Goal: Task Accomplishment & Management: Use online tool/utility

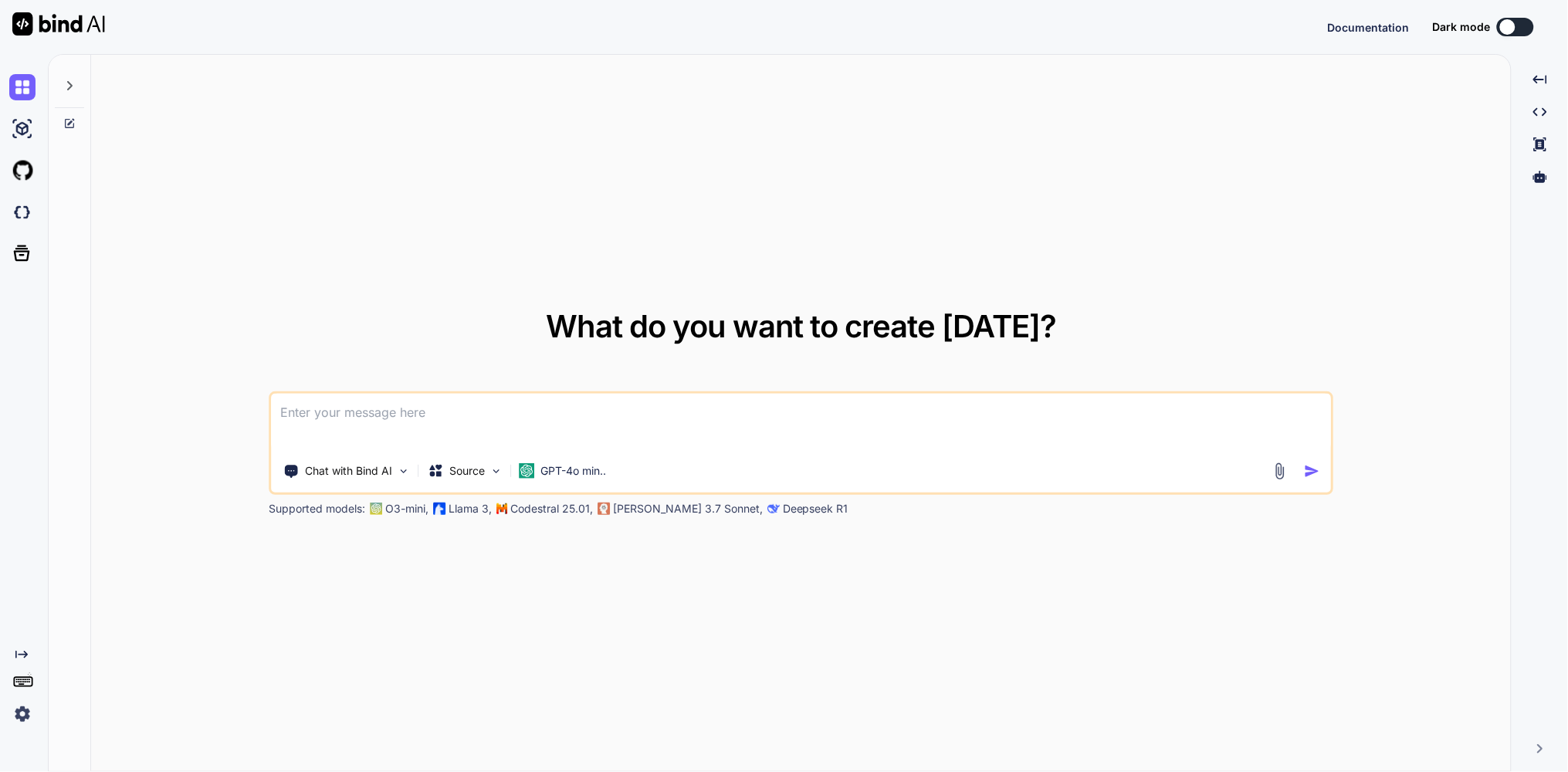
type textarea "x"
click at [1518, 23] on button at bounding box center [1515, 27] width 37 height 19
click at [23, 714] on img at bounding box center [22, 713] width 26 height 26
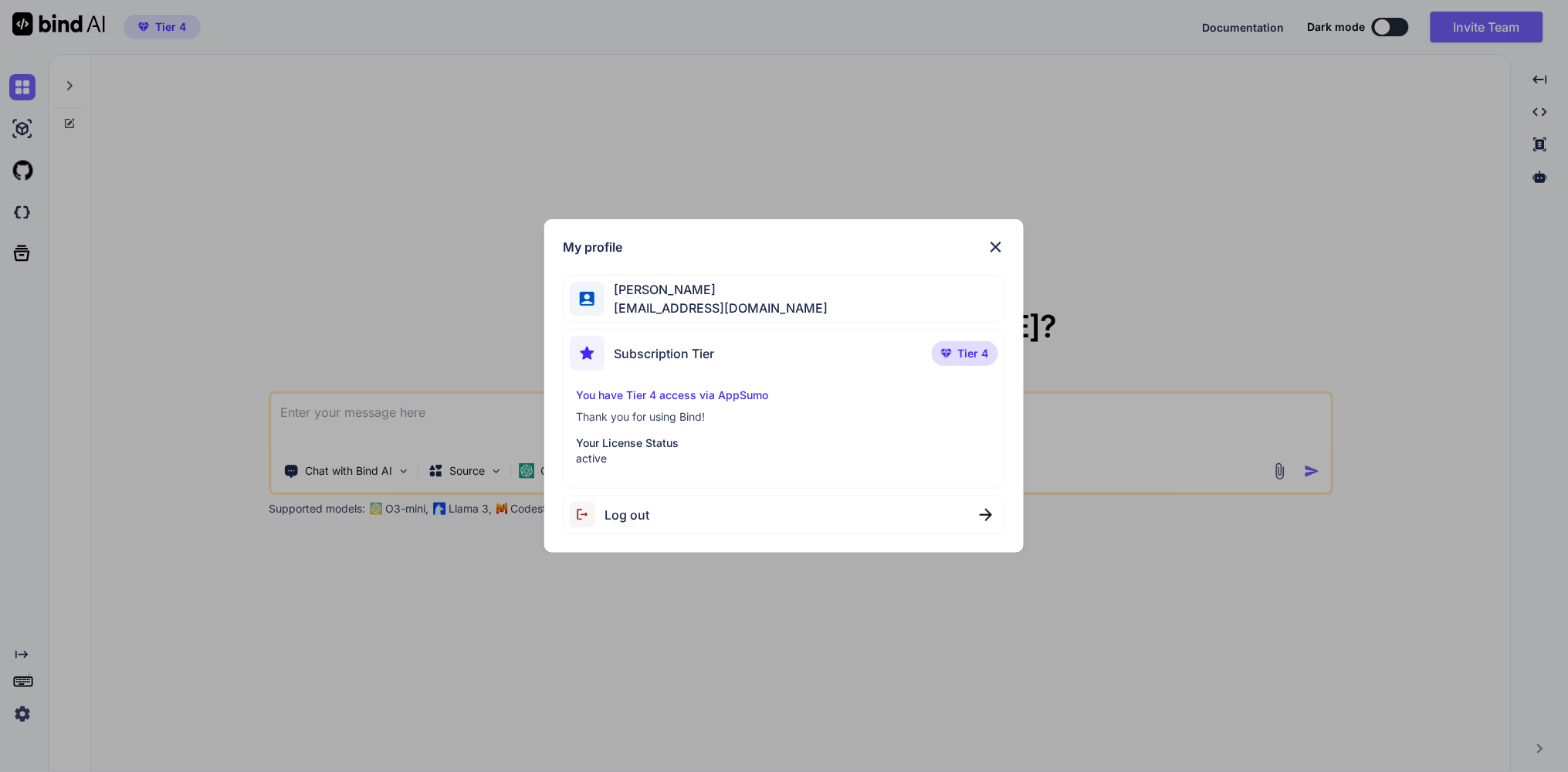
drag, startPoint x: 1001, startPoint y: 244, endPoint x: 1037, endPoint y: 194, distance: 61.6
click at [1001, 243] on img at bounding box center [995, 247] width 19 height 19
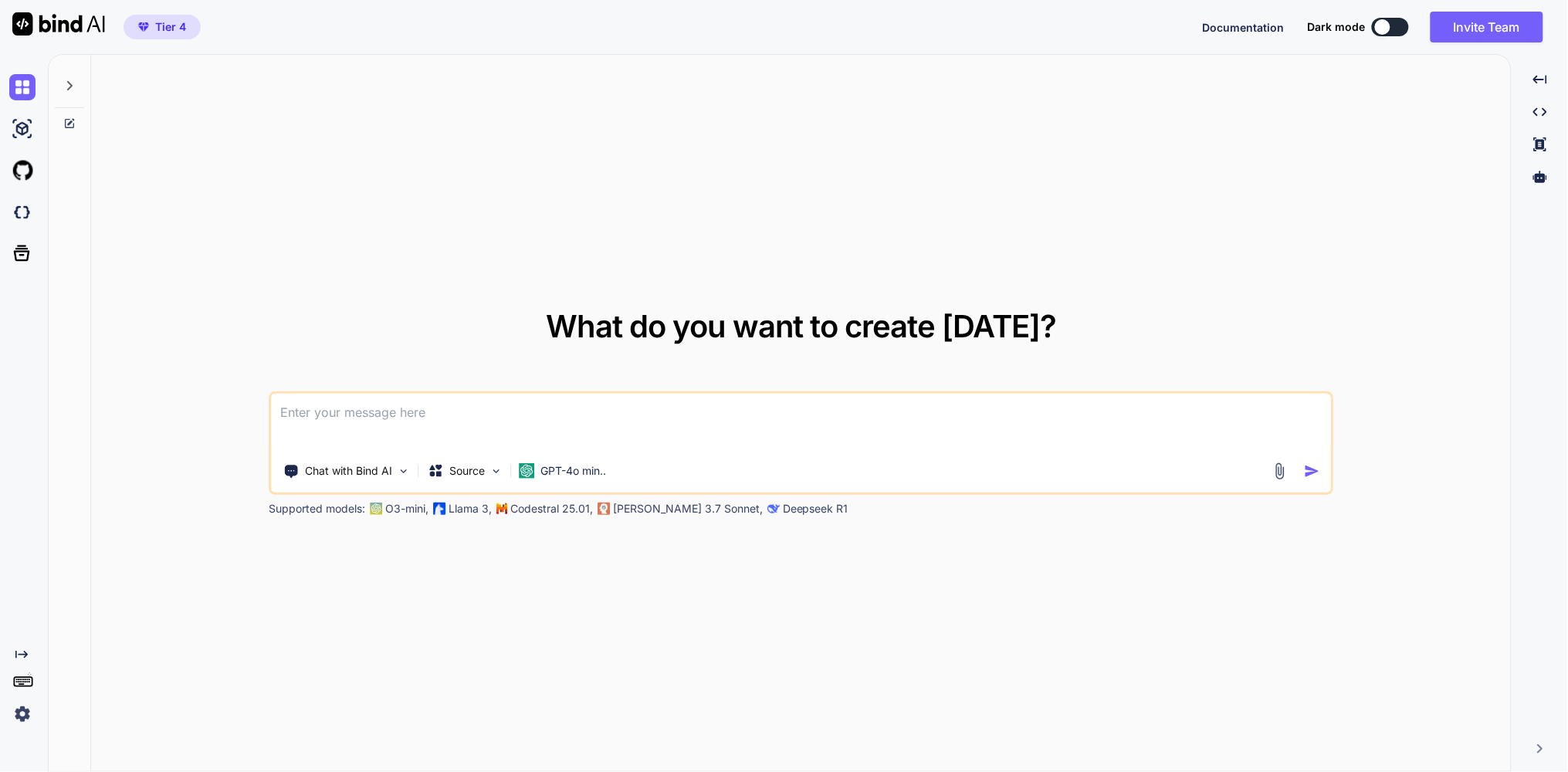
click at [1390, 27] on button at bounding box center [1390, 27] width 37 height 19
click at [1383, 29] on div at bounding box center [1383, 27] width 15 height 15
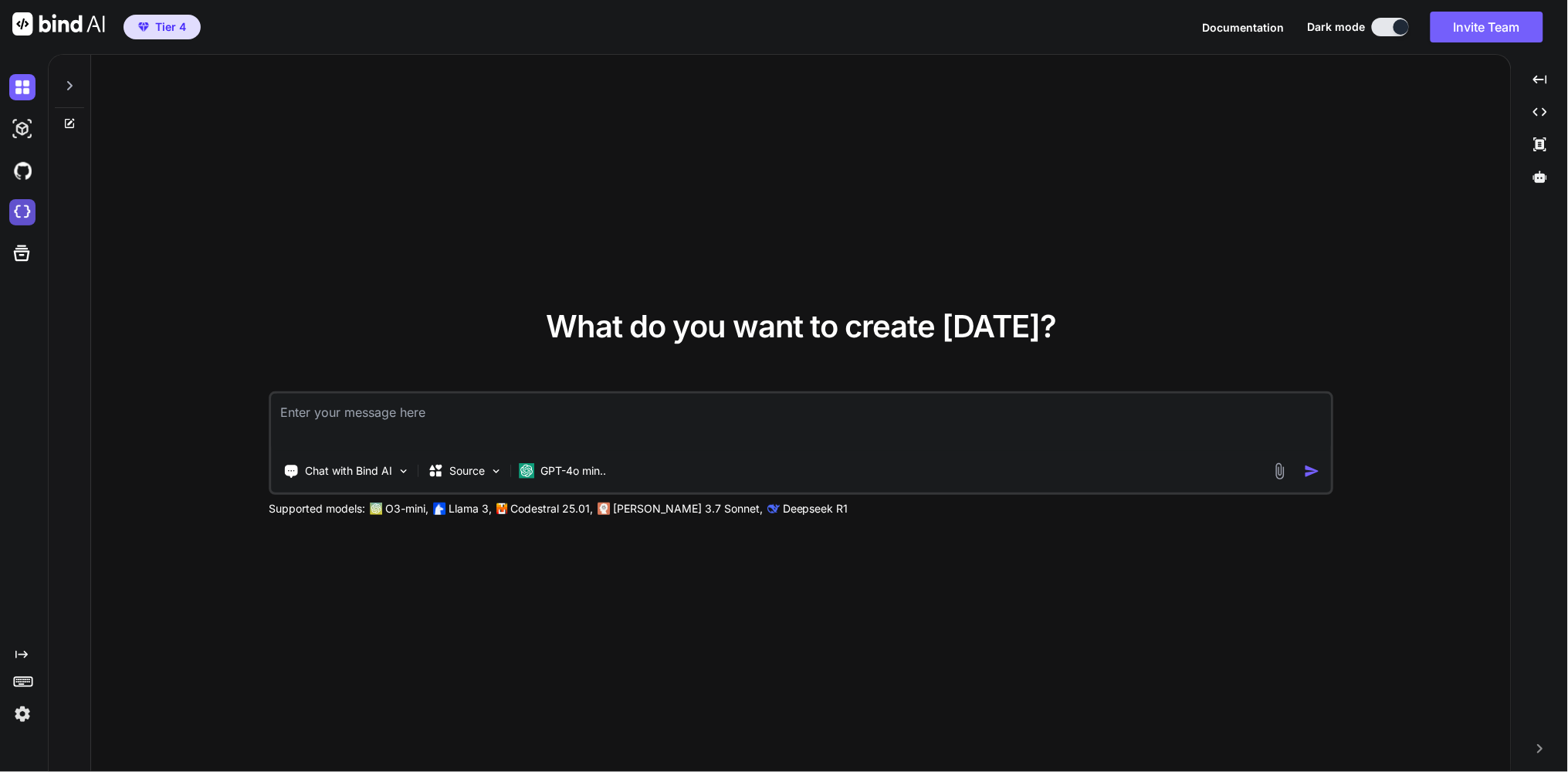
click at [23, 214] on img at bounding box center [22, 211] width 26 height 26
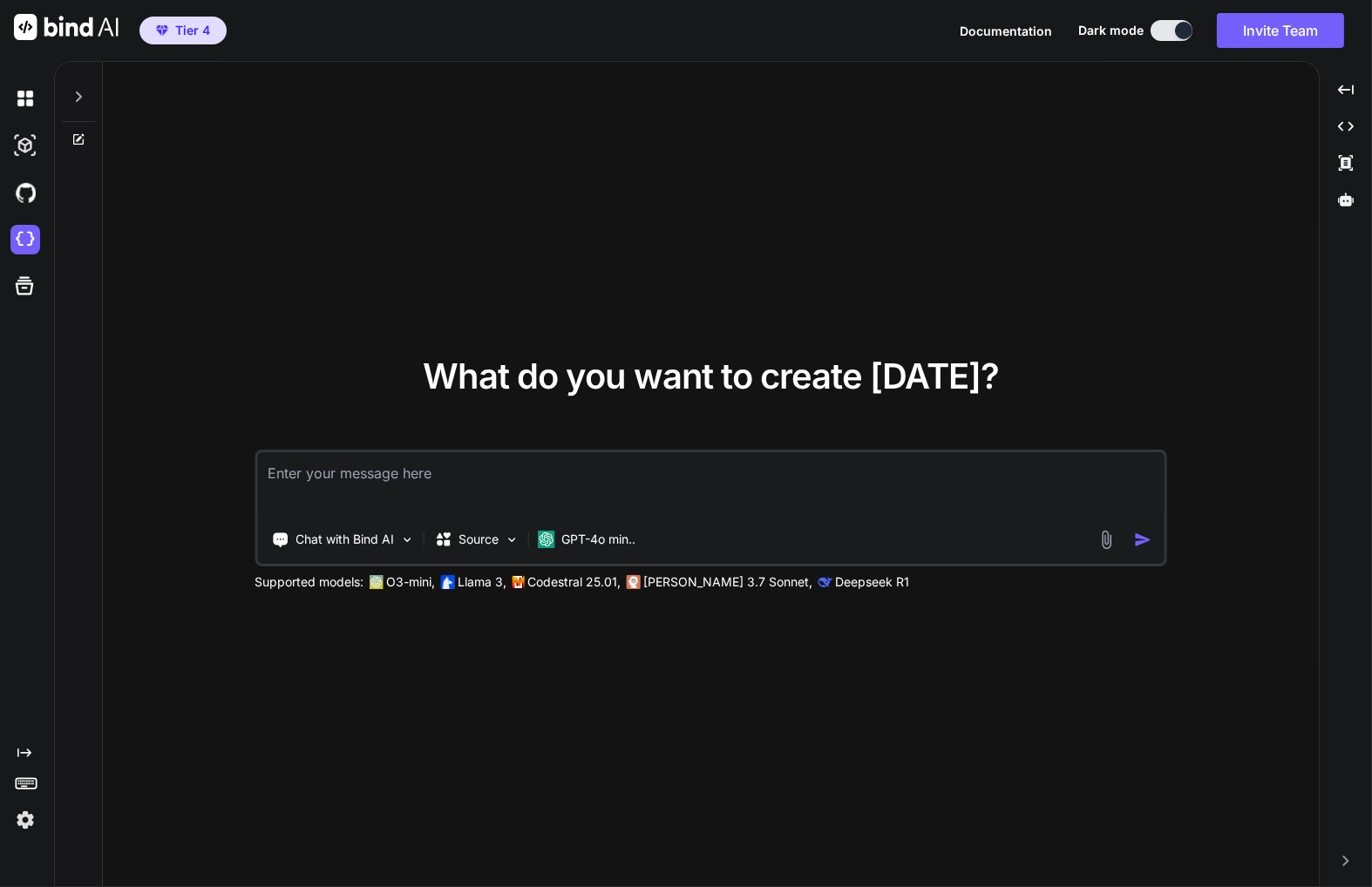
click at [22, 818] on img at bounding box center [25, 820] width 29 height 29
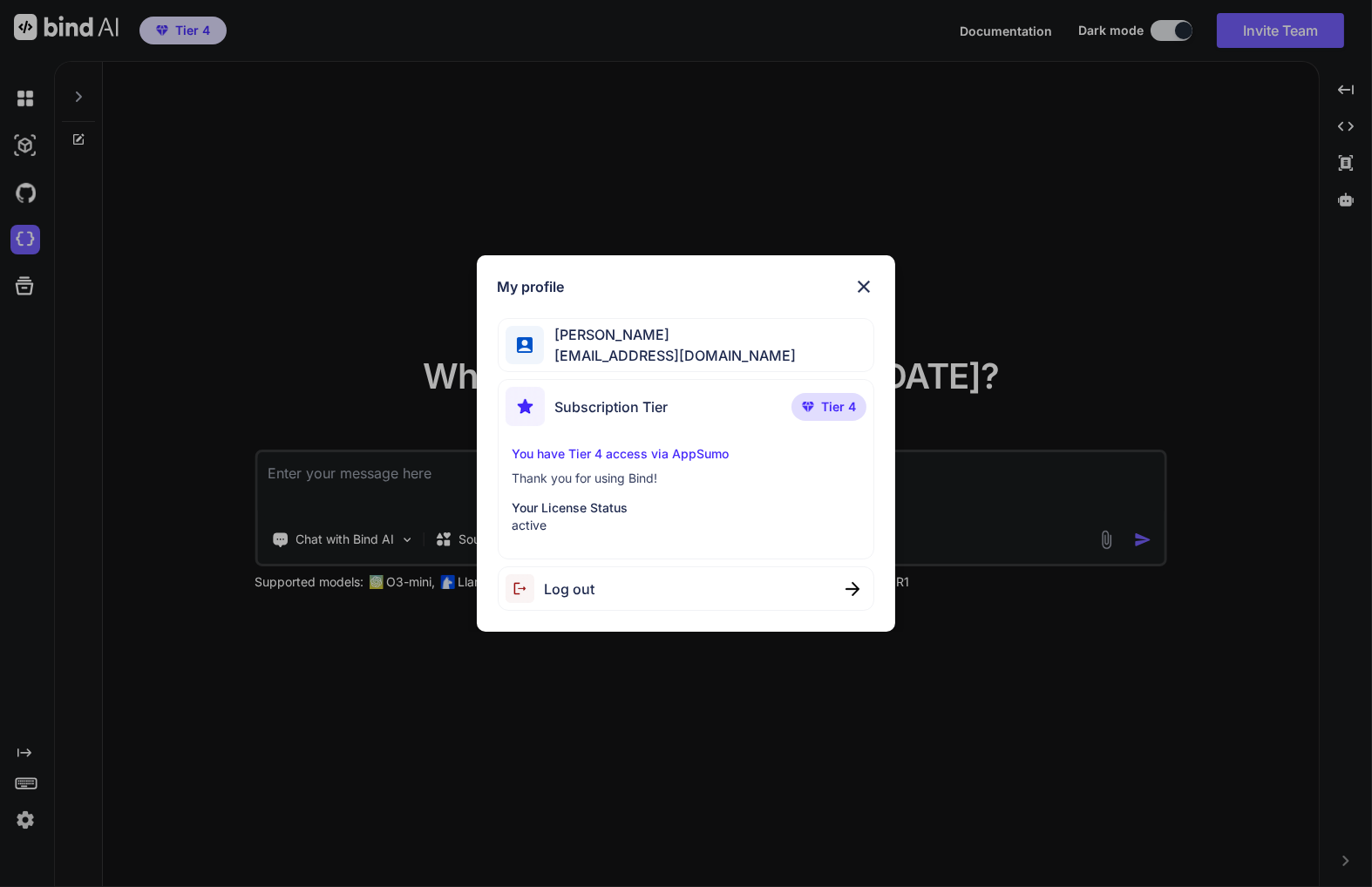
click at [633, 456] on p "You have Tier 4 access via AppSumo" at bounding box center [686, 453] width 348 height 17
click at [867, 283] on img at bounding box center [863, 287] width 21 height 21
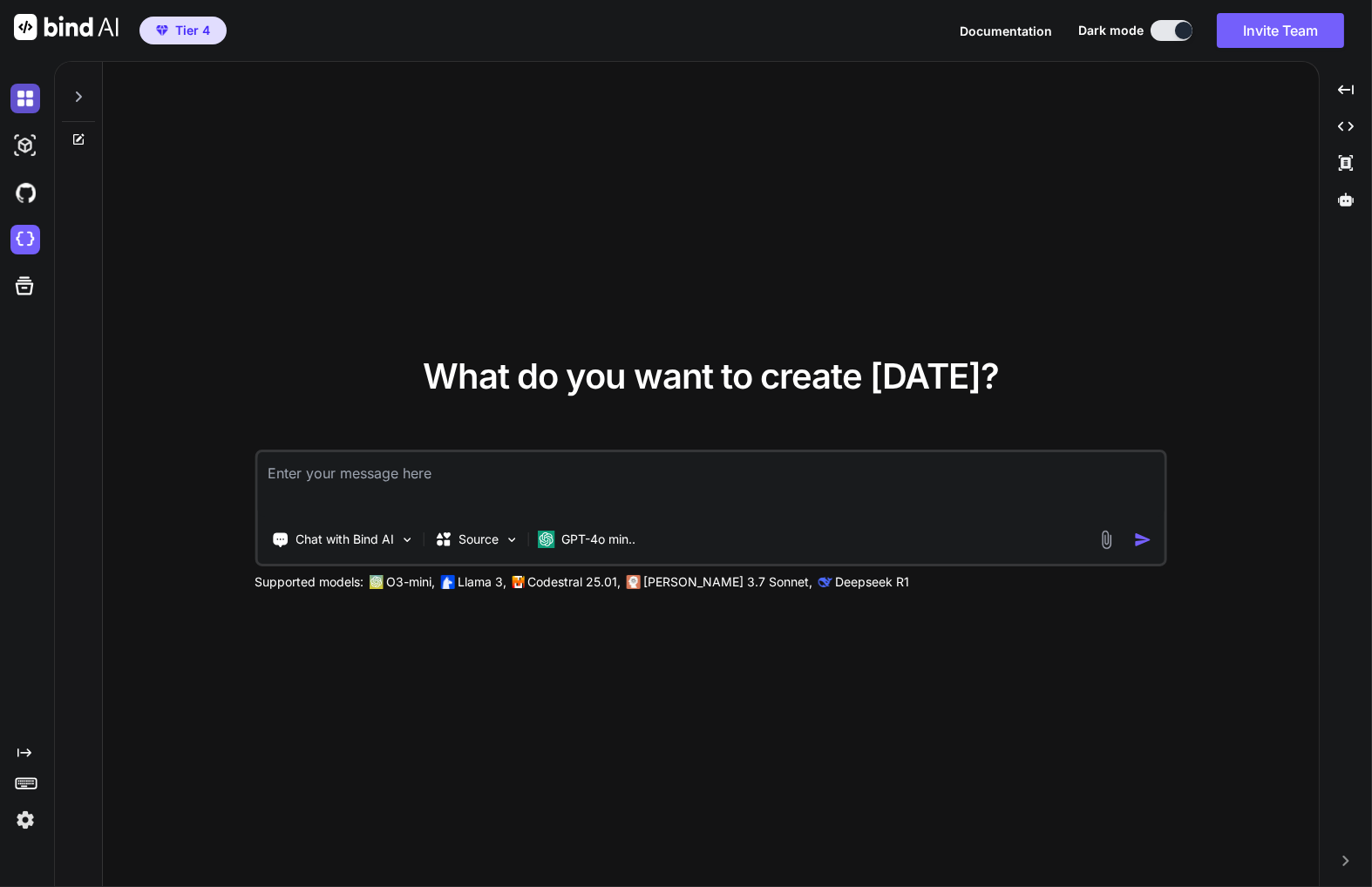
click at [19, 99] on img at bounding box center [25, 98] width 29 height 29
click at [80, 96] on icon at bounding box center [79, 96] width 6 height 10
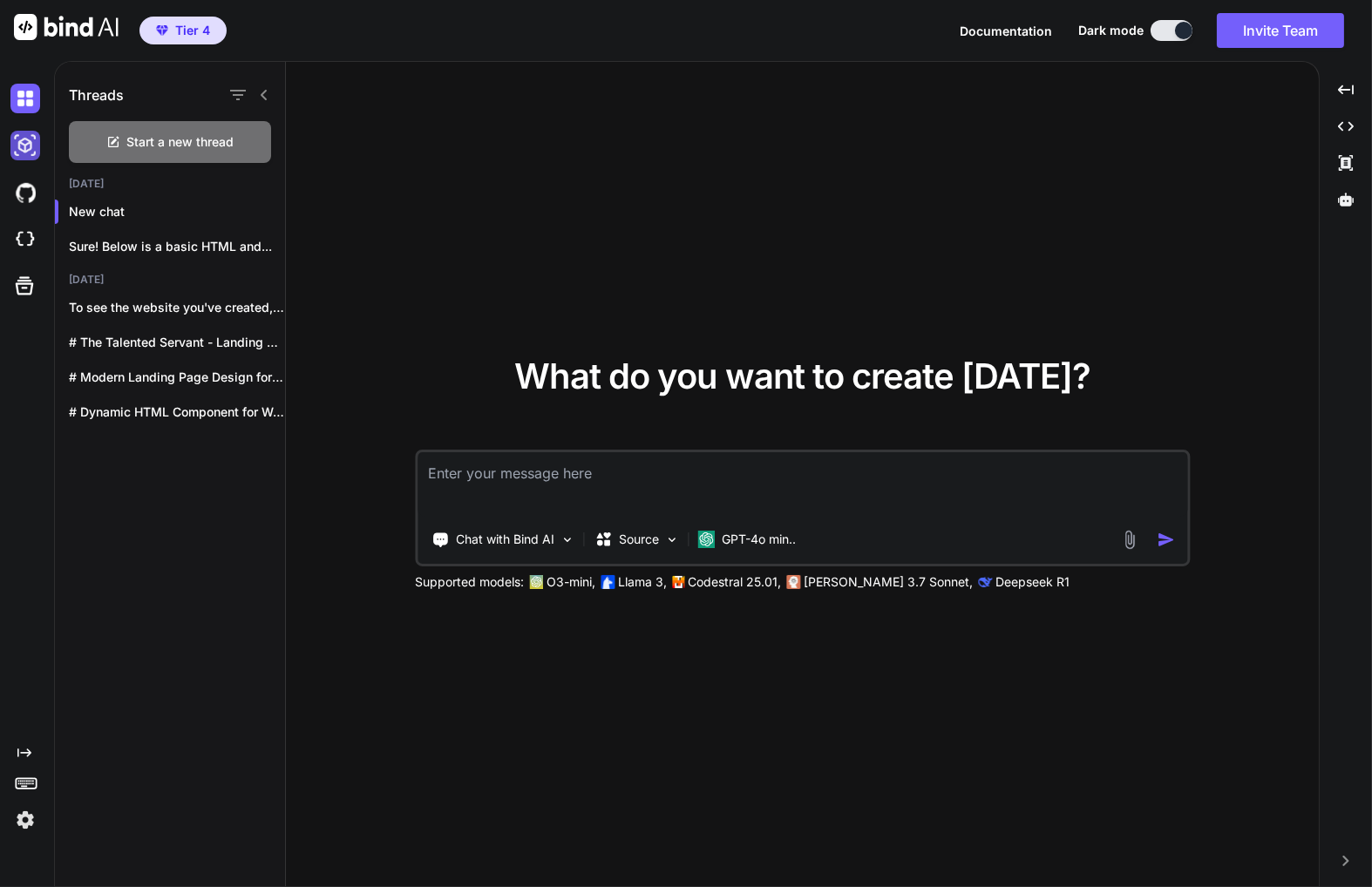
click at [25, 148] on img at bounding box center [25, 145] width 29 height 29
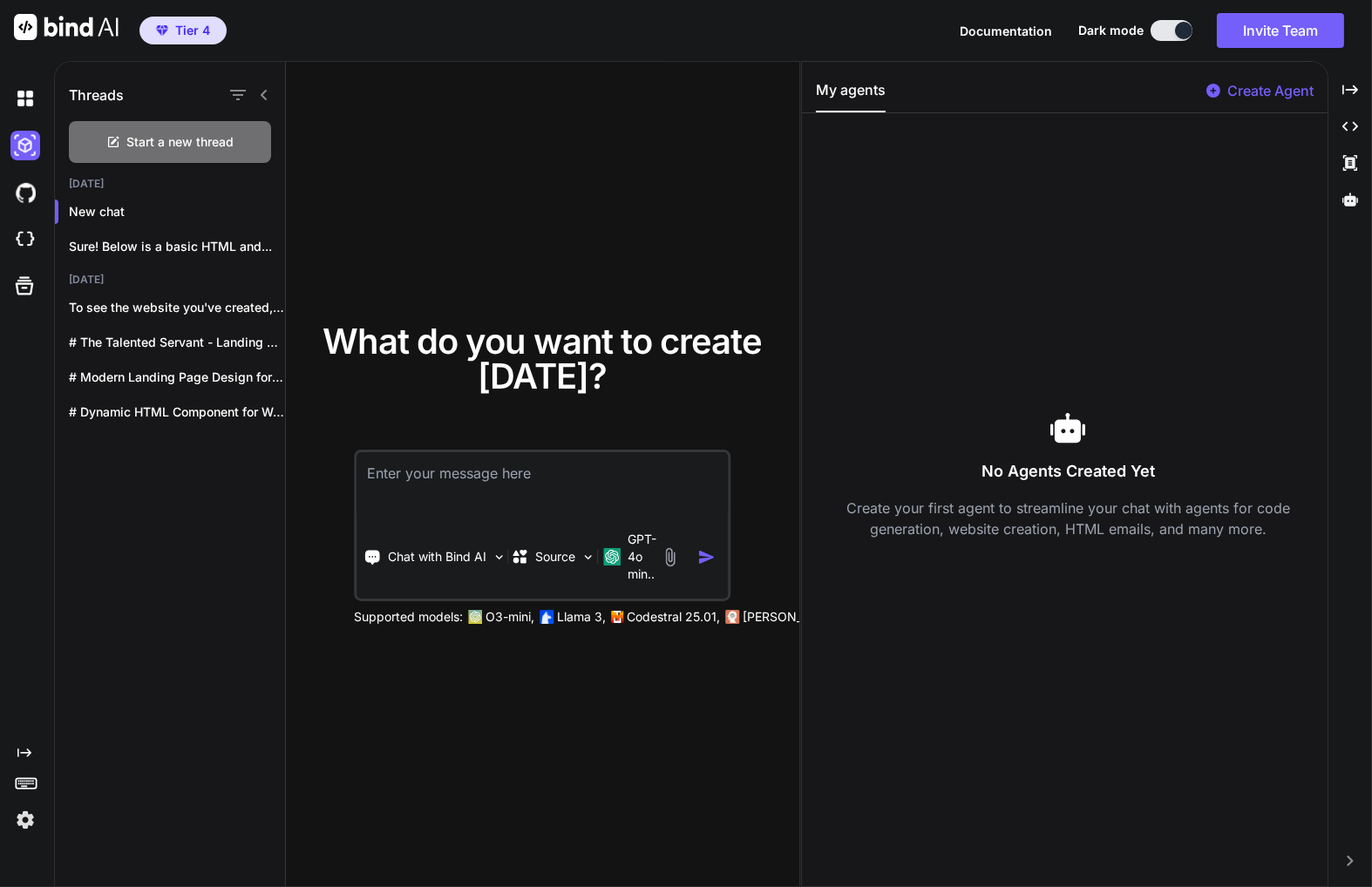
click at [21, 207] on div at bounding box center [29, 192] width 36 height 47
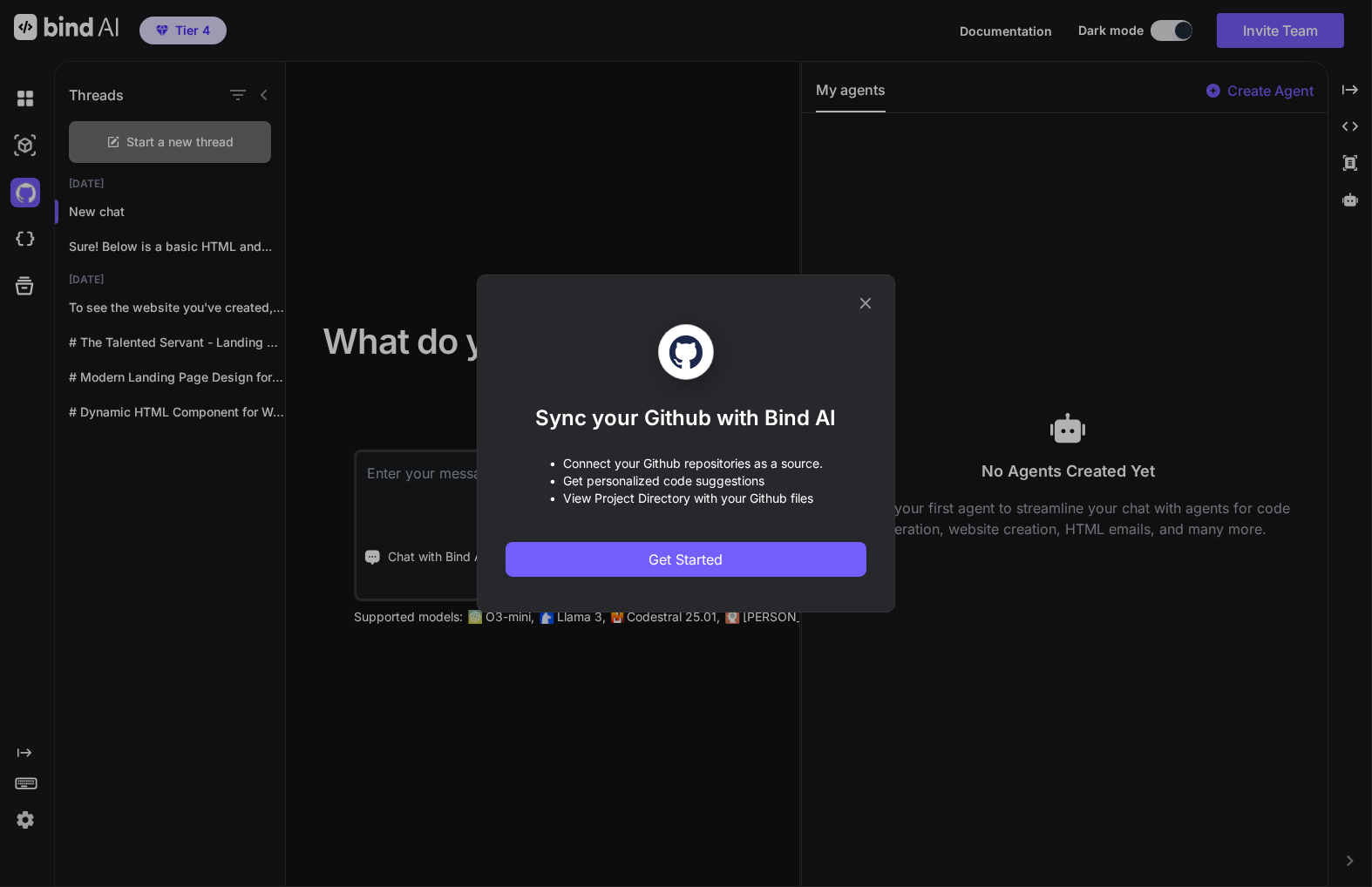
click at [873, 299] on icon at bounding box center [865, 303] width 19 height 19
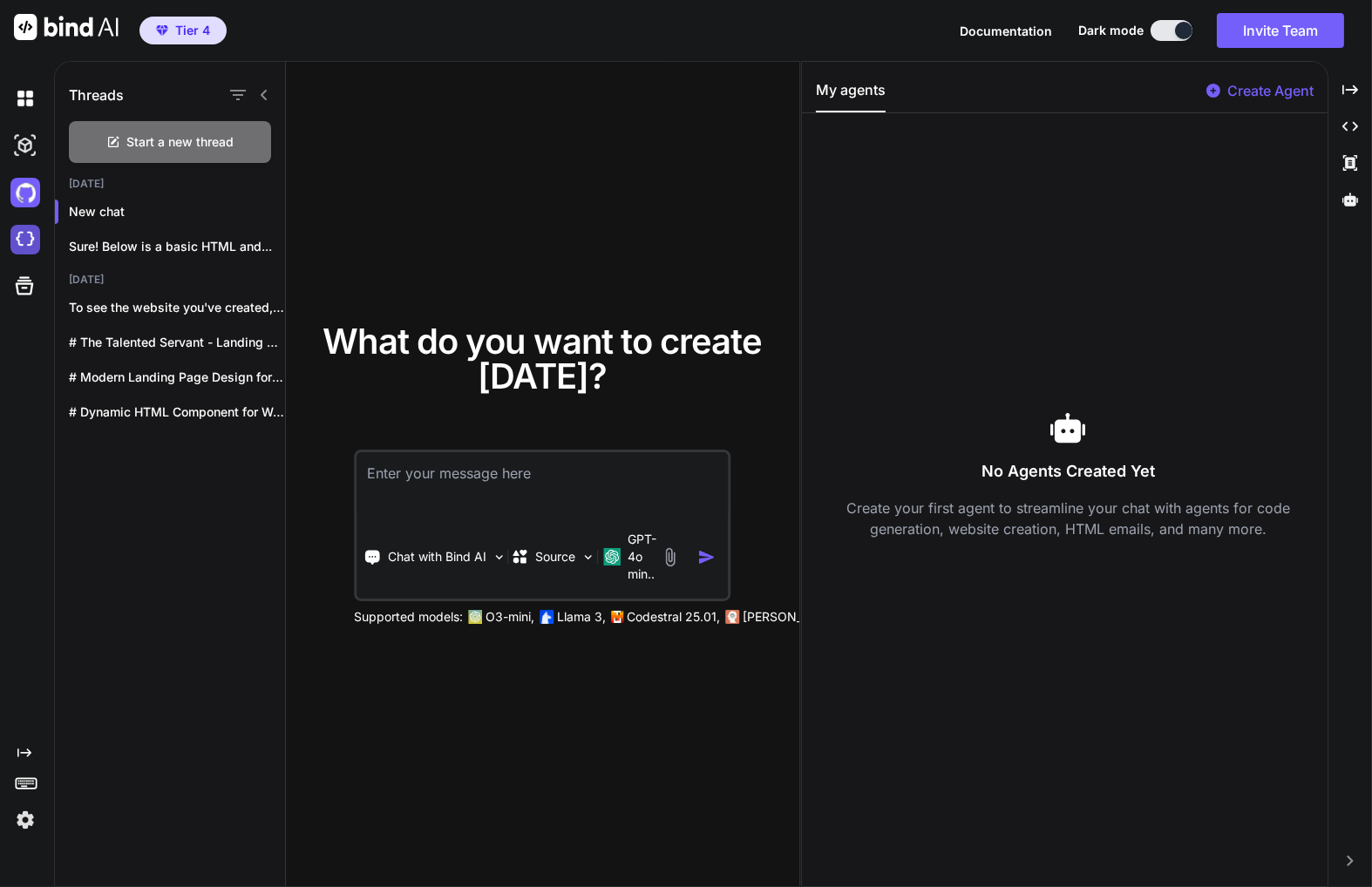
click at [26, 243] on img at bounding box center [25, 239] width 29 height 29
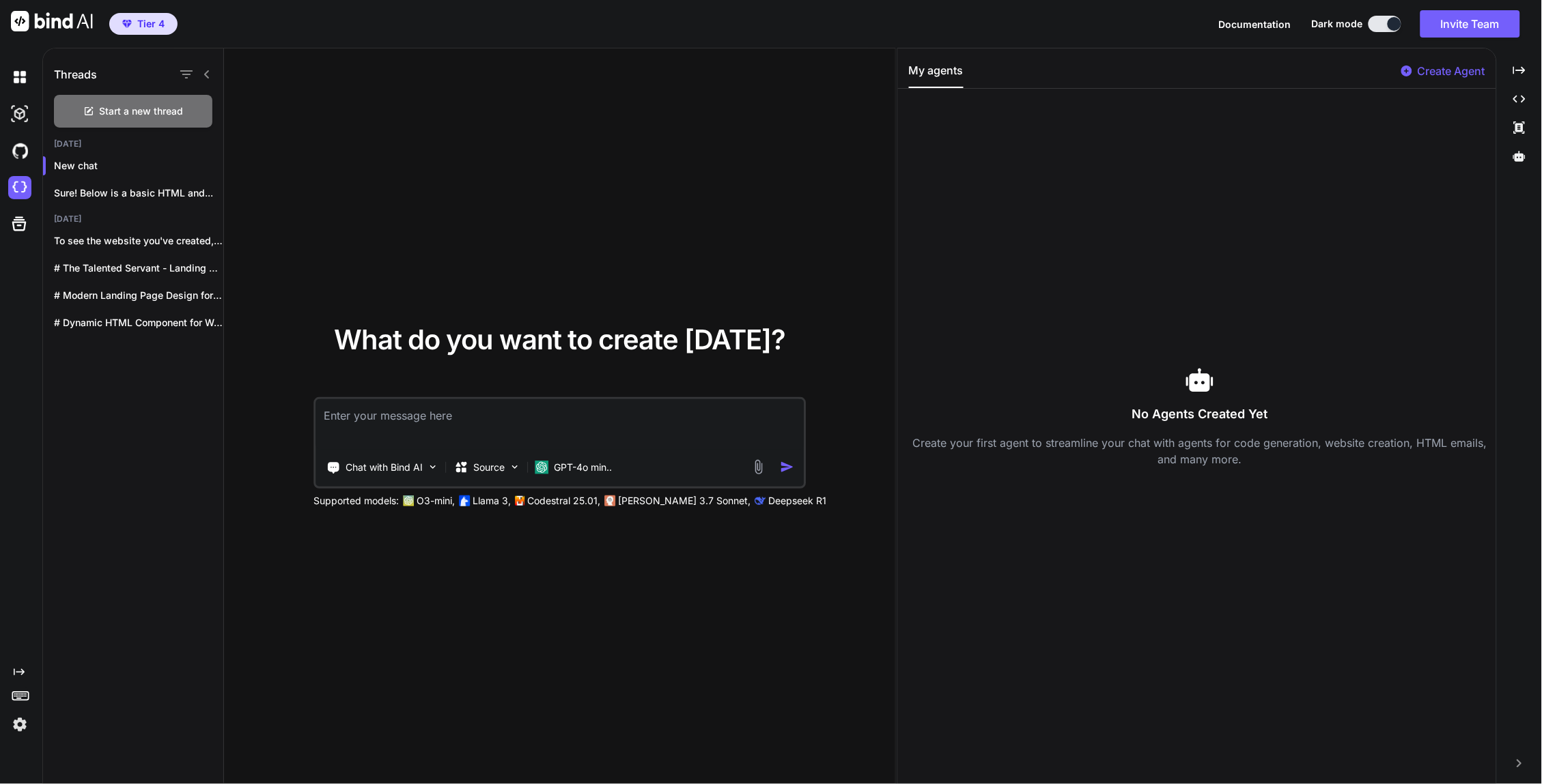
click at [17, 23] on img at bounding box center [52, 21] width 82 height 20
click at [17, 76] on img at bounding box center [19, 77] width 23 height 23
click at [22, 121] on img at bounding box center [19, 113] width 23 height 23
click at [1386, 69] on icon at bounding box center [1519, 70] width 12 height 7
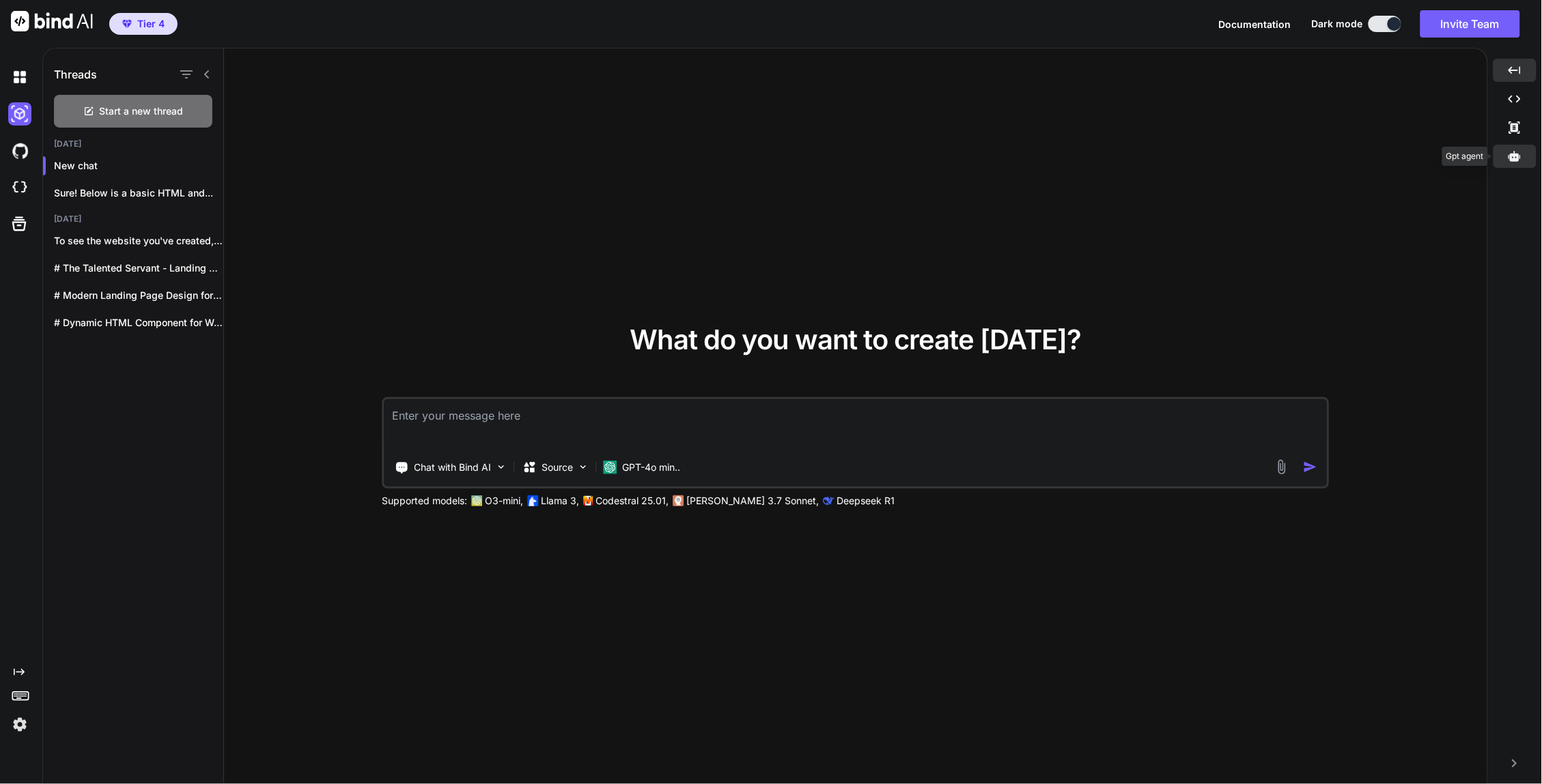
click at [1386, 156] on icon at bounding box center [1514, 156] width 12 height 10
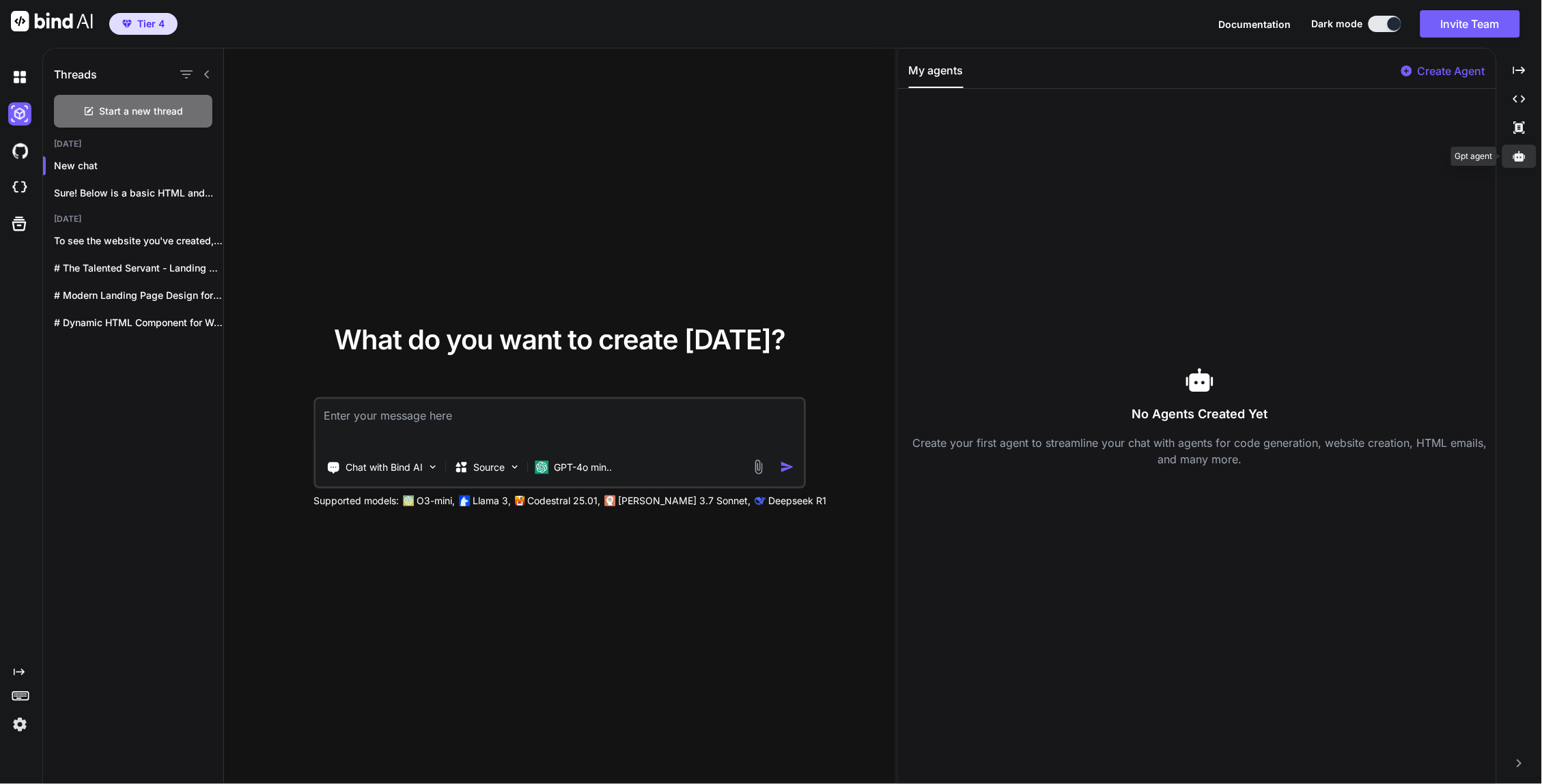
click at [1386, 156] on icon at bounding box center [1519, 156] width 12 height 12
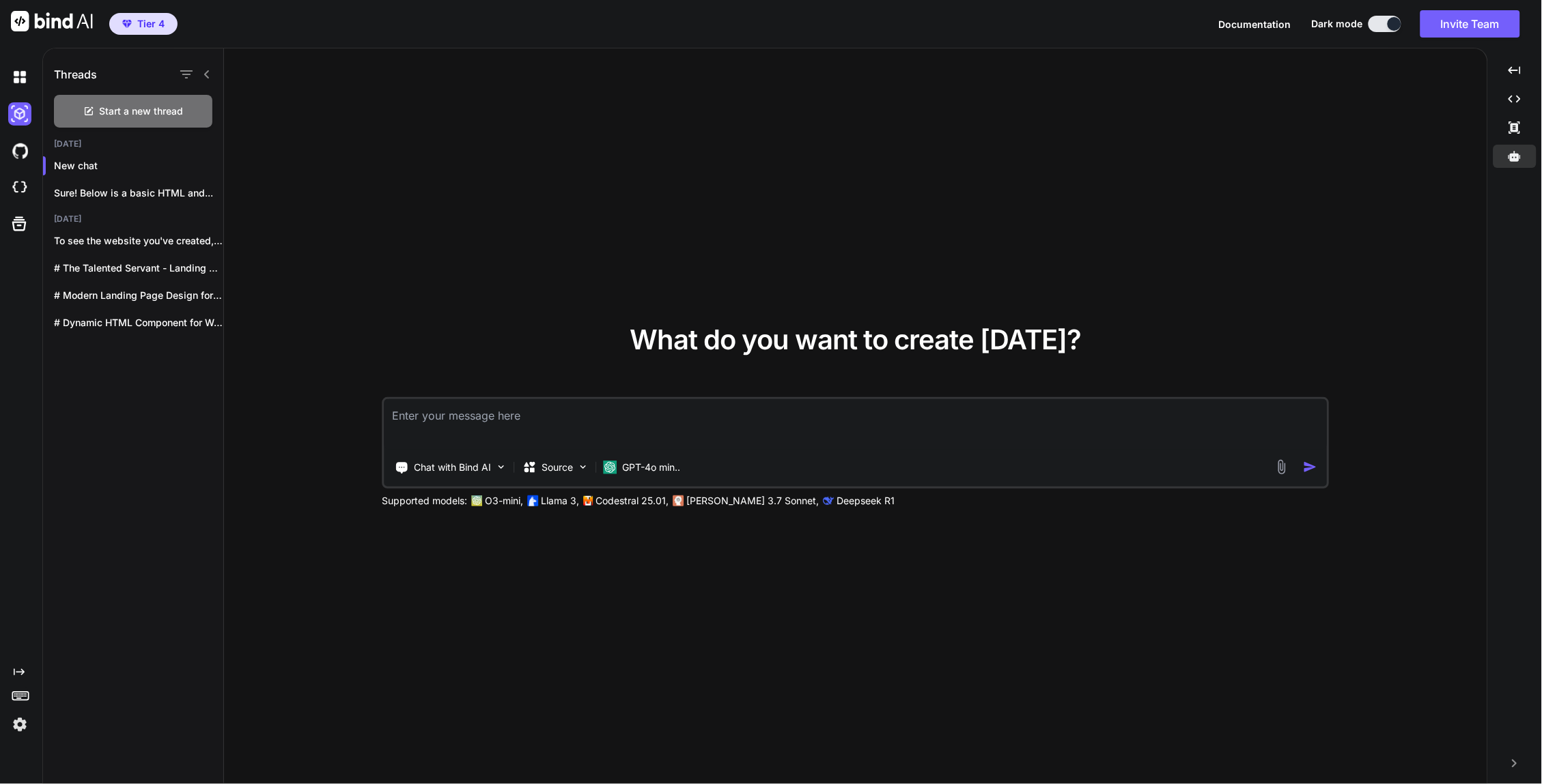
click at [89, 663] on div "Threads Start a new thread Today New chat Sure! Below is a basic HTML and... Ye…" at bounding box center [133, 416] width 181 height 736
click at [16, 682] on rect at bounding box center [16, 696] width 1 height 1
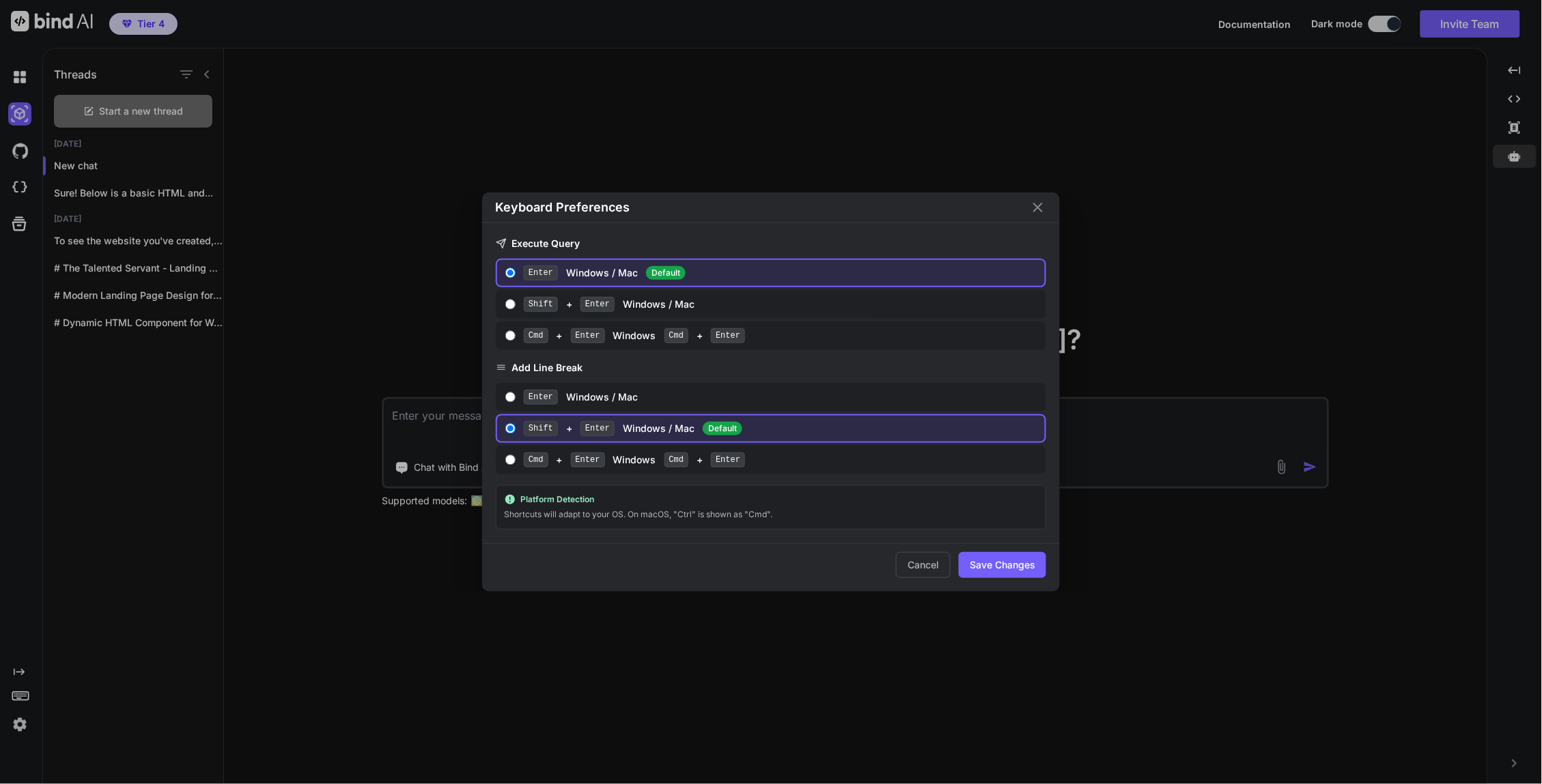
drag, startPoint x: 1037, startPoint y: 209, endPoint x: 1030, endPoint y: 213, distance: 8.1
click at [1038, 210] on icon "Close" at bounding box center [1038, 208] width 16 height 16
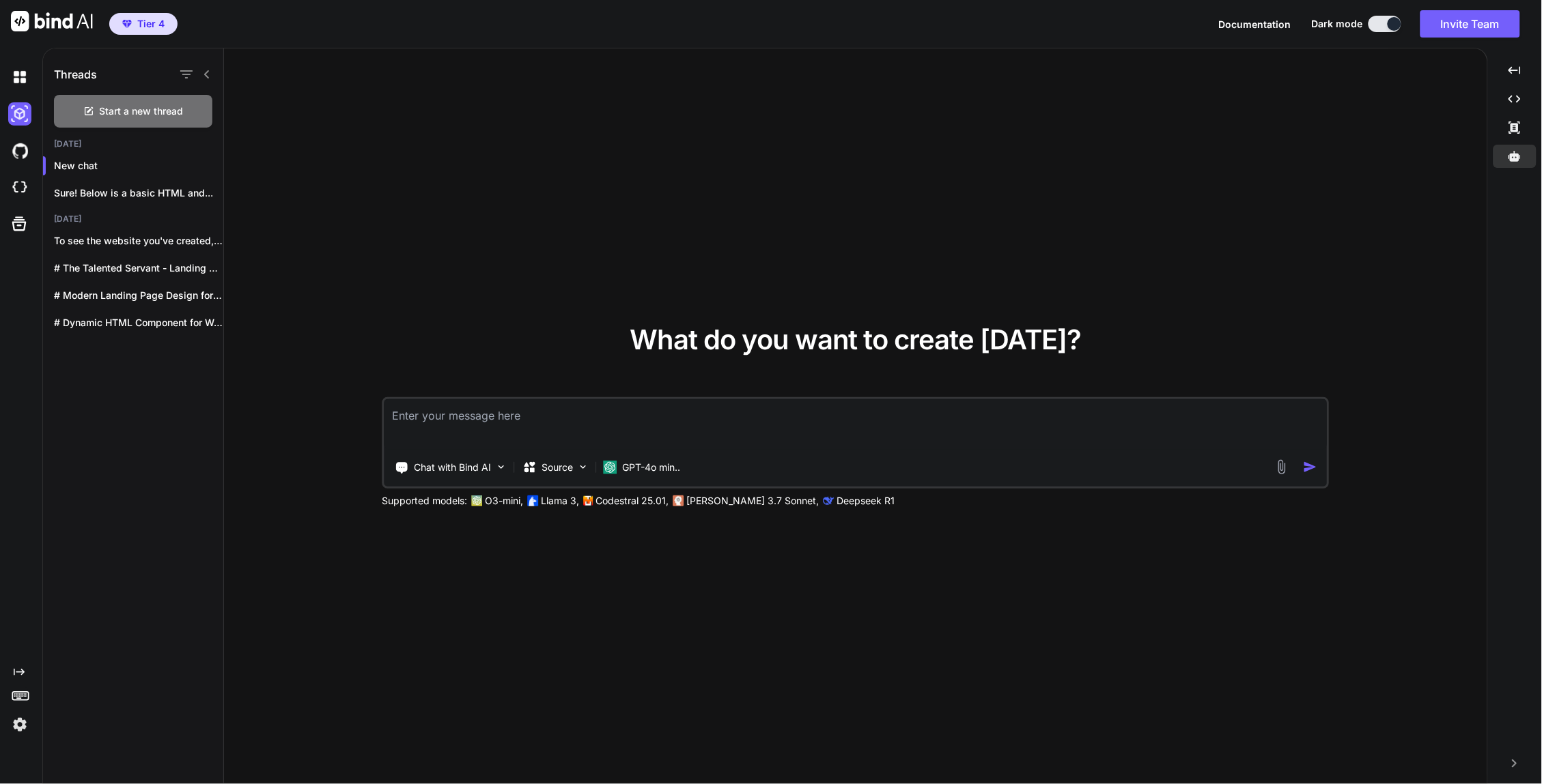
click at [20, 682] on img at bounding box center [19, 724] width 23 height 23
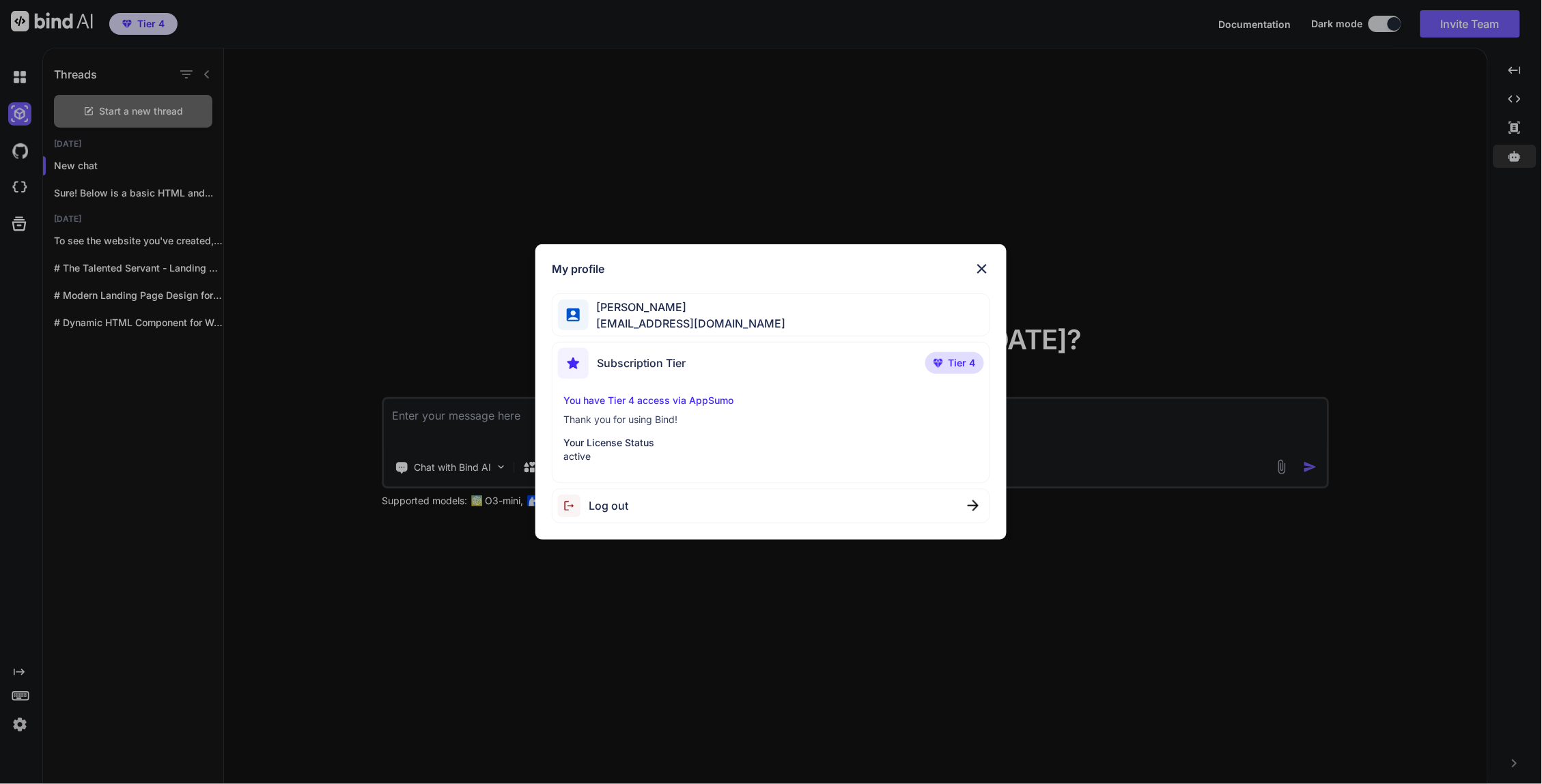
click at [983, 258] on div "My profile Charles Woodruff cwoodruff@gmail.com Subscription Tier Tier 4 You ha…" at bounding box center [771, 392] width 471 height 296
click at [984, 270] on img at bounding box center [982, 269] width 16 height 16
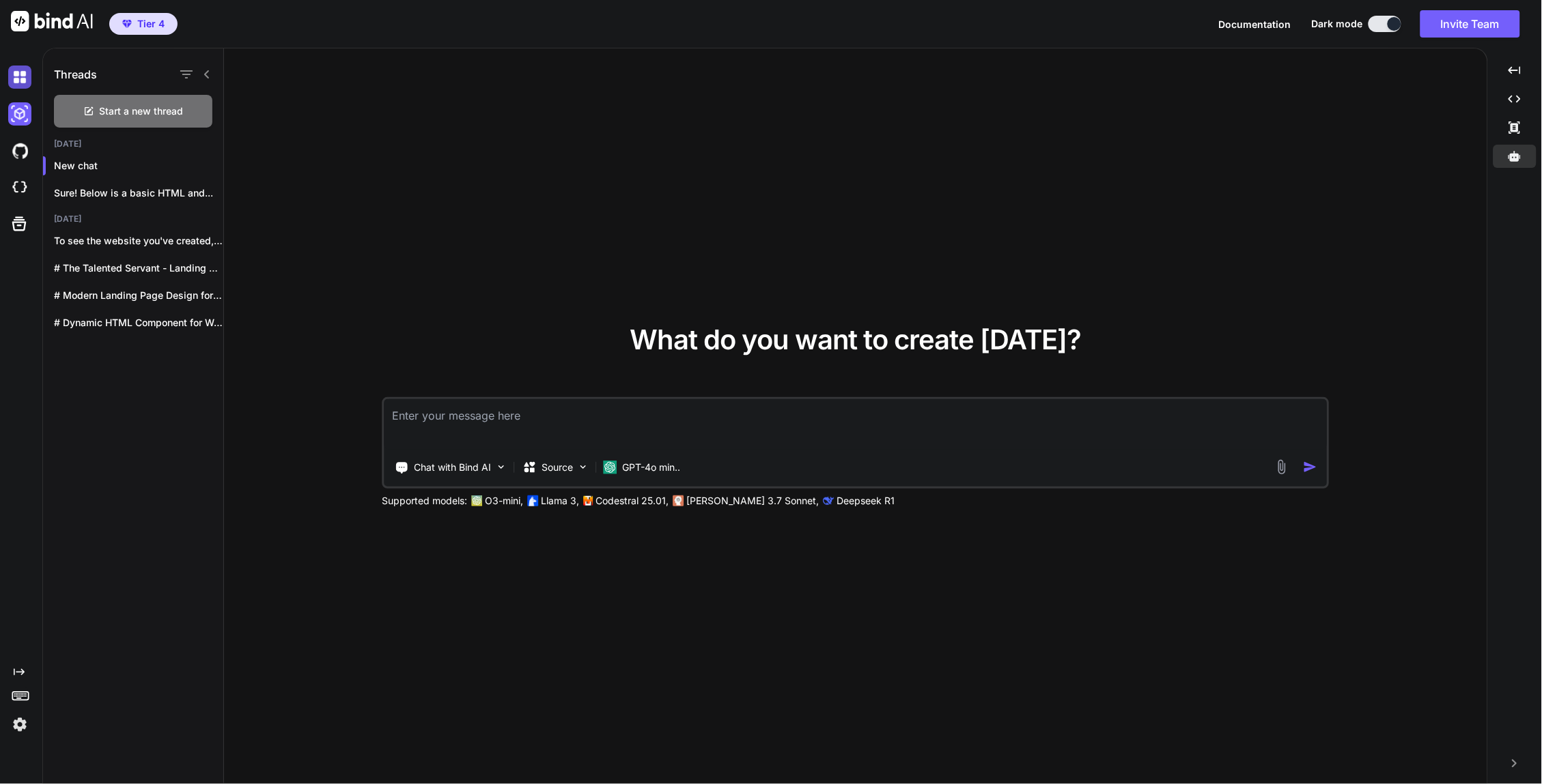
click at [17, 77] on img at bounding box center [19, 77] width 23 height 23
click at [17, 112] on img at bounding box center [19, 113] width 23 height 23
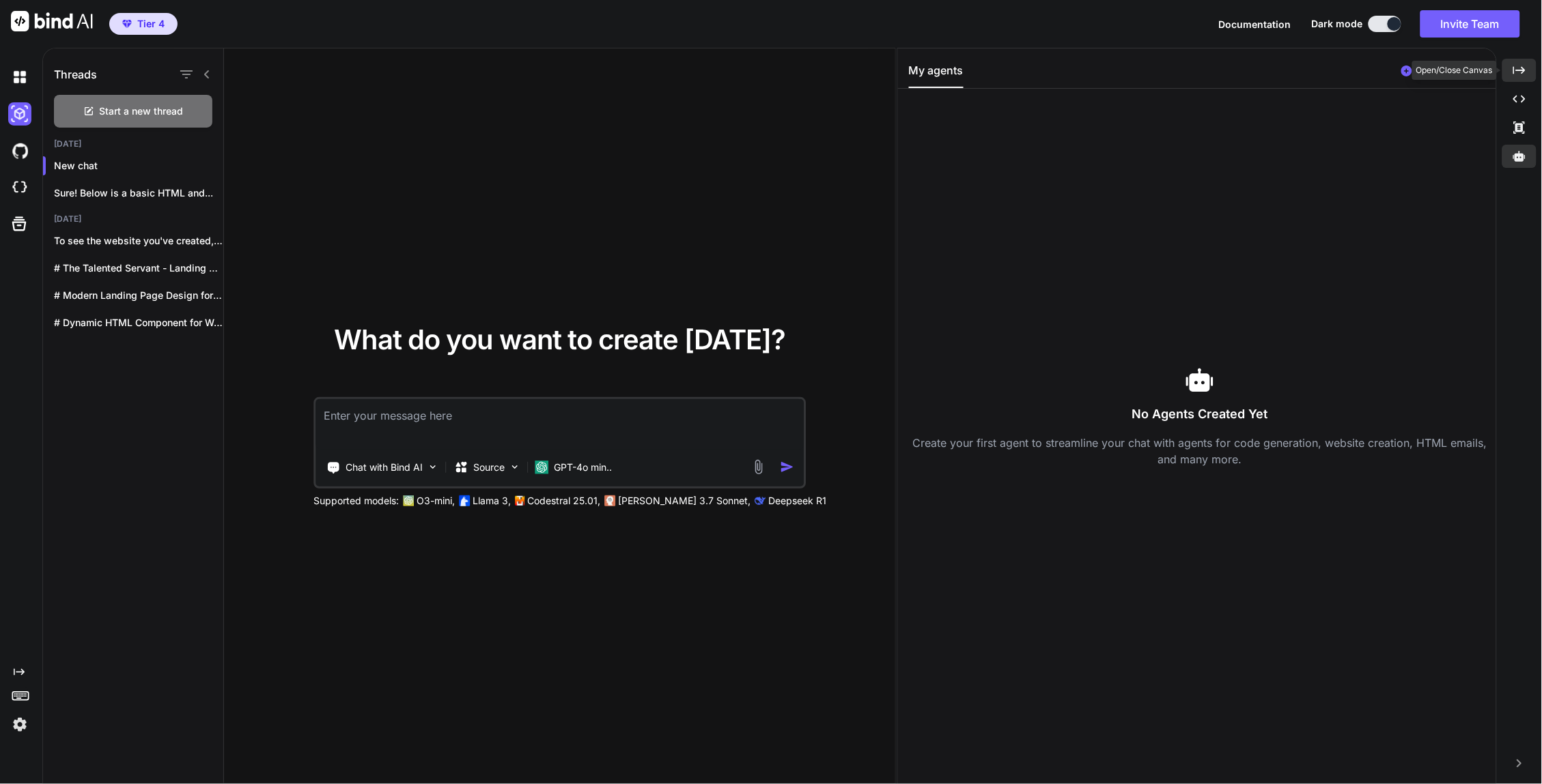
click at [1386, 69] on div "Created with Pixso." at bounding box center [1520, 70] width 34 height 23
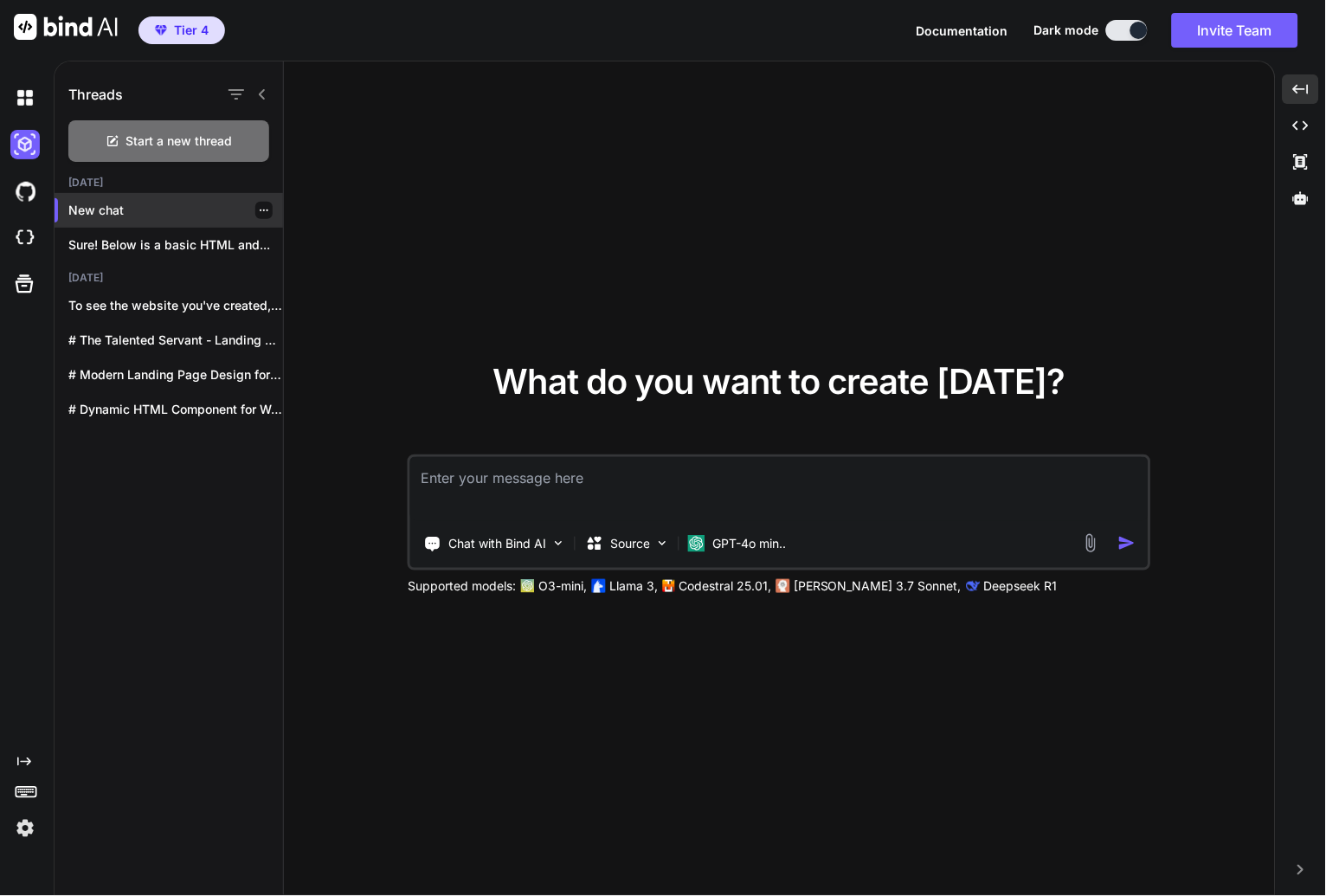
click at [111, 212] on p "New chat" at bounding box center [175, 211] width 214 height 17
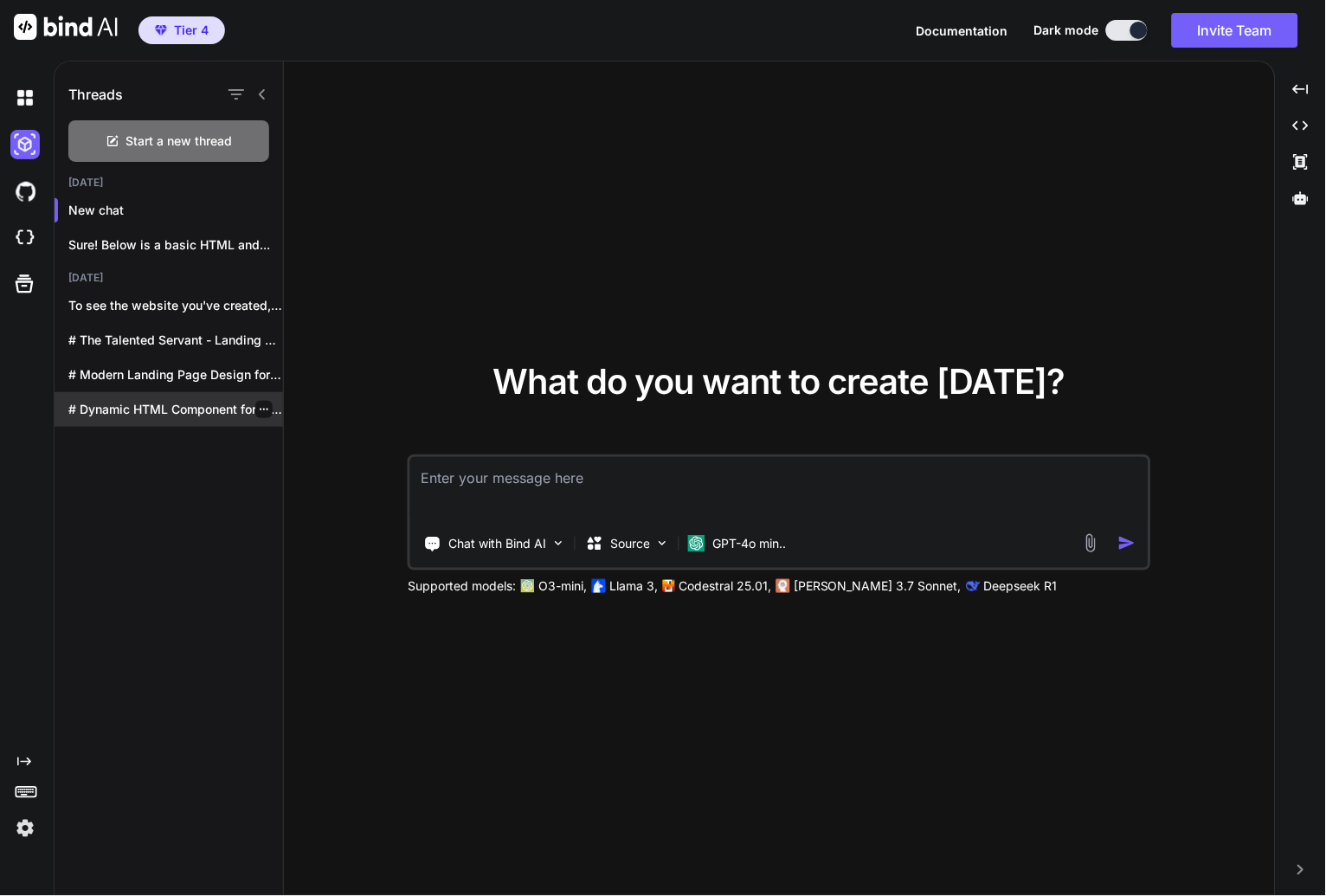
click at [203, 413] on p "# Dynamic HTML Component for Webflow I'll..." at bounding box center [175, 409] width 214 height 17
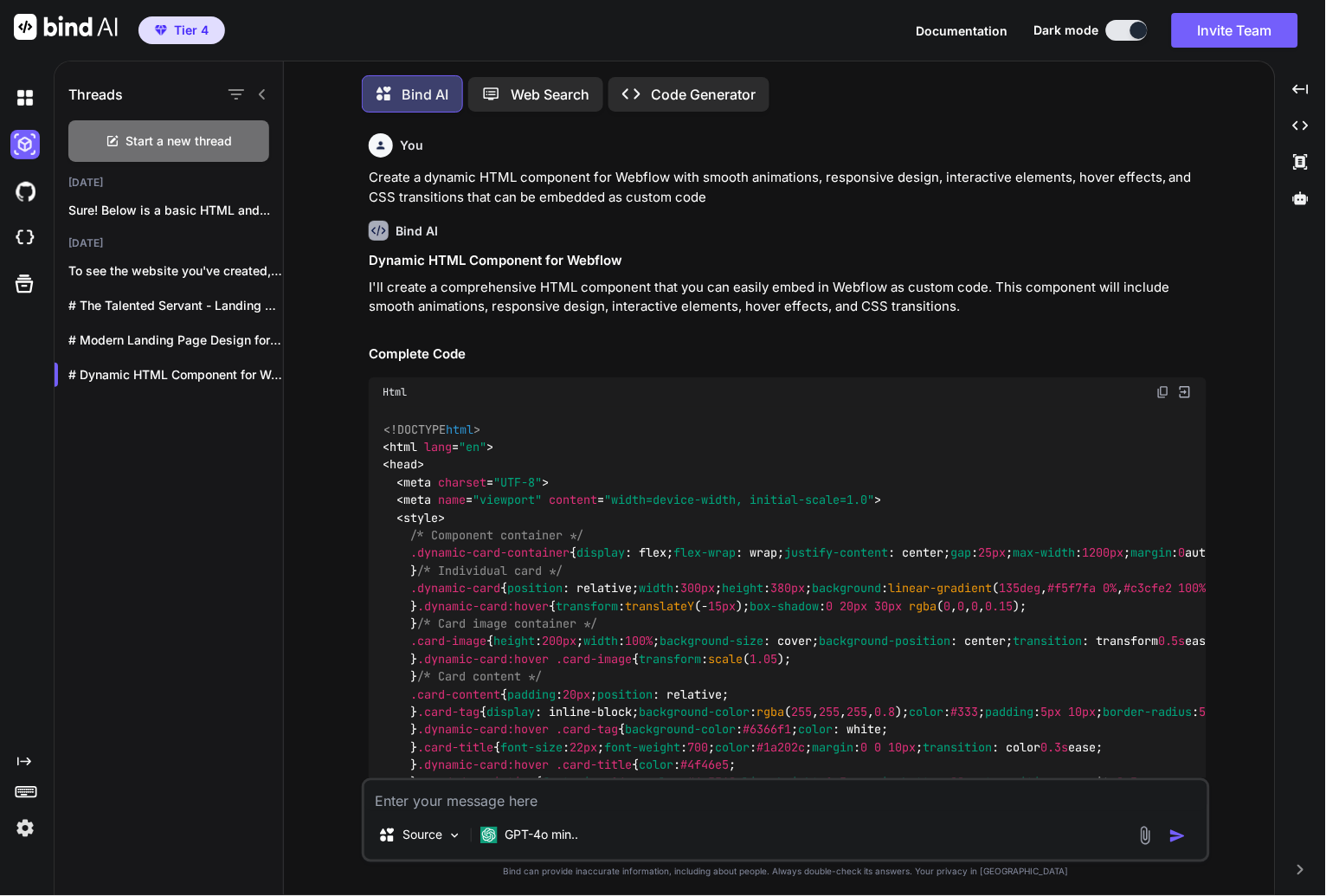
scroll to position [8, 0]
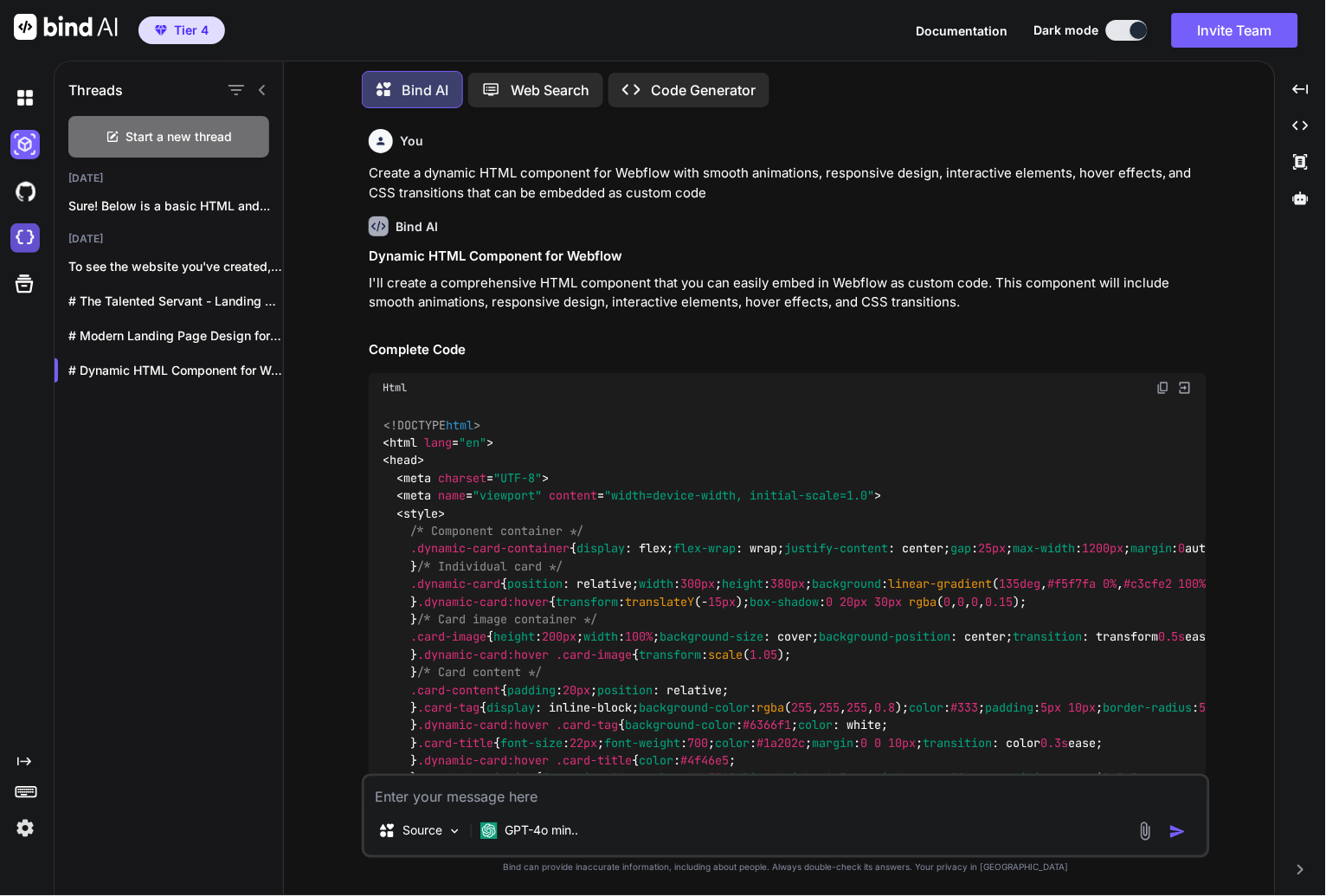
click at [26, 238] on img at bounding box center [25, 237] width 29 height 29
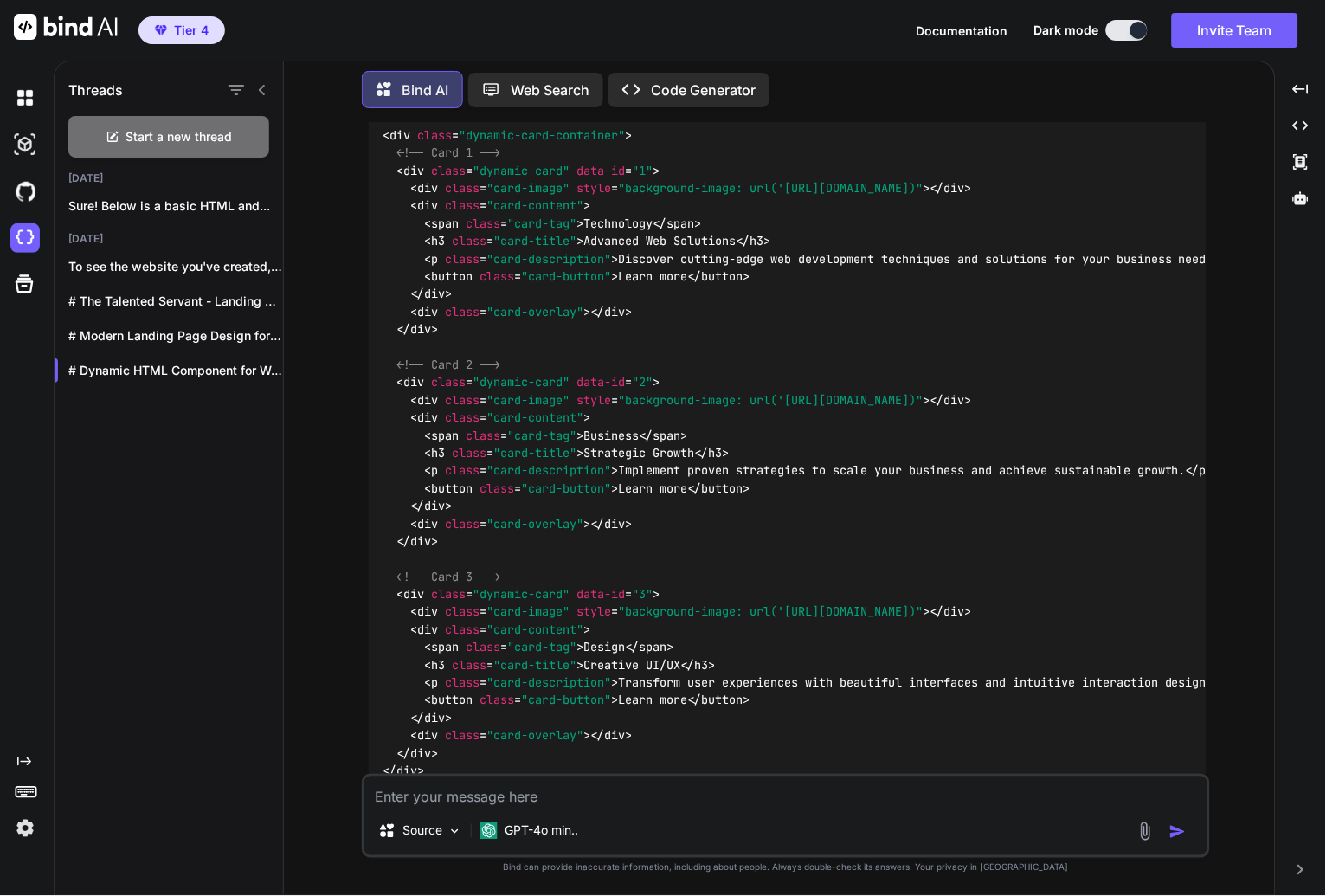
scroll to position [2183, 0]
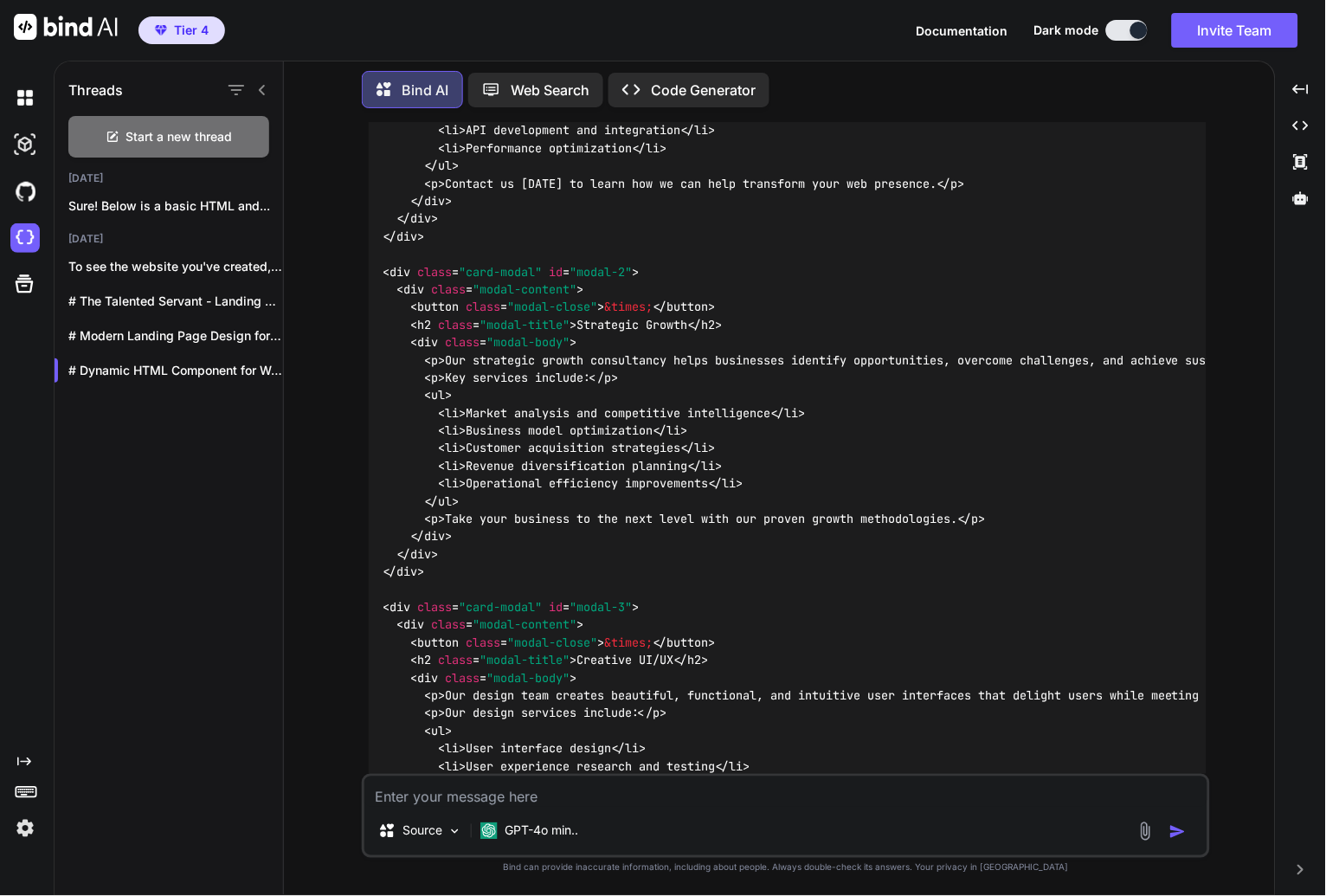
click at [123, 425] on div "Threads Start a new thread Today Sure! Below is a basic HTML and... Yesterday T…" at bounding box center [169, 475] width 230 height 837
click at [22, 101] on img at bounding box center [25, 97] width 29 height 29
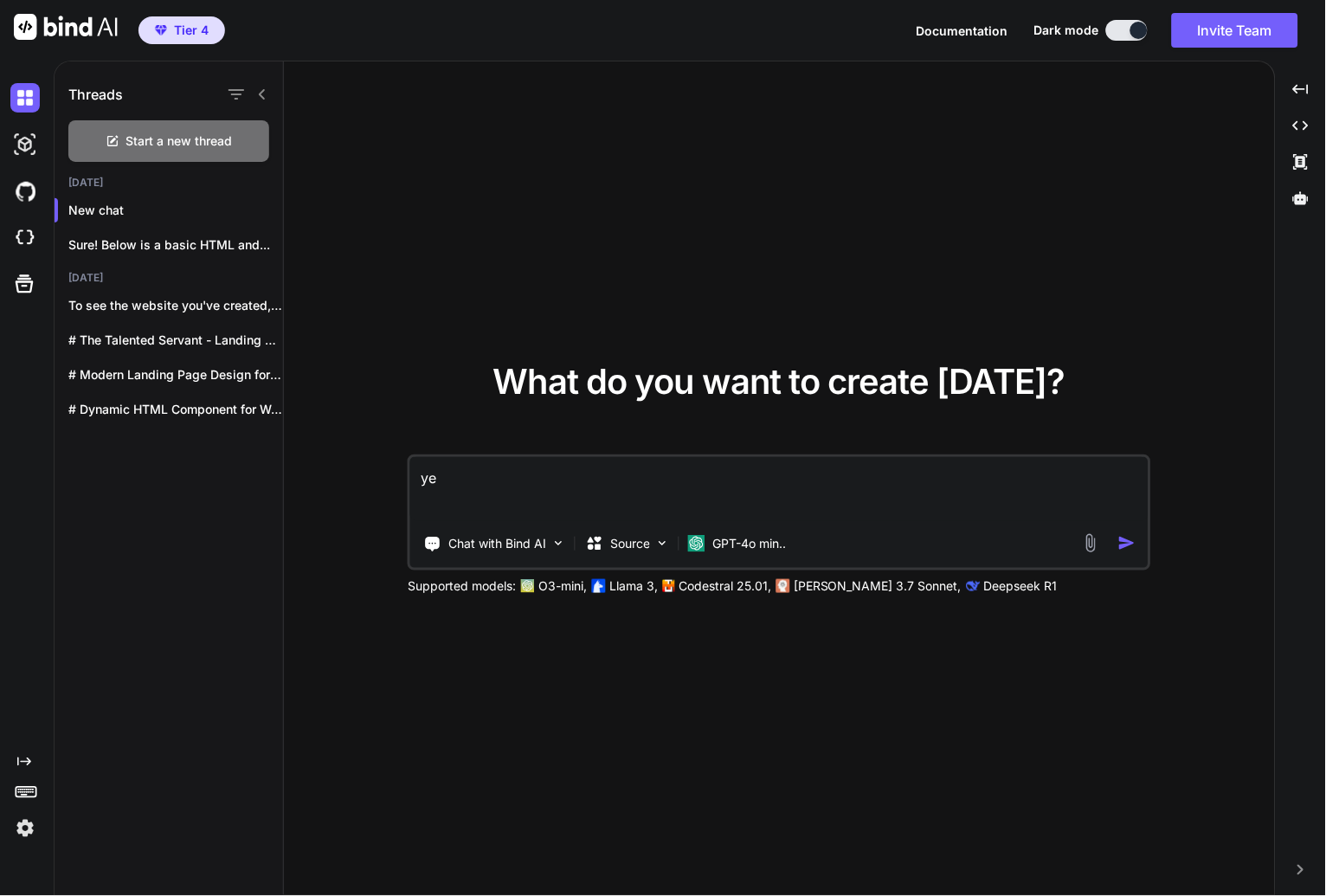
type textarea "yes"
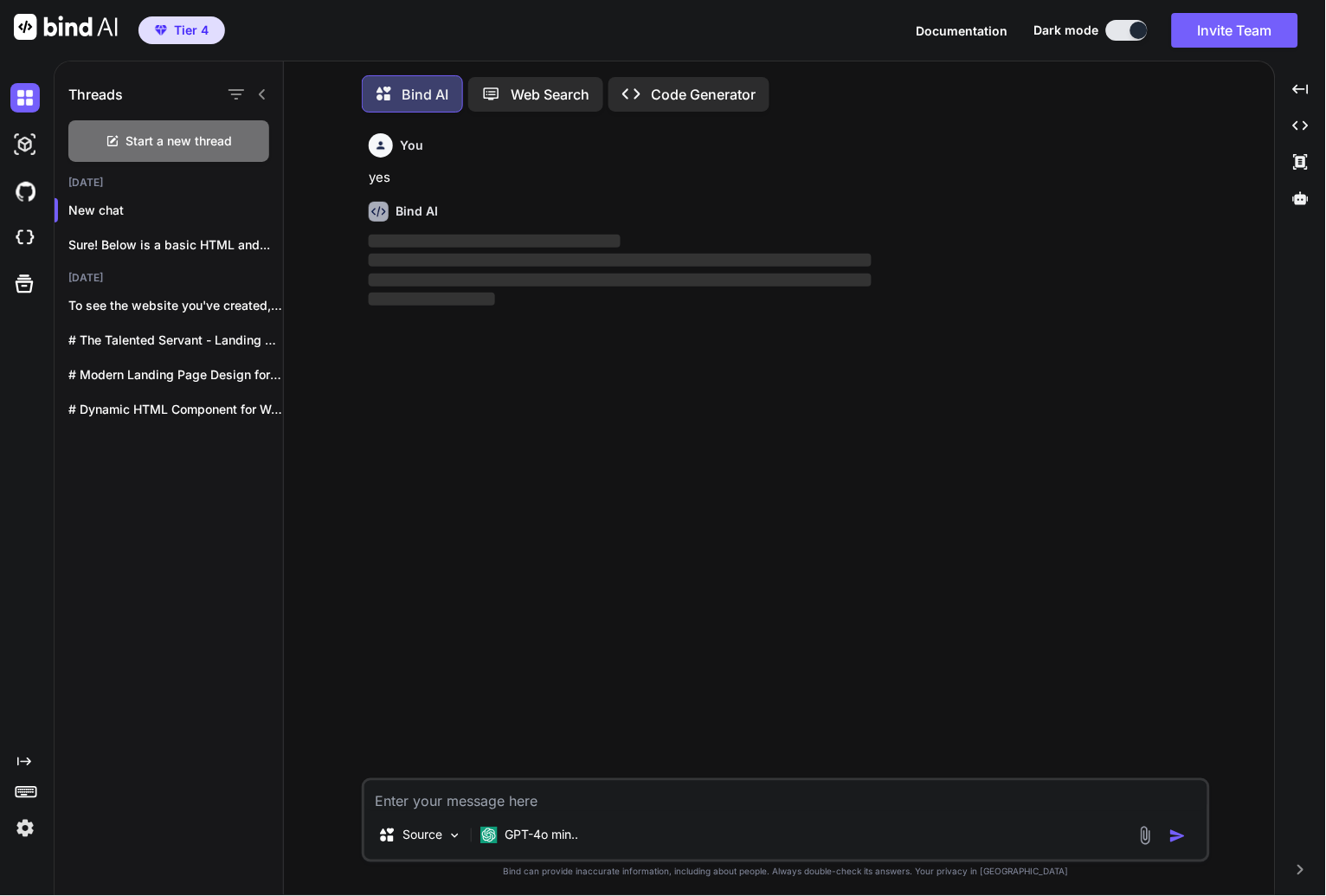
scroll to position [8, 0]
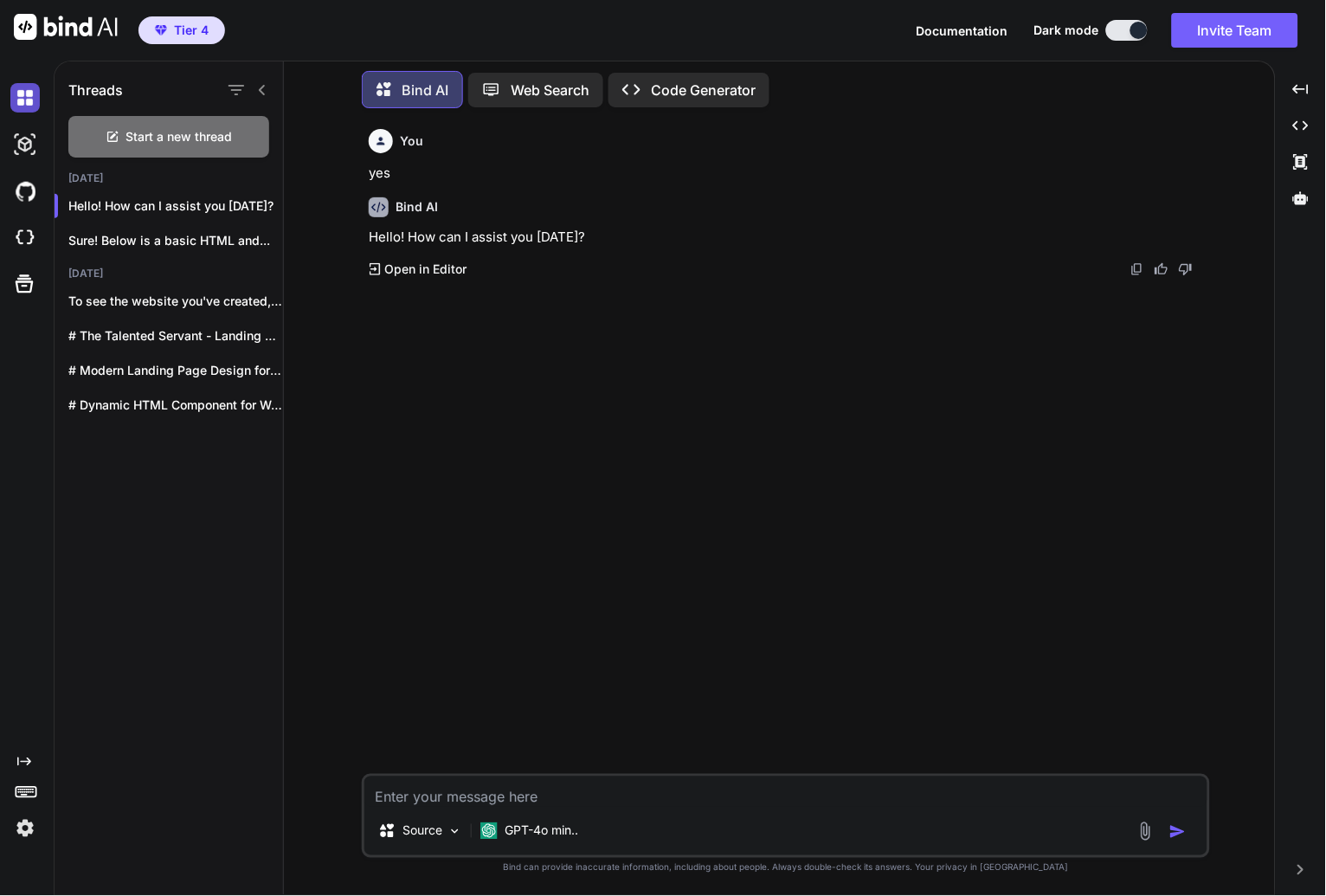
click at [29, 109] on img at bounding box center [25, 97] width 29 height 29
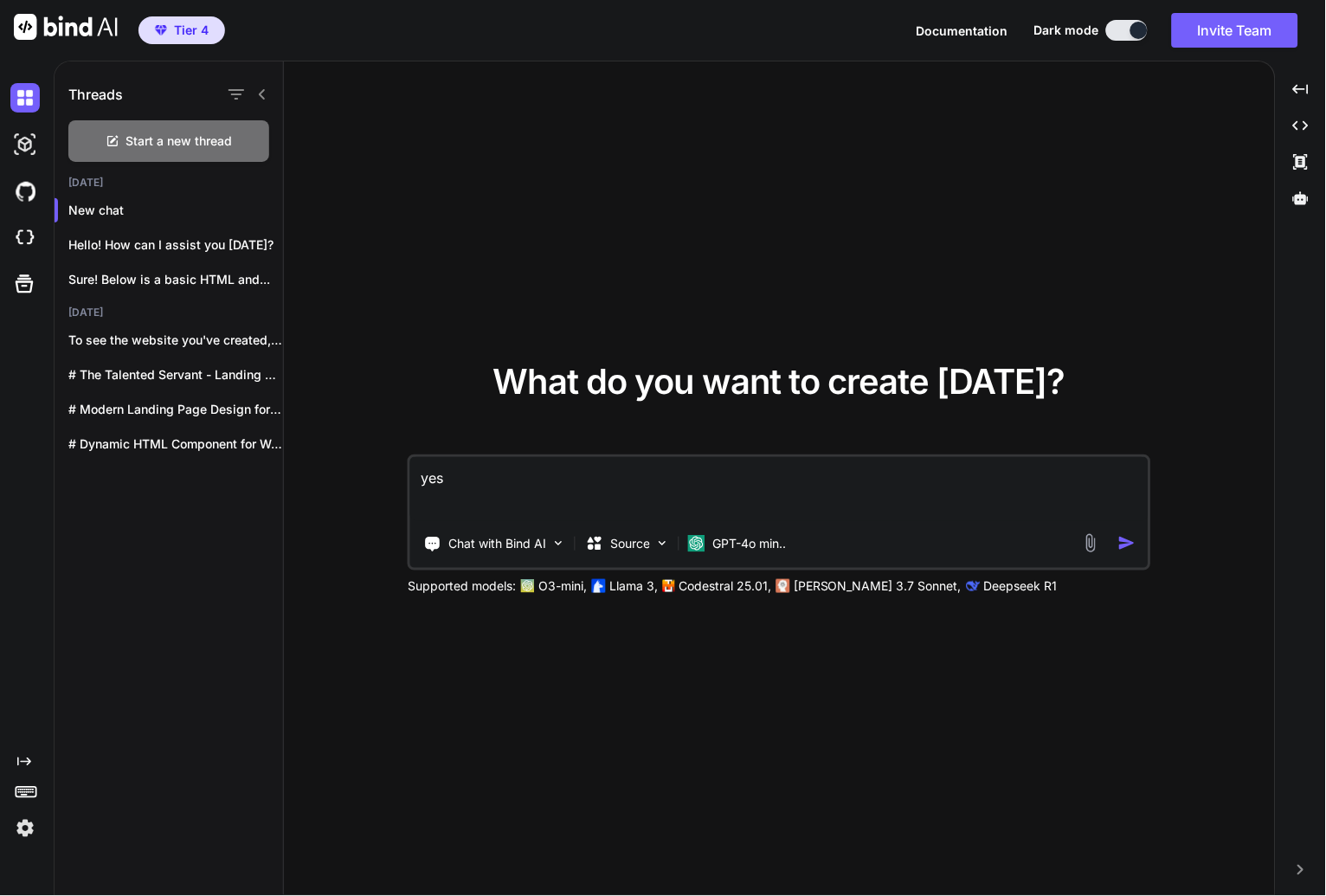
drag, startPoint x: 493, startPoint y: 487, endPoint x: 384, endPoint y: 485, distance: 109.0
click at [384, 485] on div "What do you want to create today? yes Chat with Bind AI Source GPT-4o min.. Sup…" at bounding box center [780, 479] width 992 height 836
click at [238, 91] on icon "button" at bounding box center [236, 94] width 21 height 21
click at [357, 88] on div "What do you want to create today? Chat with Bind AI Source GPT-4o min.. Support…" at bounding box center [780, 479] width 992 height 836
click at [26, 25] on img at bounding box center [66, 26] width 104 height 25
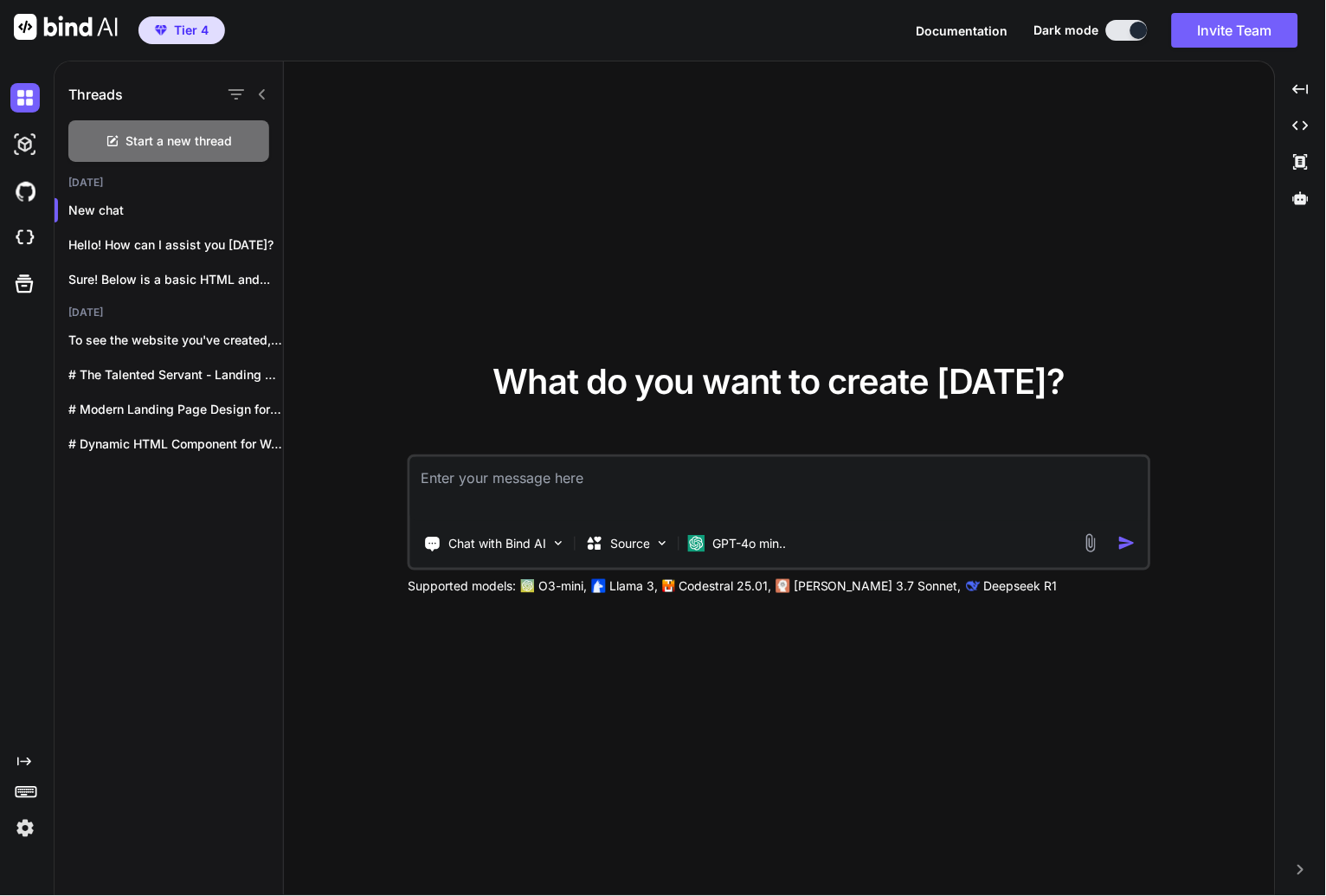
click at [26, 26] on img at bounding box center [66, 26] width 104 height 25
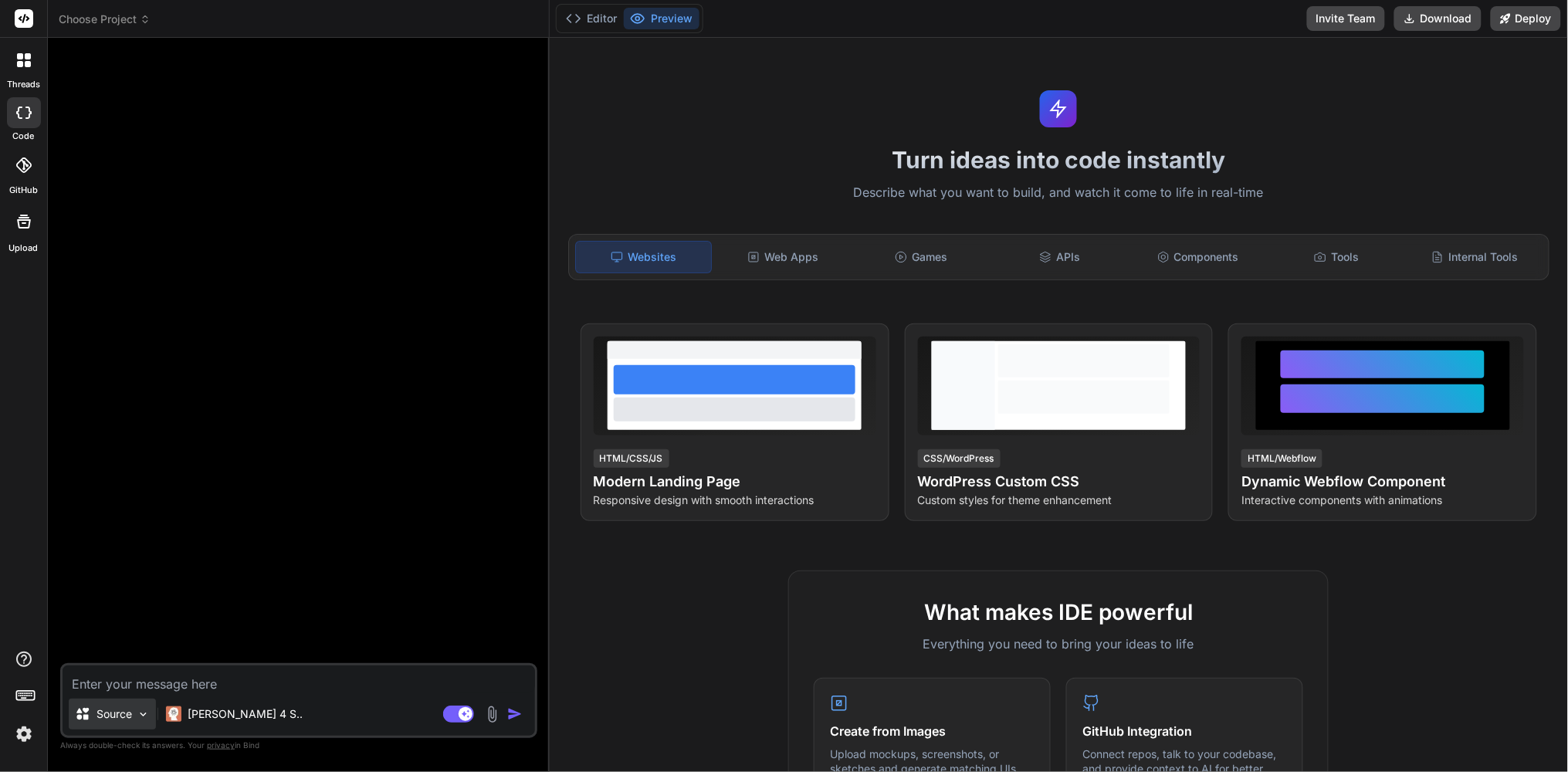
click at [141, 714] on img at bounding box center [143, 715] width 13 height 13
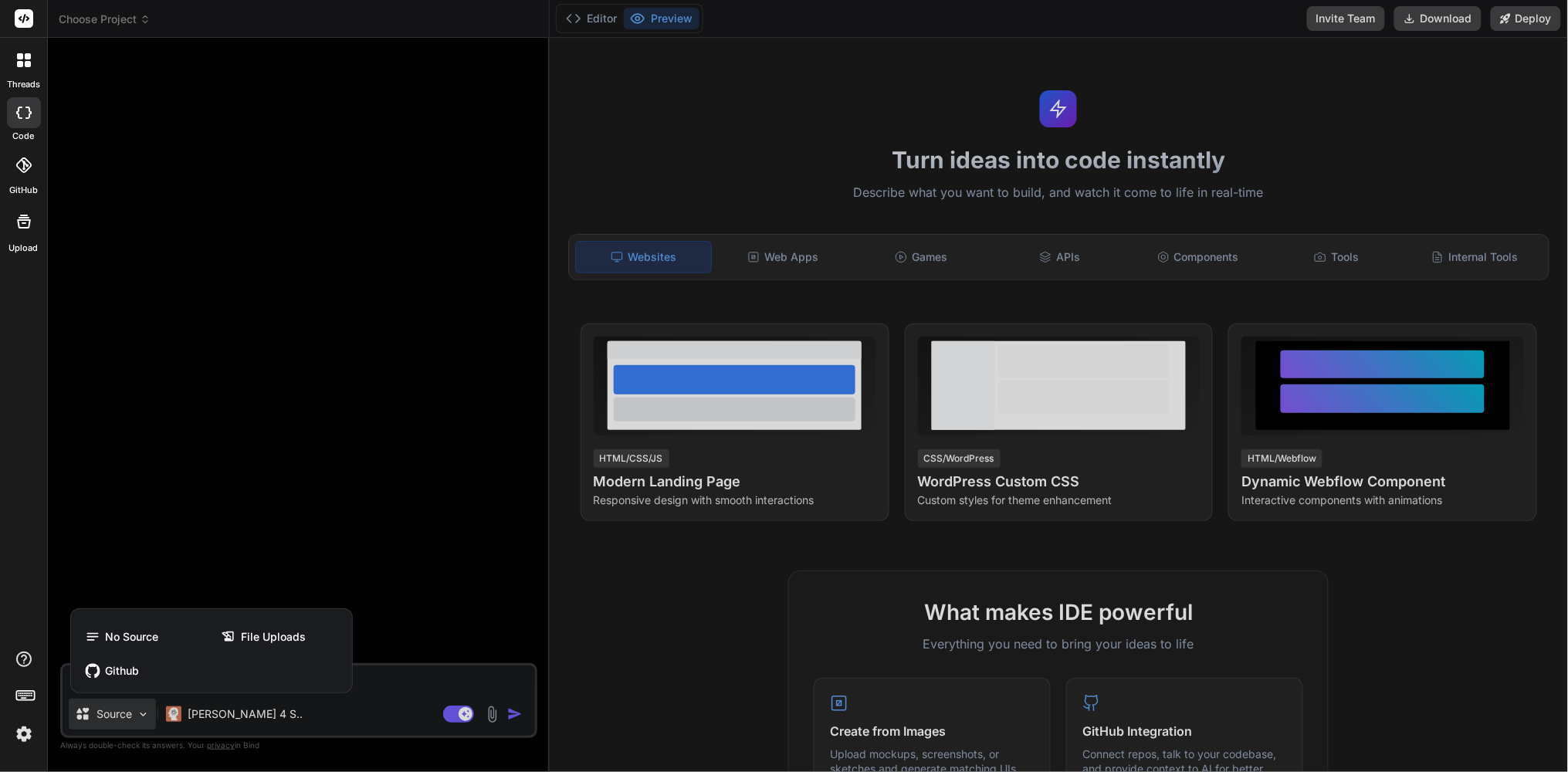
click at [225, 514] on div at bounding box center [784, 386] width 1568 height 772
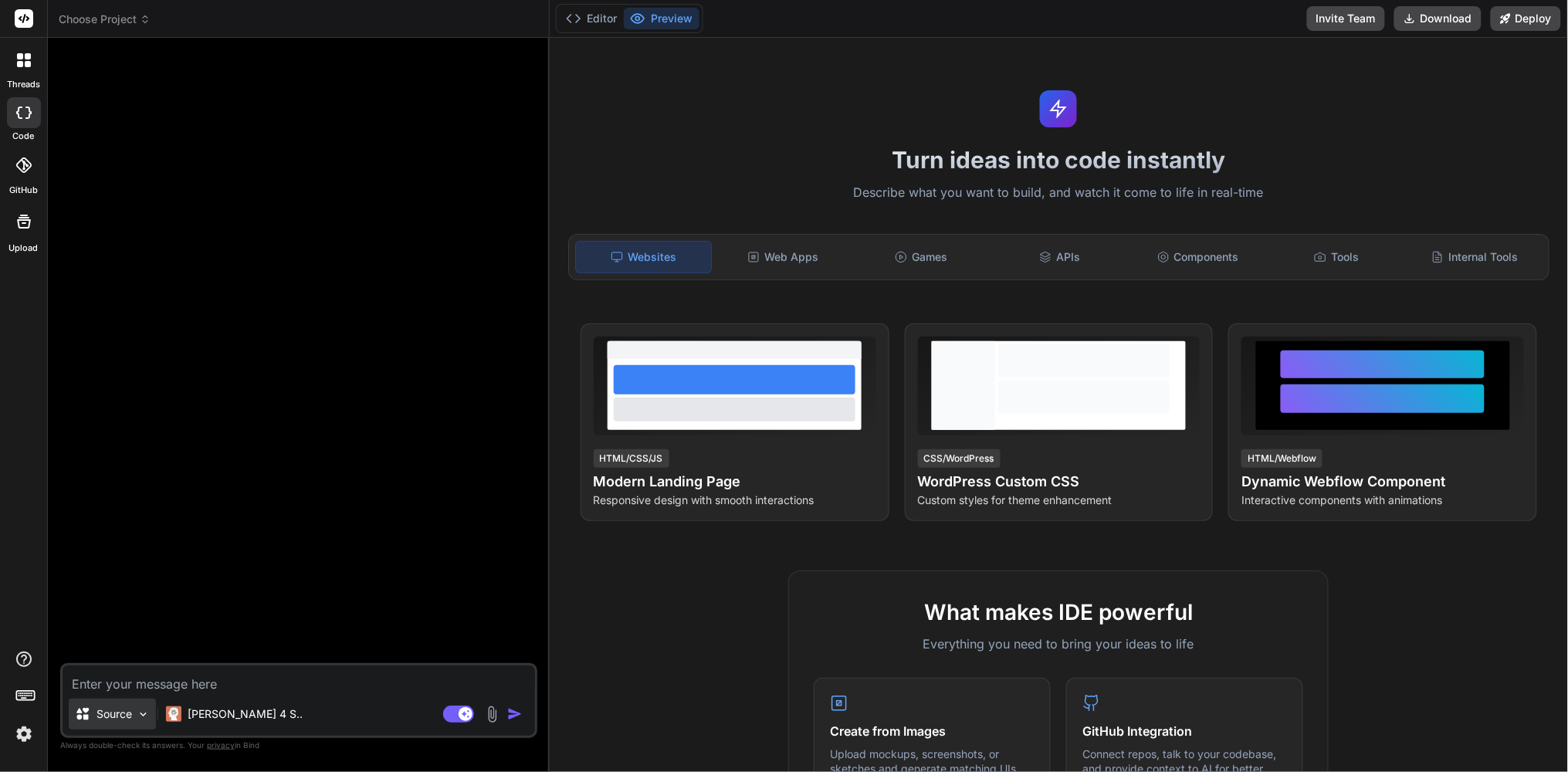
click at [147, 716] on img at bounding box center [143, 715] width 13 height 13
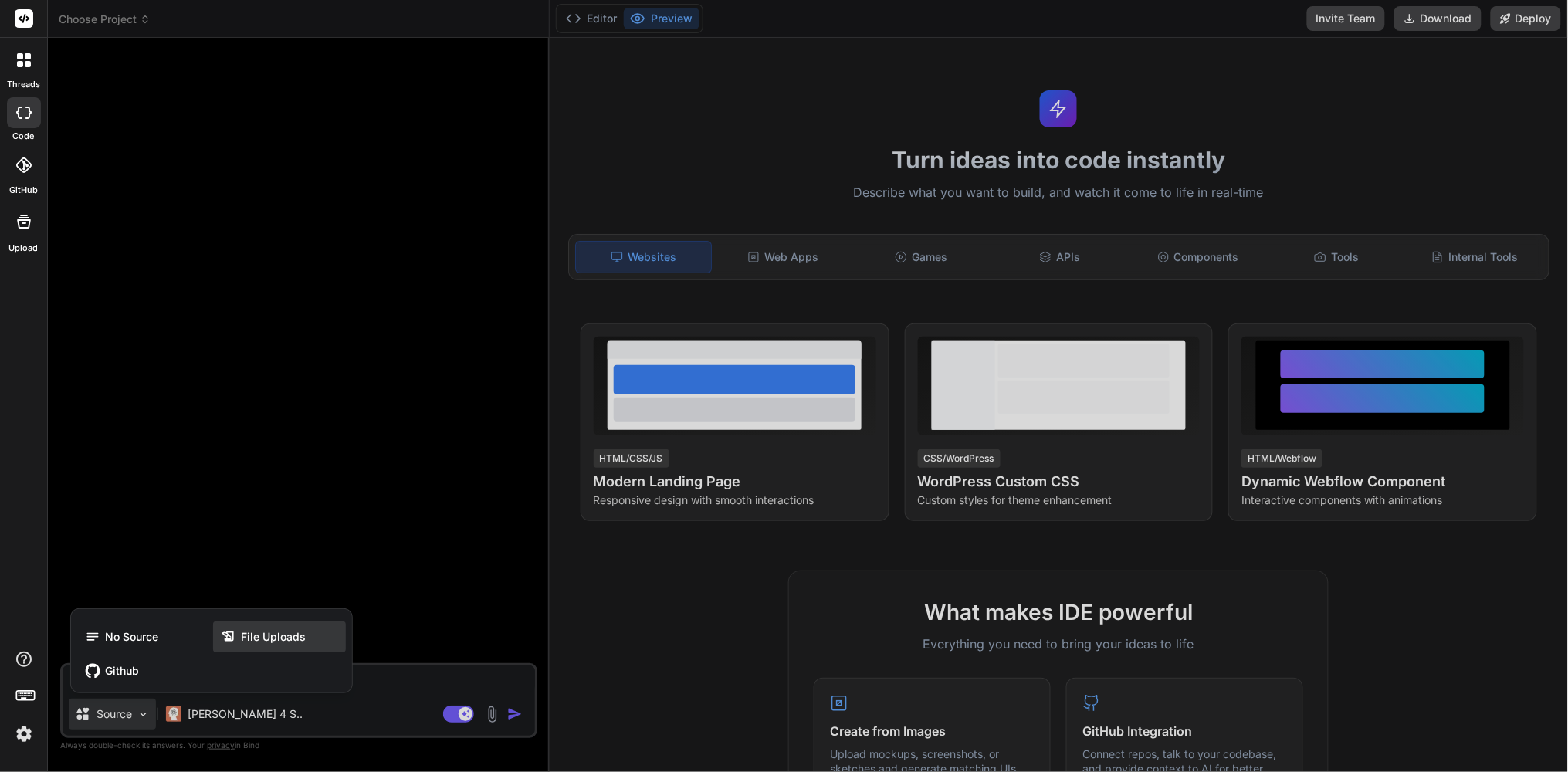
click at [275, 640] on span "File Uploads" at bounding box center [273, 636] width 65 height 15
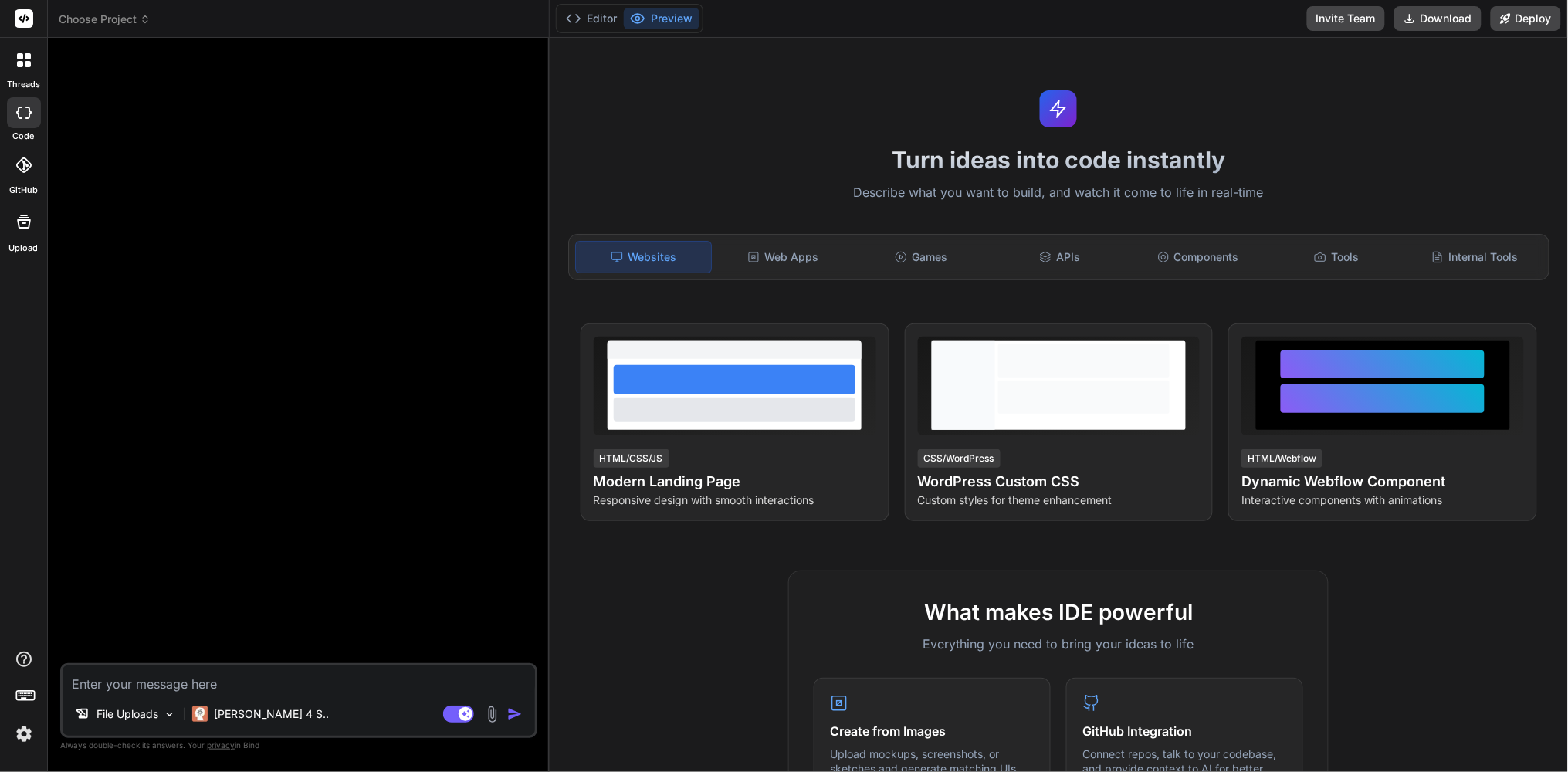
click at [23, 222] on icon at bounding box center [24, 221] width 13 height 13
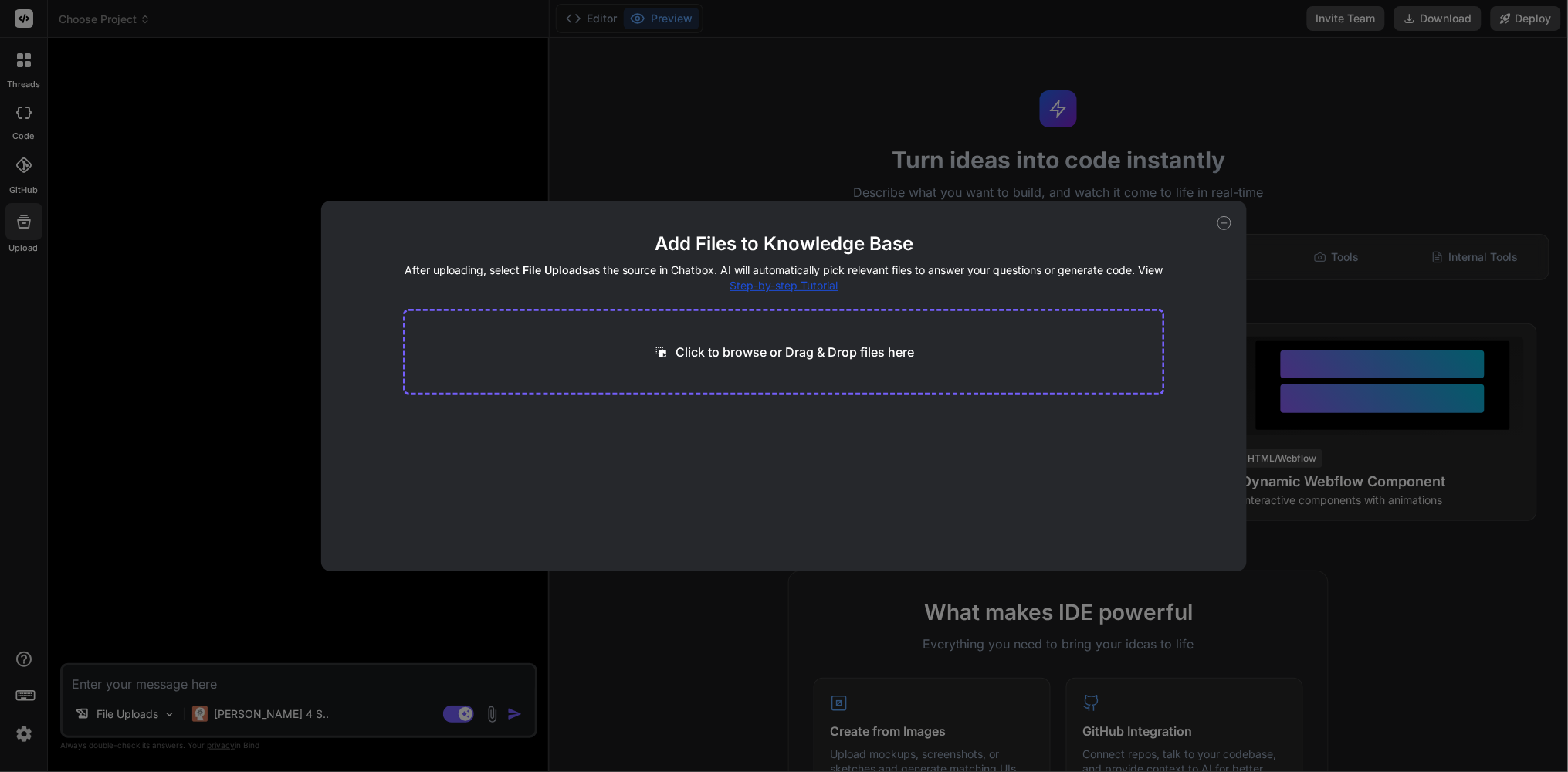
click at [773, 353] on p "Click to browse or Drag & Drop files here" at bounding box center [794, 352] width 238 height 19
click at [782, 286] on span "Step-by-step Tutorial" at bounding box center [783, 285] width 108 height 13
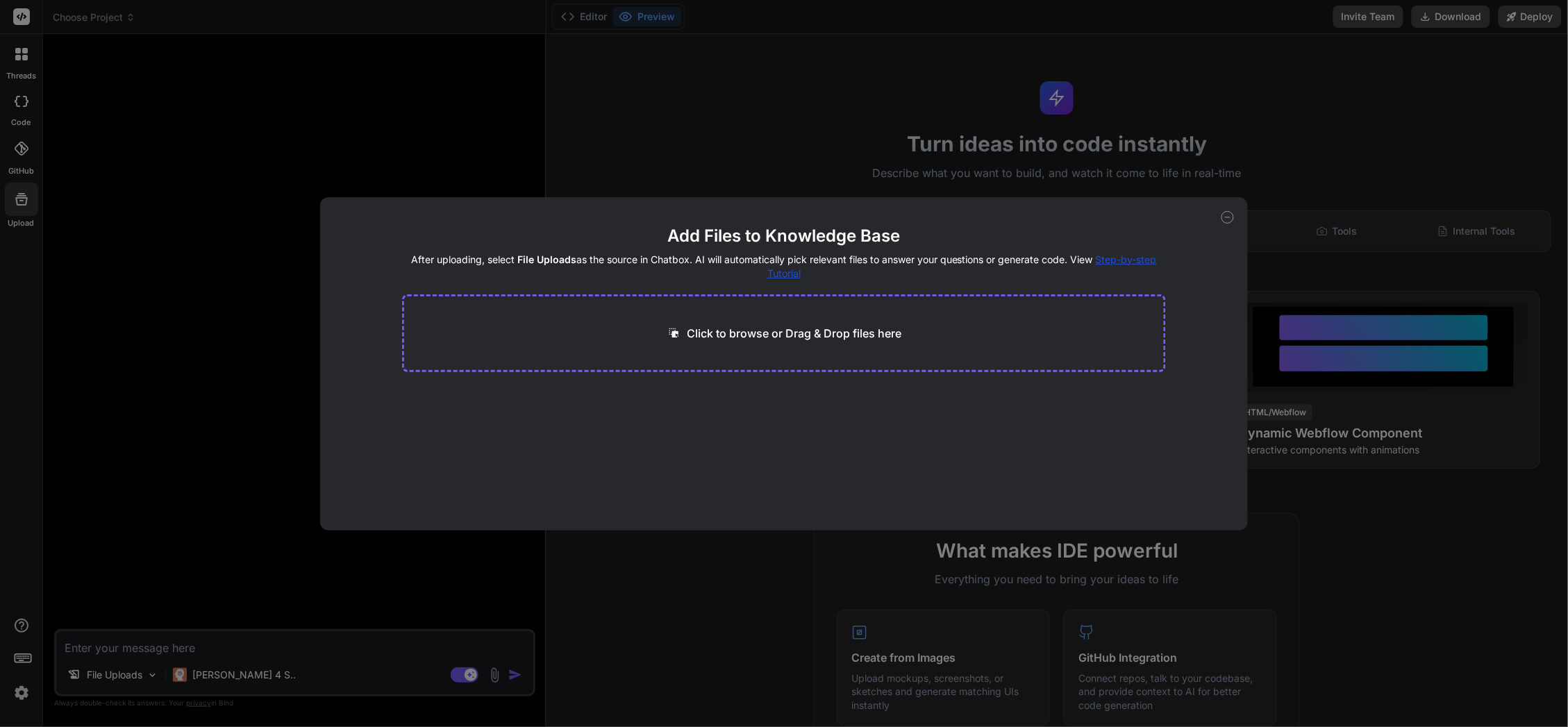
click at [178, 129] on div "Add Files to Knowledge Base After uploading, select File Uploads as the source …" at bounding box center [784, 364] width 1568 height 727
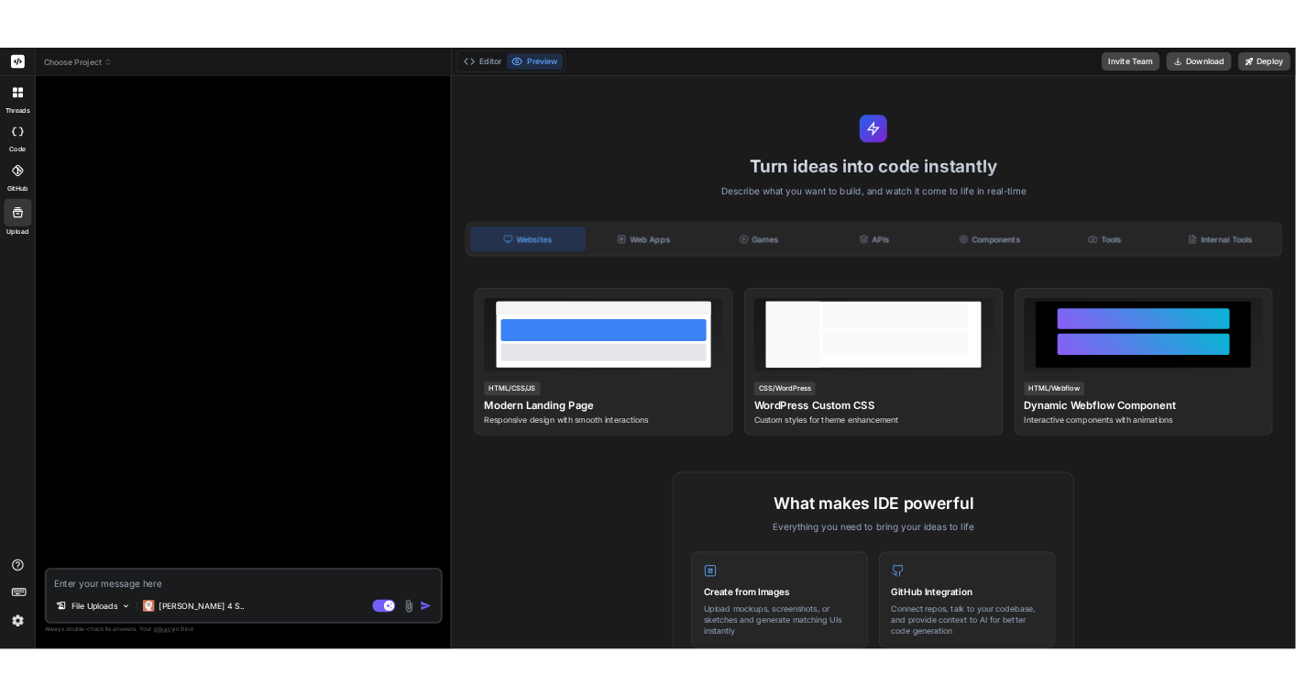
scroll to position [774, 0]
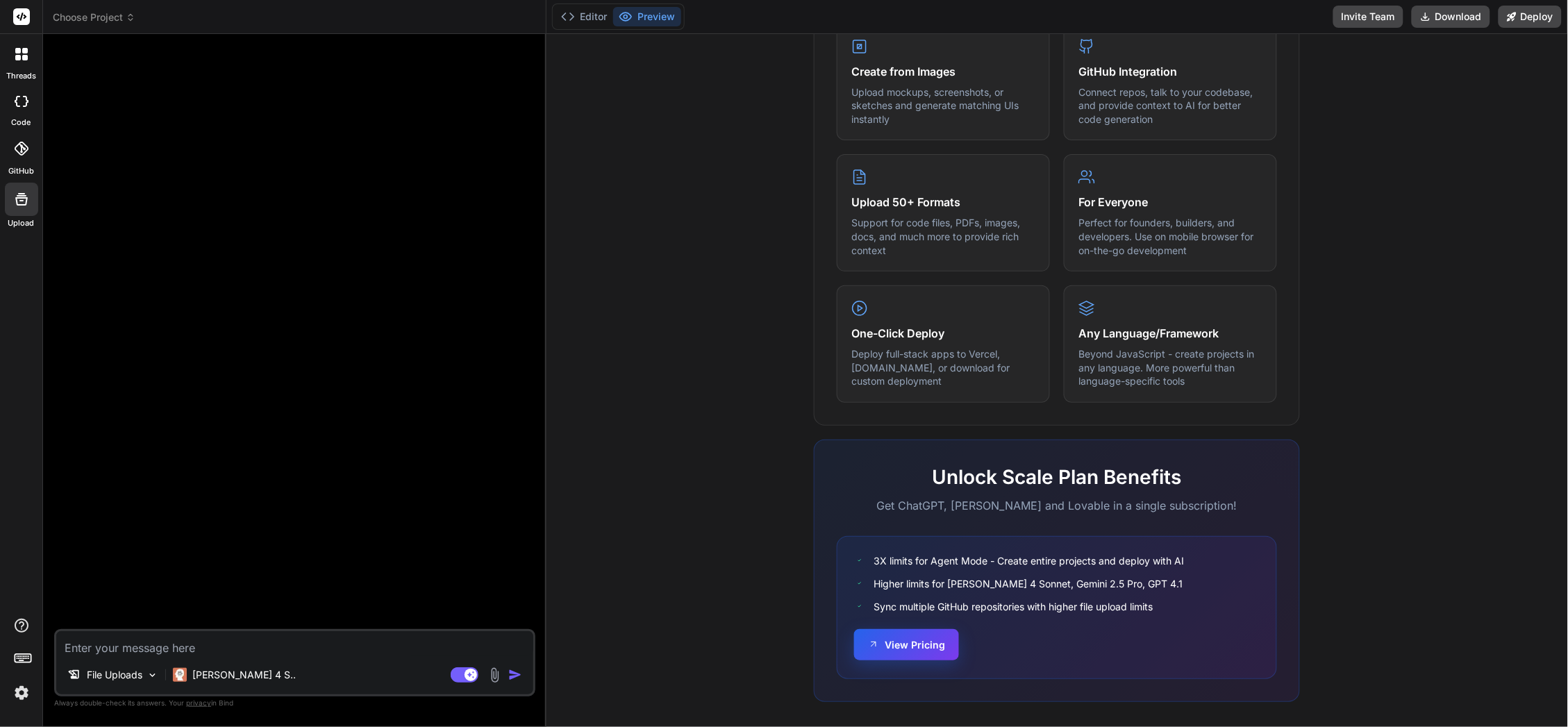
click at [906, 641] on button "View Pricing" at bounding box center [906, 644] width 105 height 31
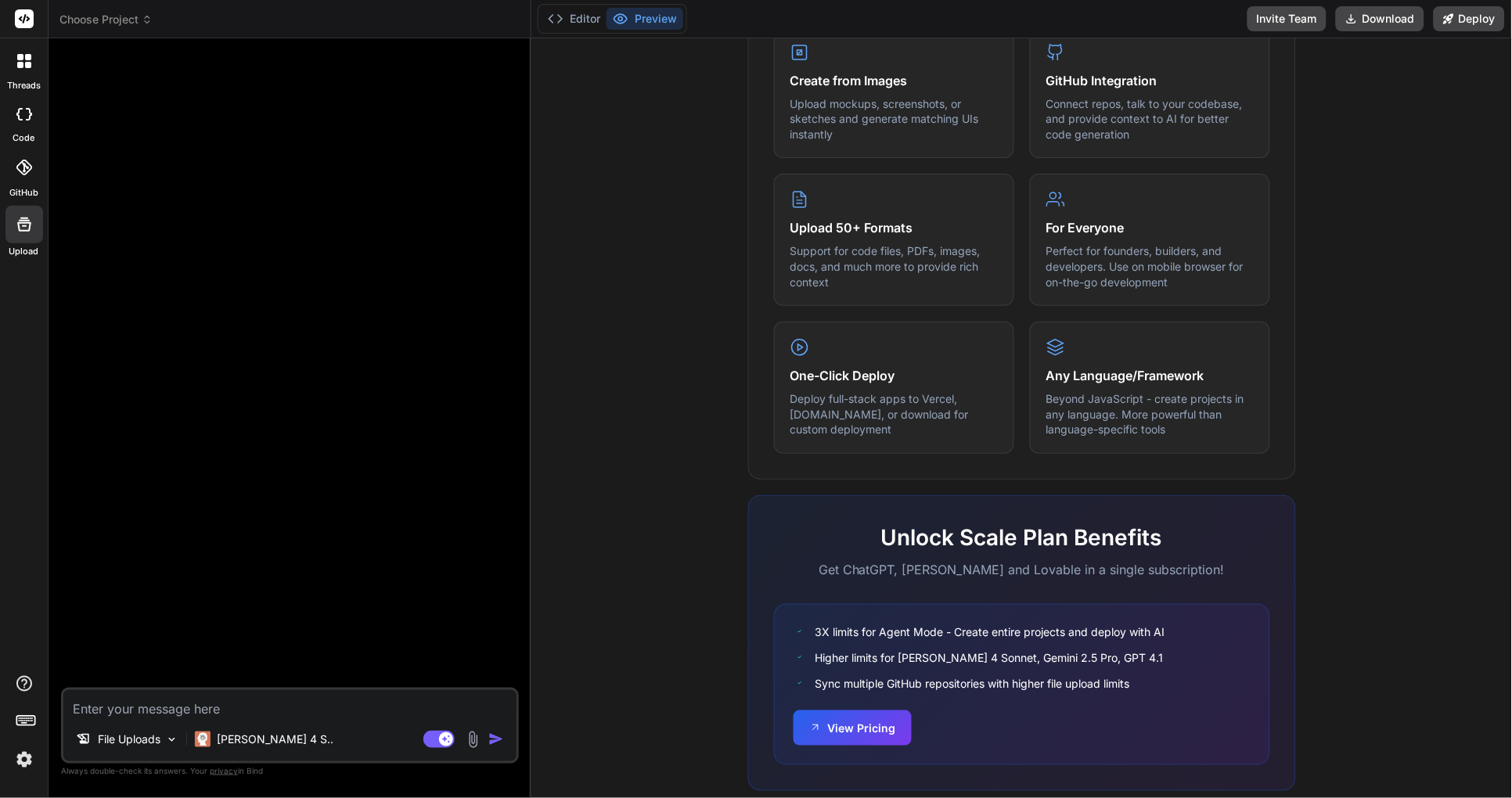
type textarea "x"
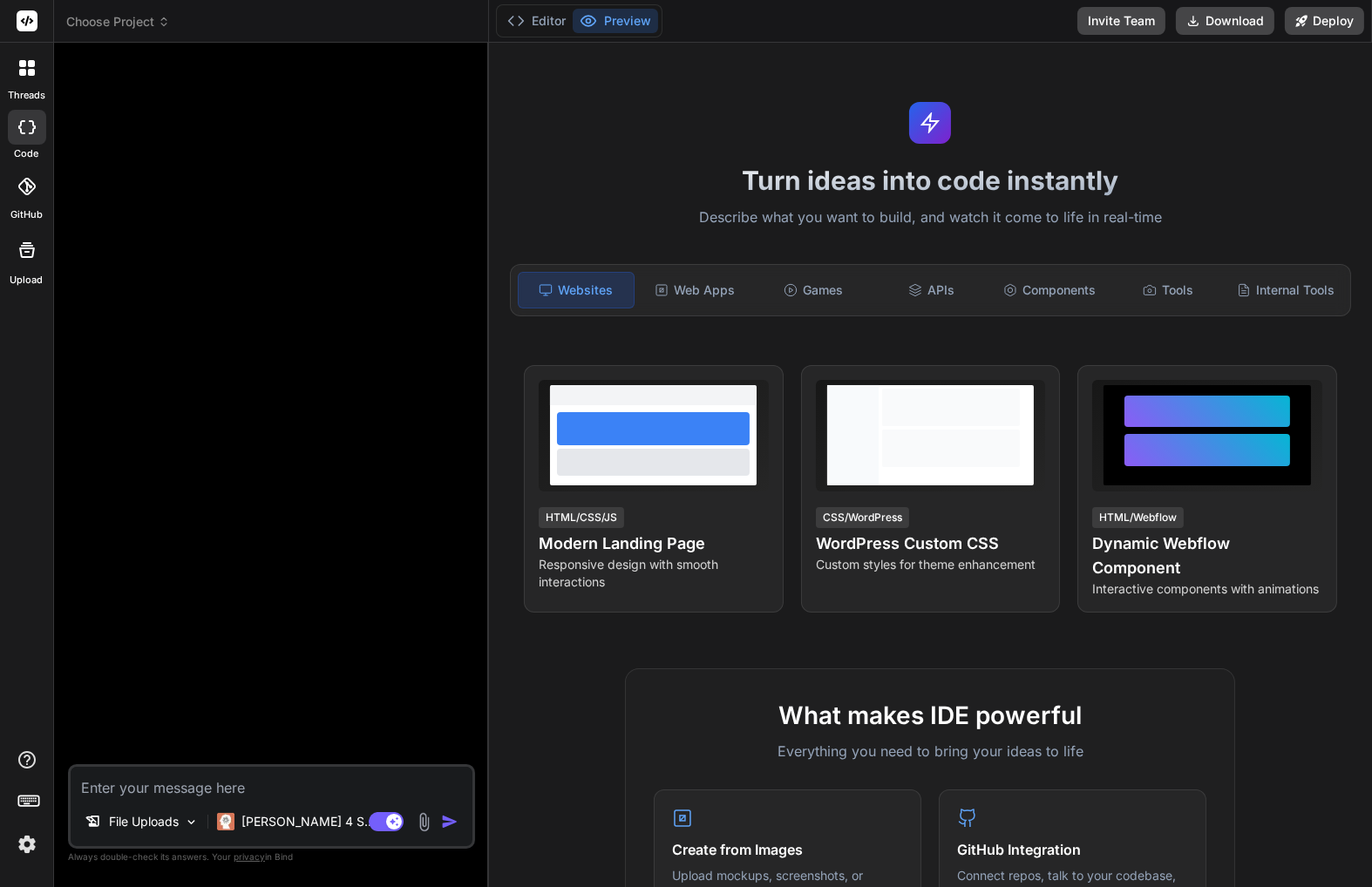
click at [20, 259] on icon at bounding box center [27, 250] width 21 height 21
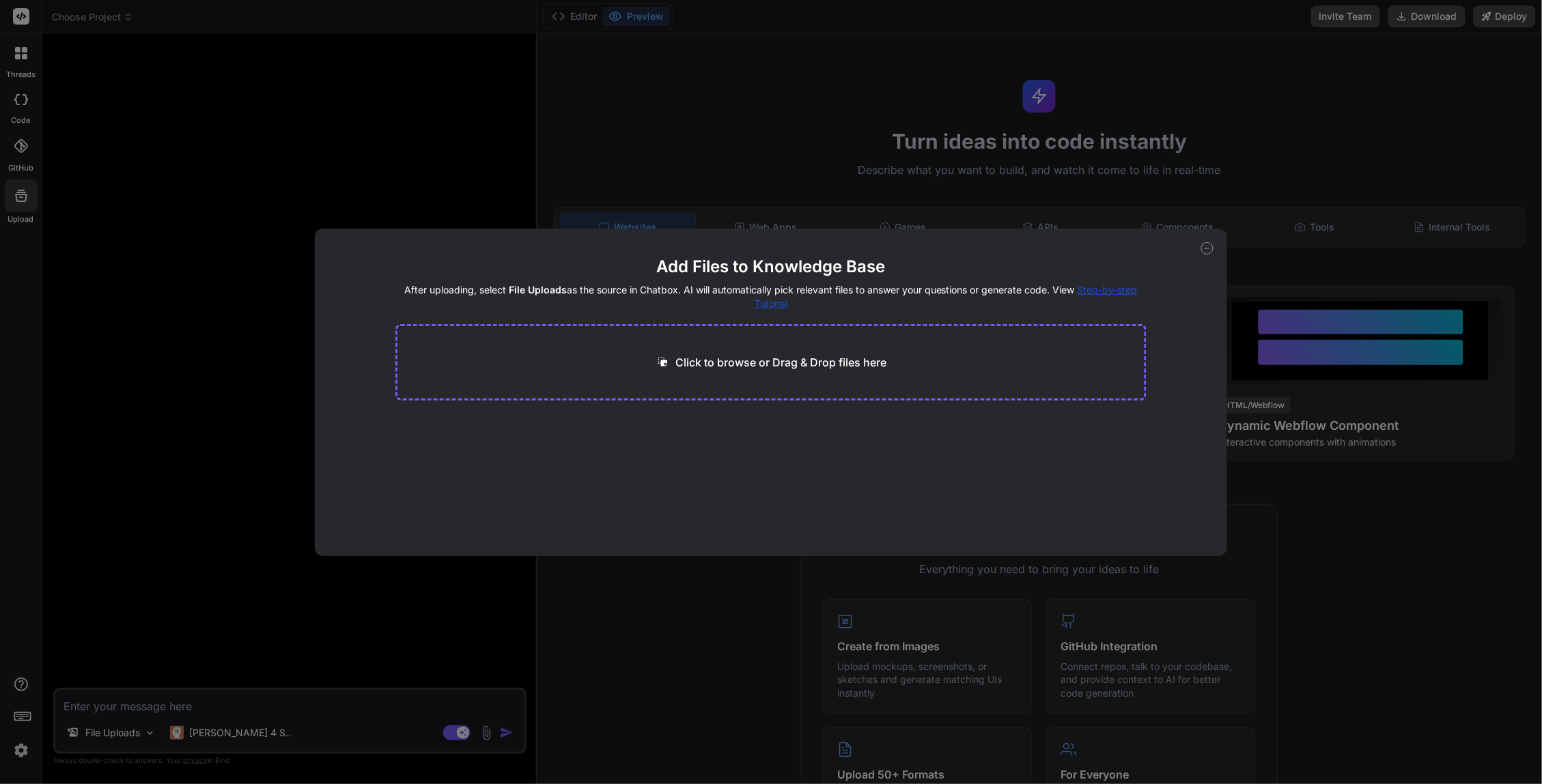
click at [1074, 249] on icon at bounding box center [1207, 248] width 12 height 12
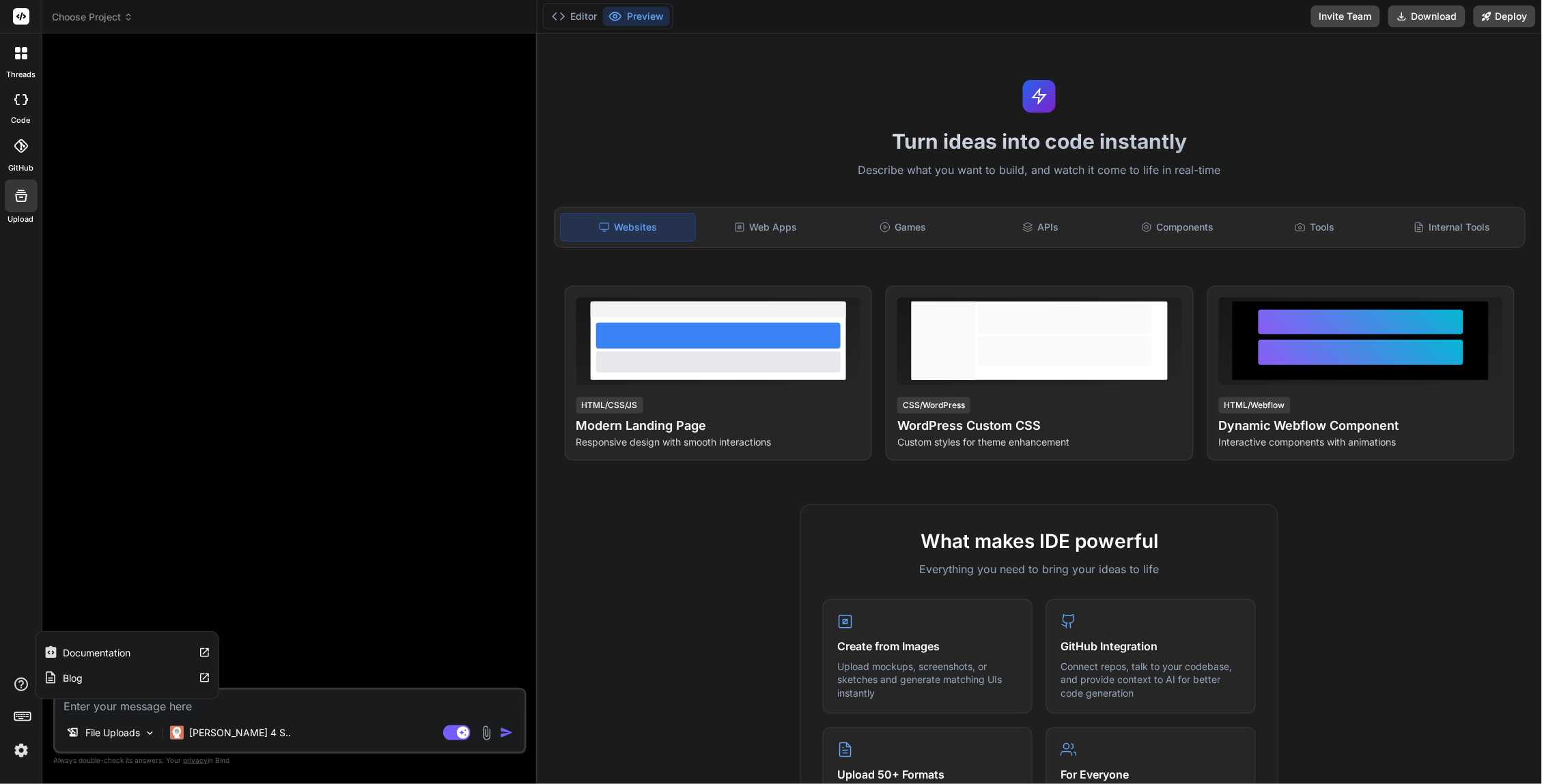
click at [19, 684] on icon at bounding box center [21, 684] width 16 height 16
click at [112, 652] on label "Documentation" at bounding box center [97, 653] width 68 height 13
click at [22, 57] on icon at bounding box center [24, 56] width 5 height 5
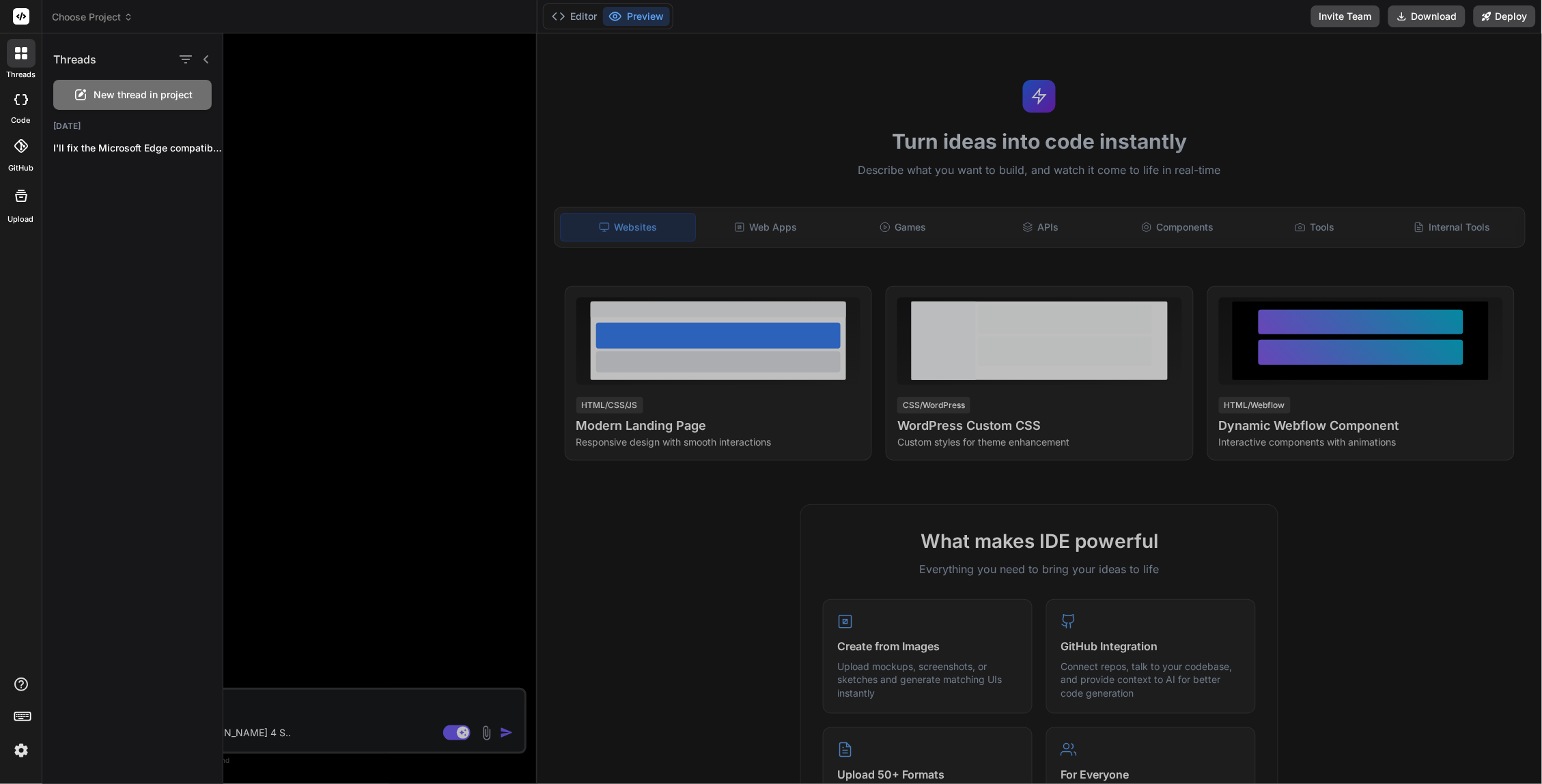
click at [16, 106] on div at bounding box center [21, 99] width 30 height 28
type textarea "x"
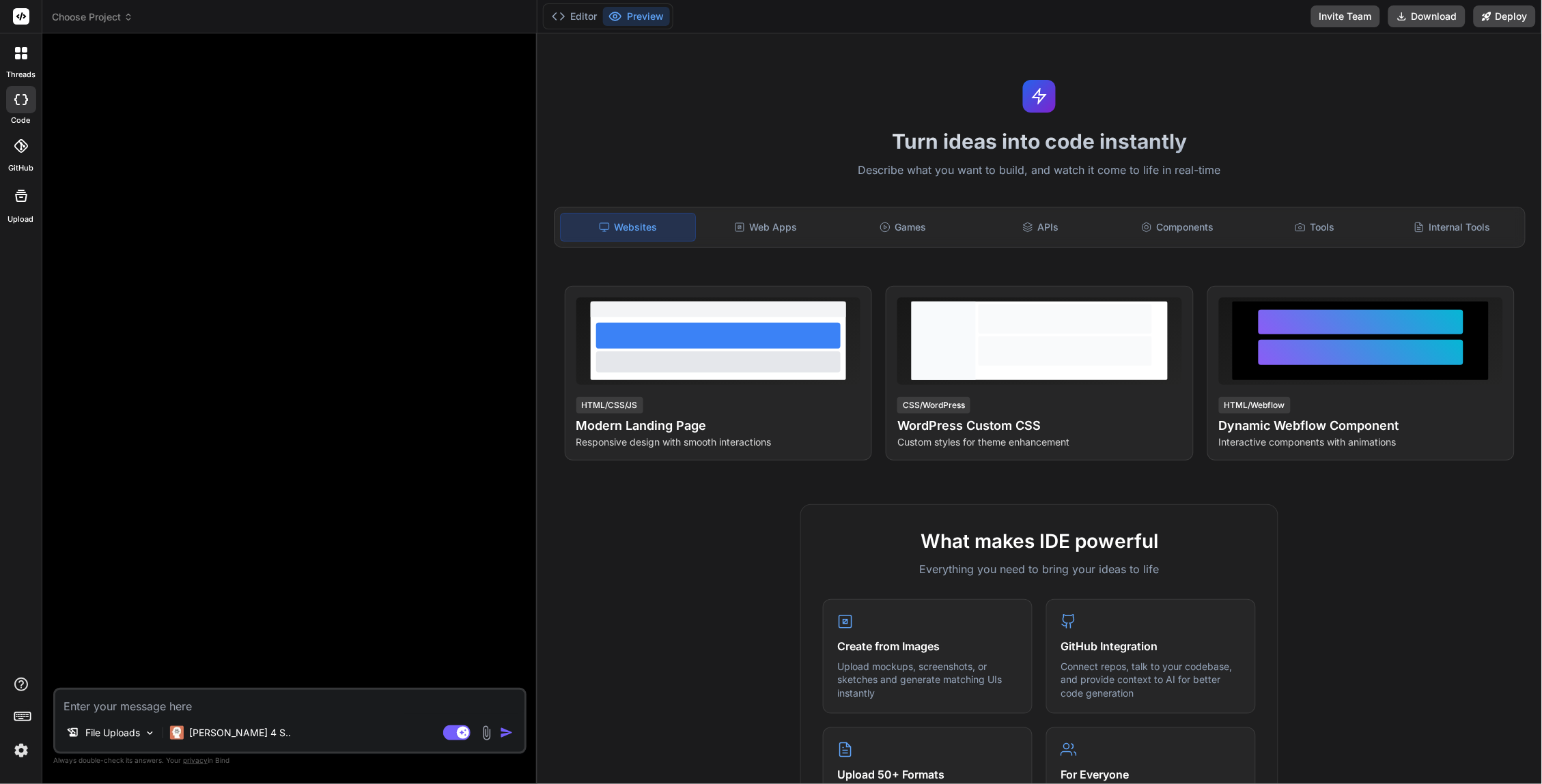
click at [19, 152] on icon at bounding box center [21, 146] width 13 height 13
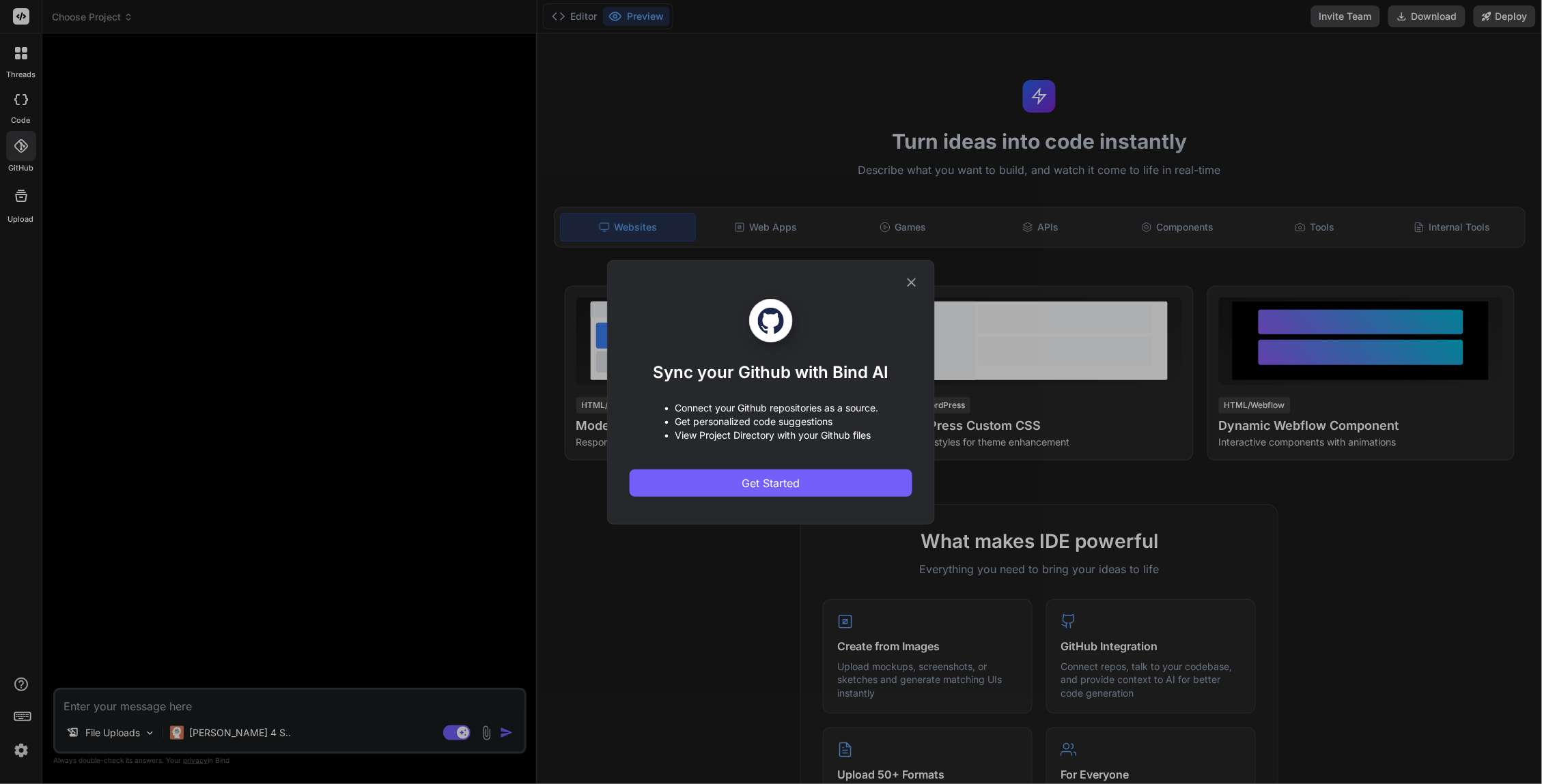
click at [914, 281] on icon at bounding box center [912, 282] width 15 height 15
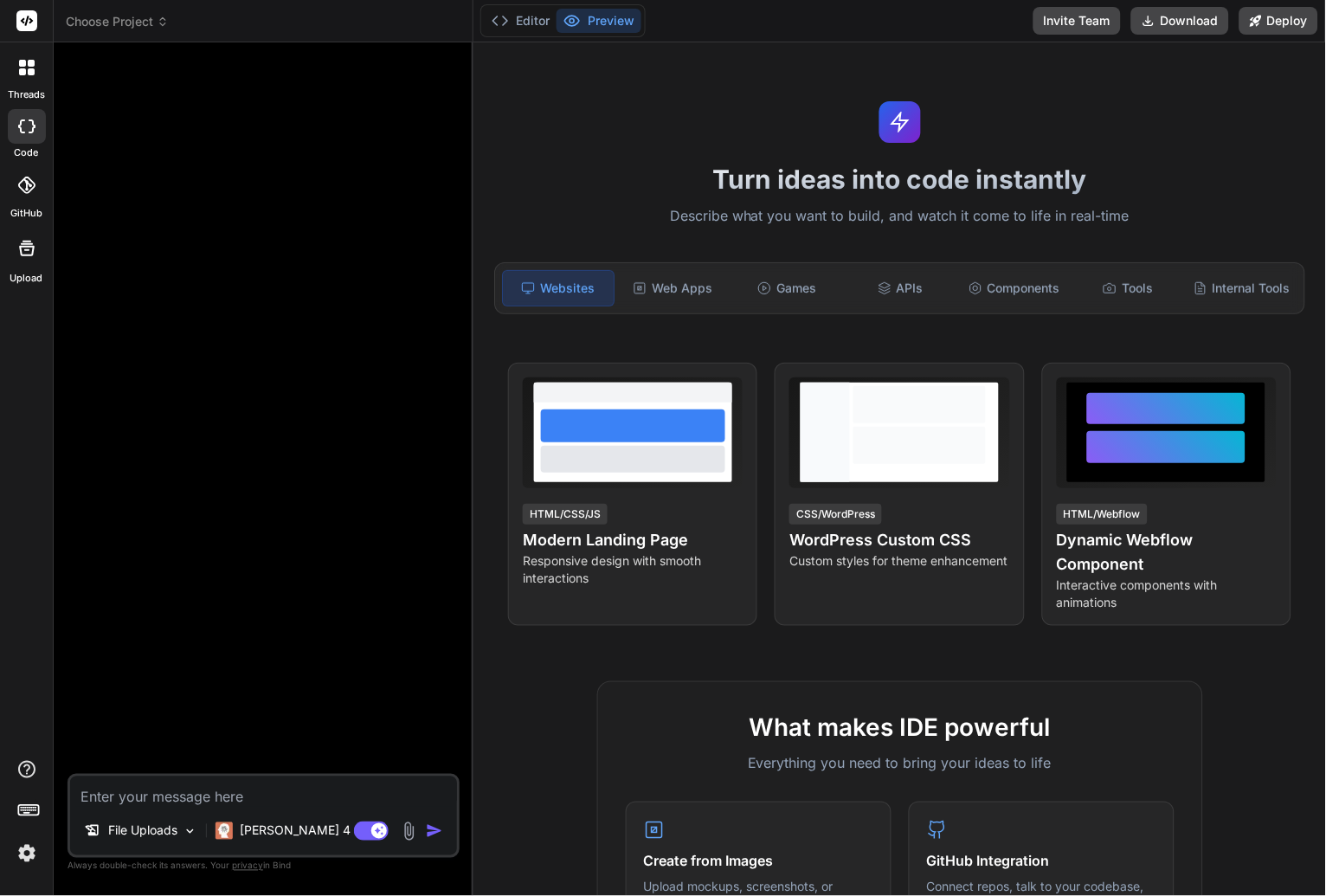
type textarea "x"
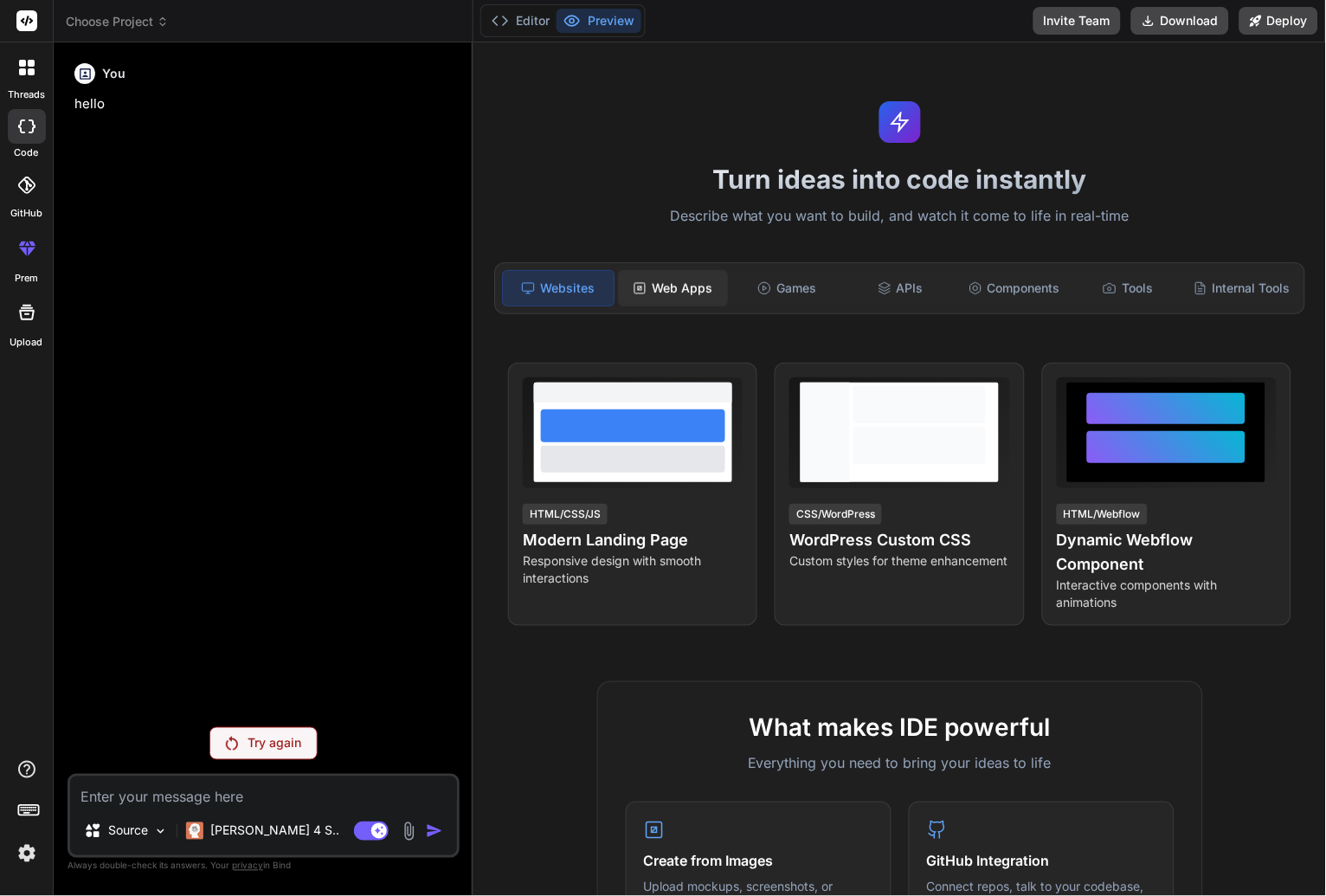
click at [681, 290] on div "Web Apps" at bounding box center [672, 288] width 110 height 36
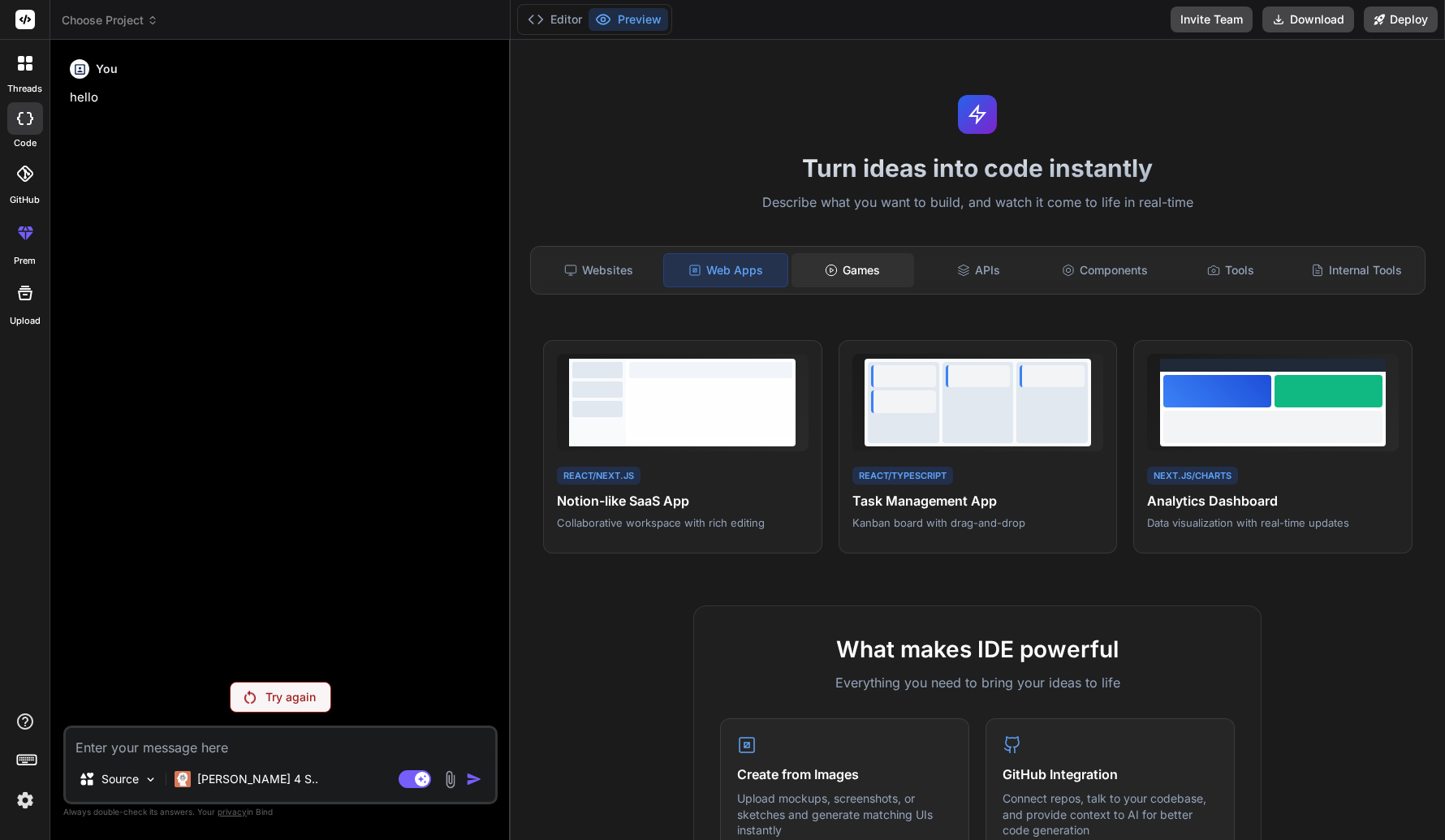
click at [833, 260] on div "Games" at bounding box center [853, 270] width 122 height 34
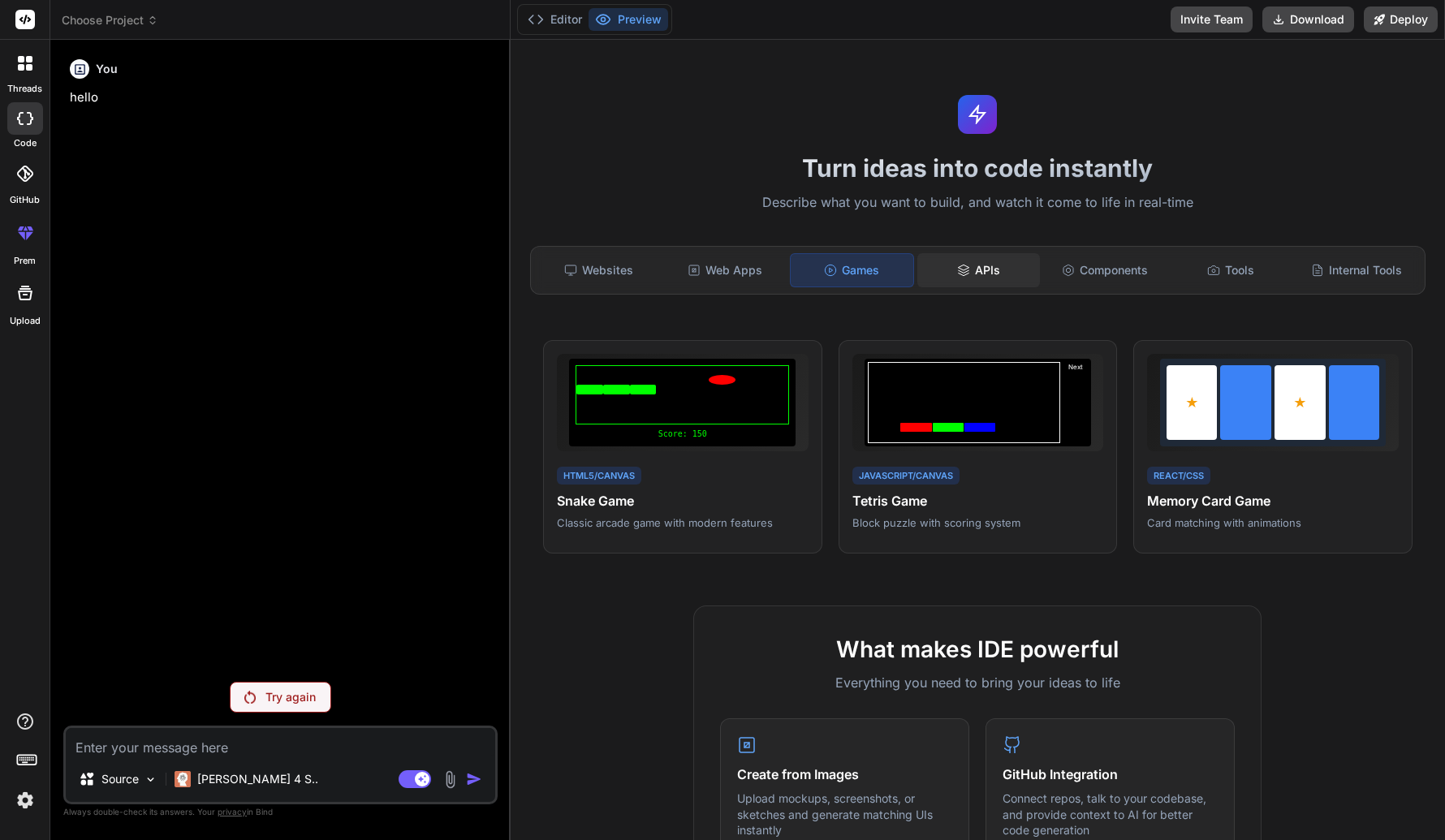
click at [987, 260] on div "APIs" at bounding box center [978, 270] width 122 height 34
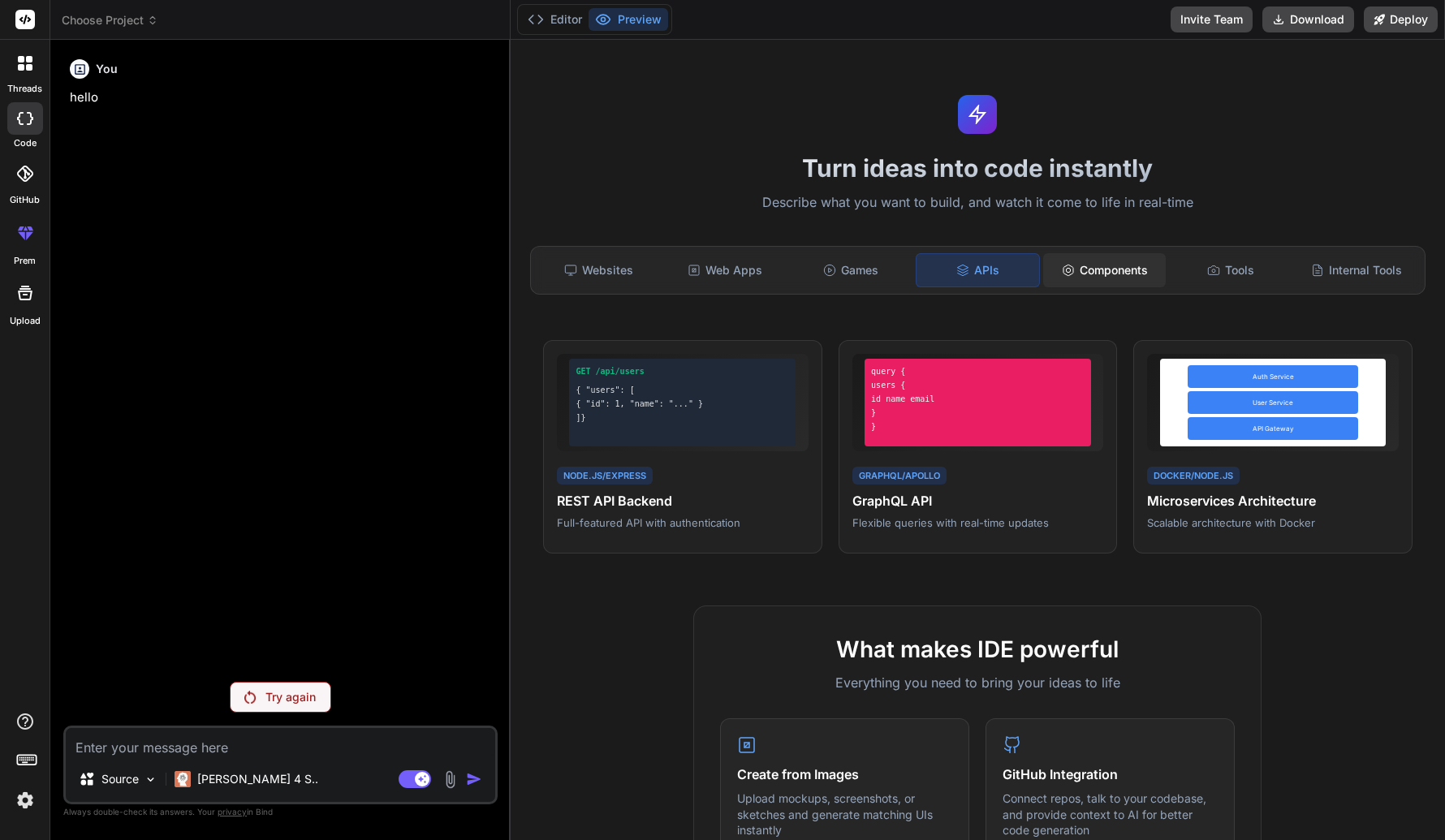
click at [1070, 273] on div "Components" at bounding box center [1104, 270] width 122 height 34
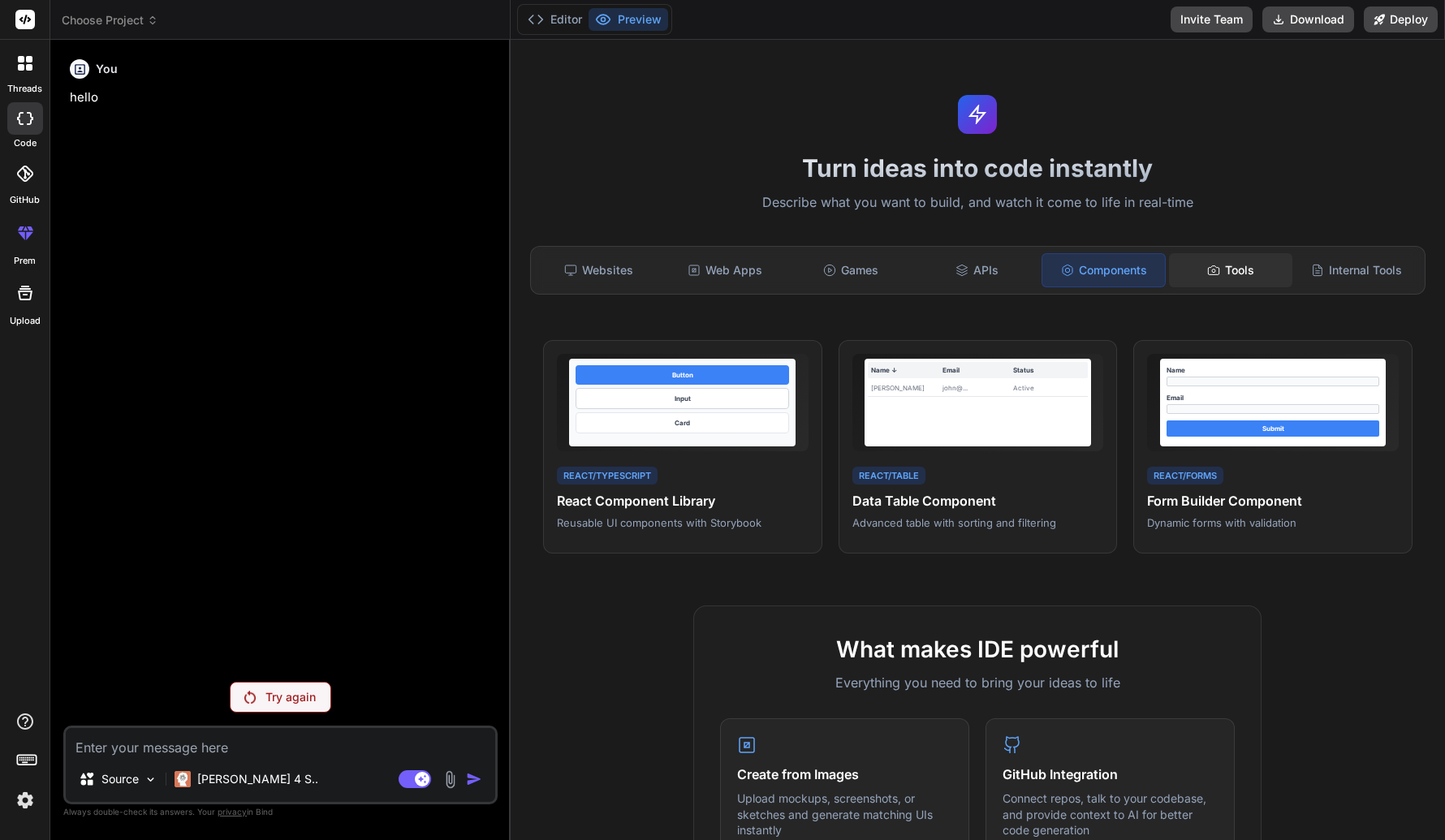
click at [1223, 267] on div "Tools" at bounding box center [1230, 270] width 122 height 34
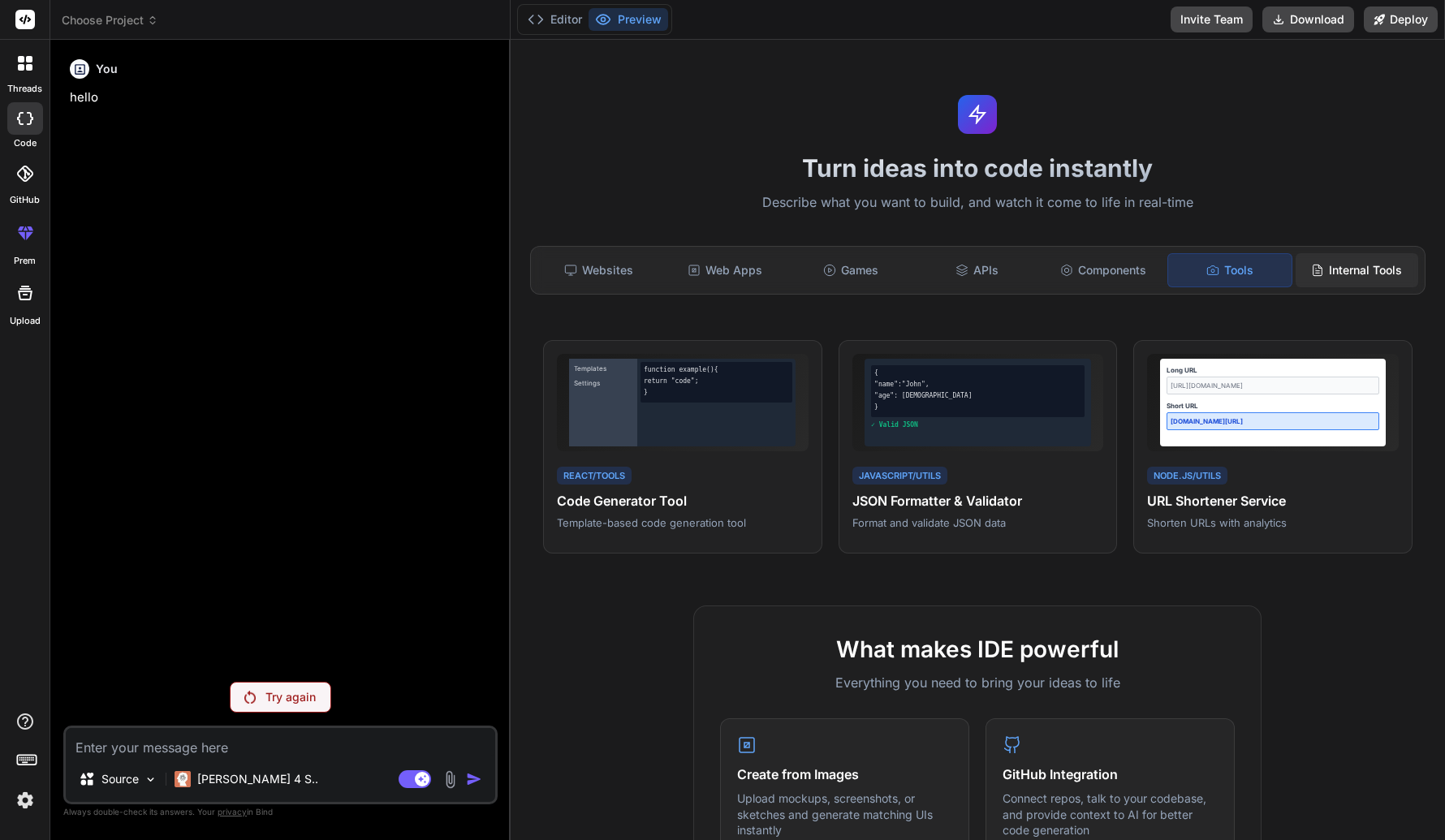
click at [1242, 271] on div "Internal Tools" at bounding box center [1356, 270] width 122 height 34
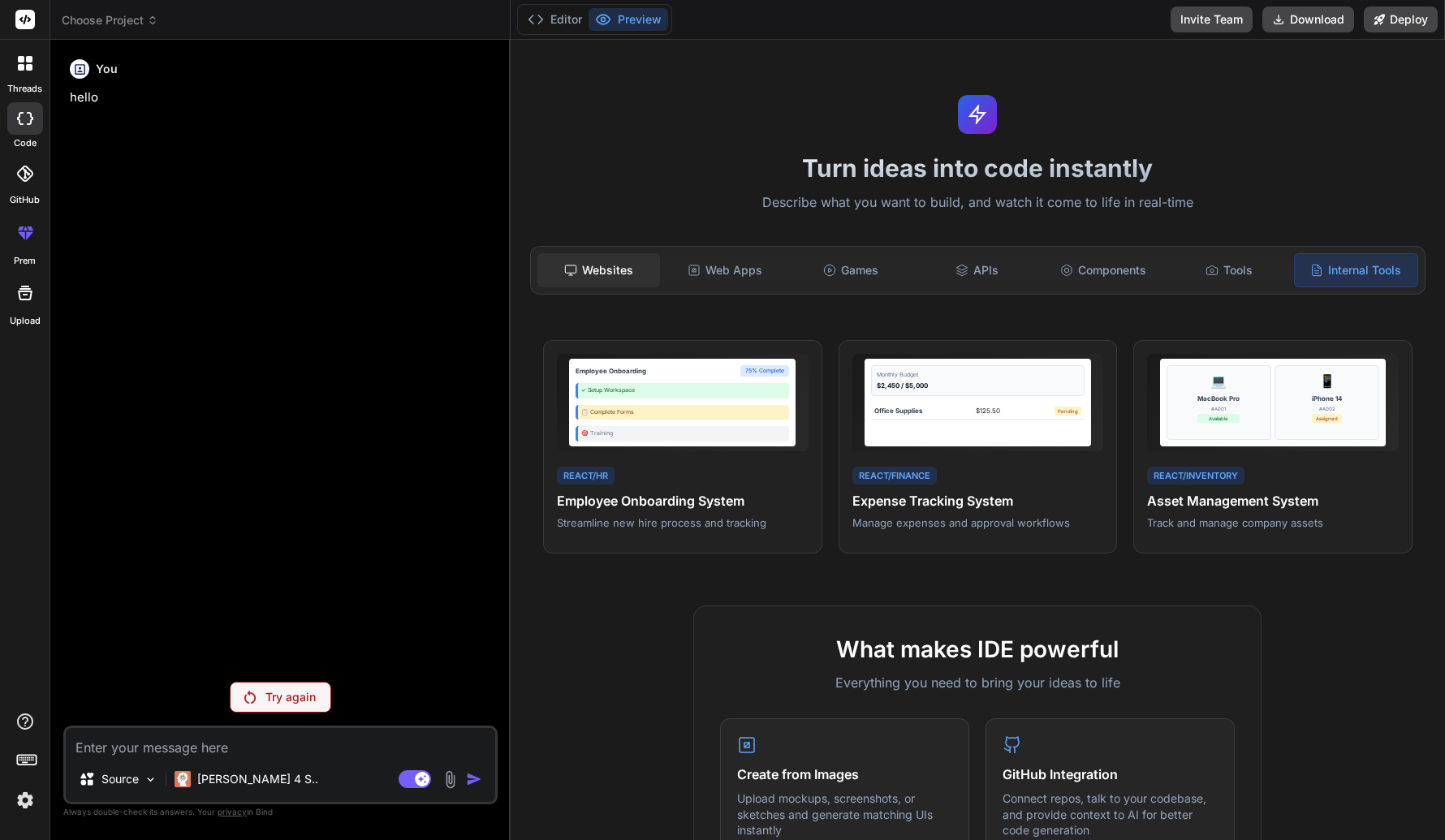
click at [596, 272] on div "Websites" at bounding box center [599, 270] width 122 height 34
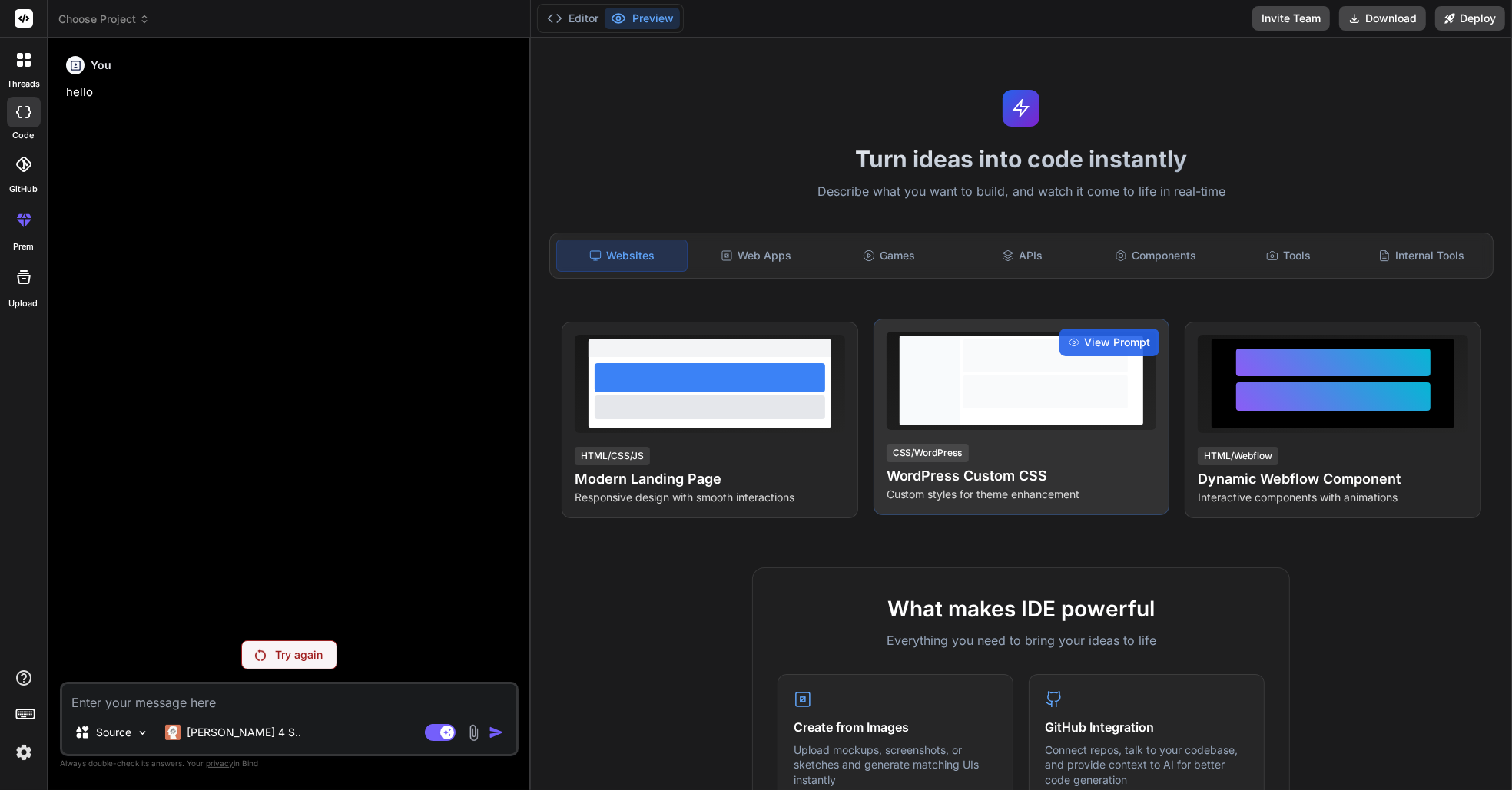
type textarea "x"
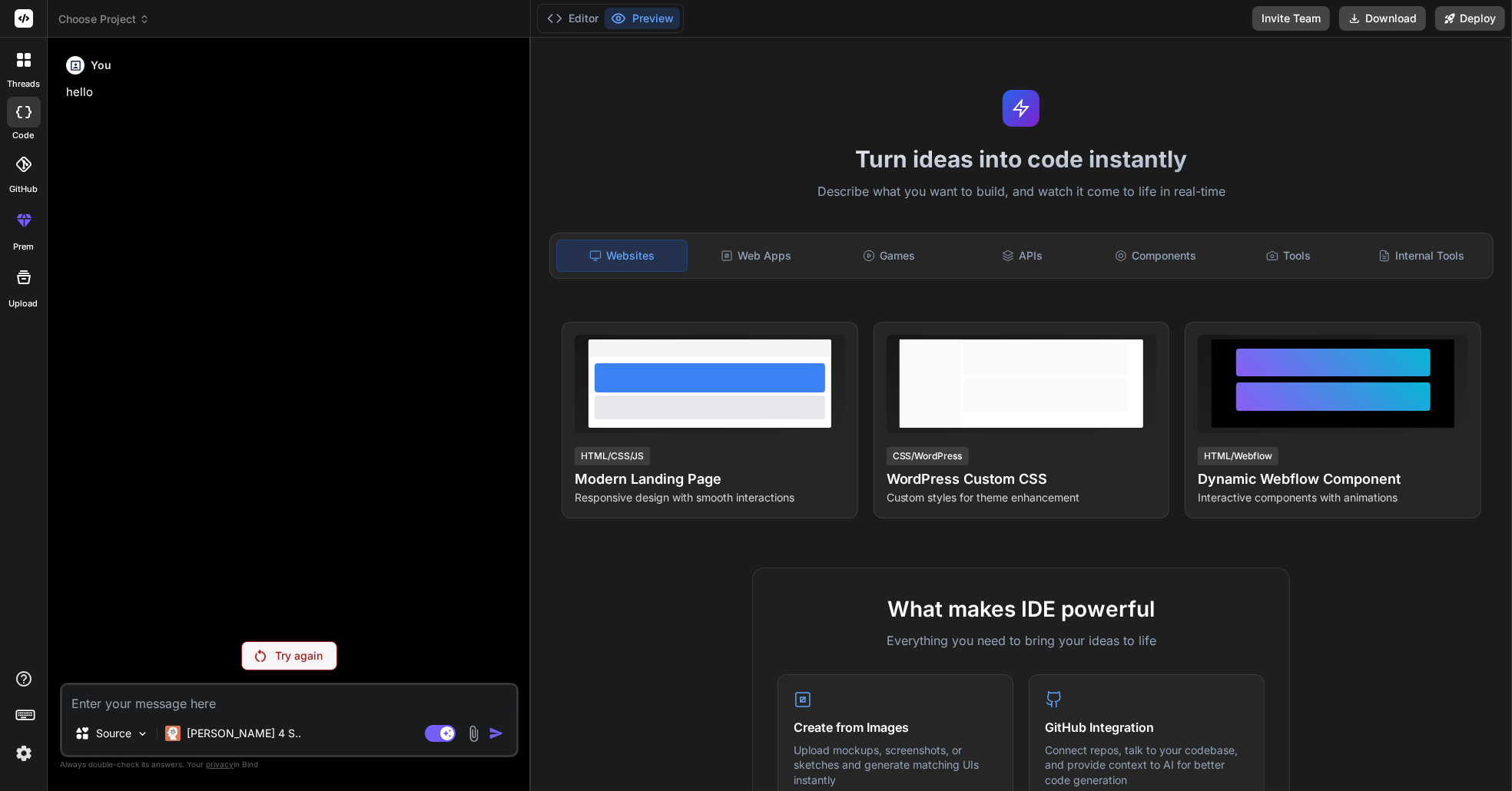
click at [26, 22] on rect at bounding box center [23, 18] width 18 height 18
click at [99, 17] on span "Choose Project" at bounding box center [104, 19] width 91 height 15
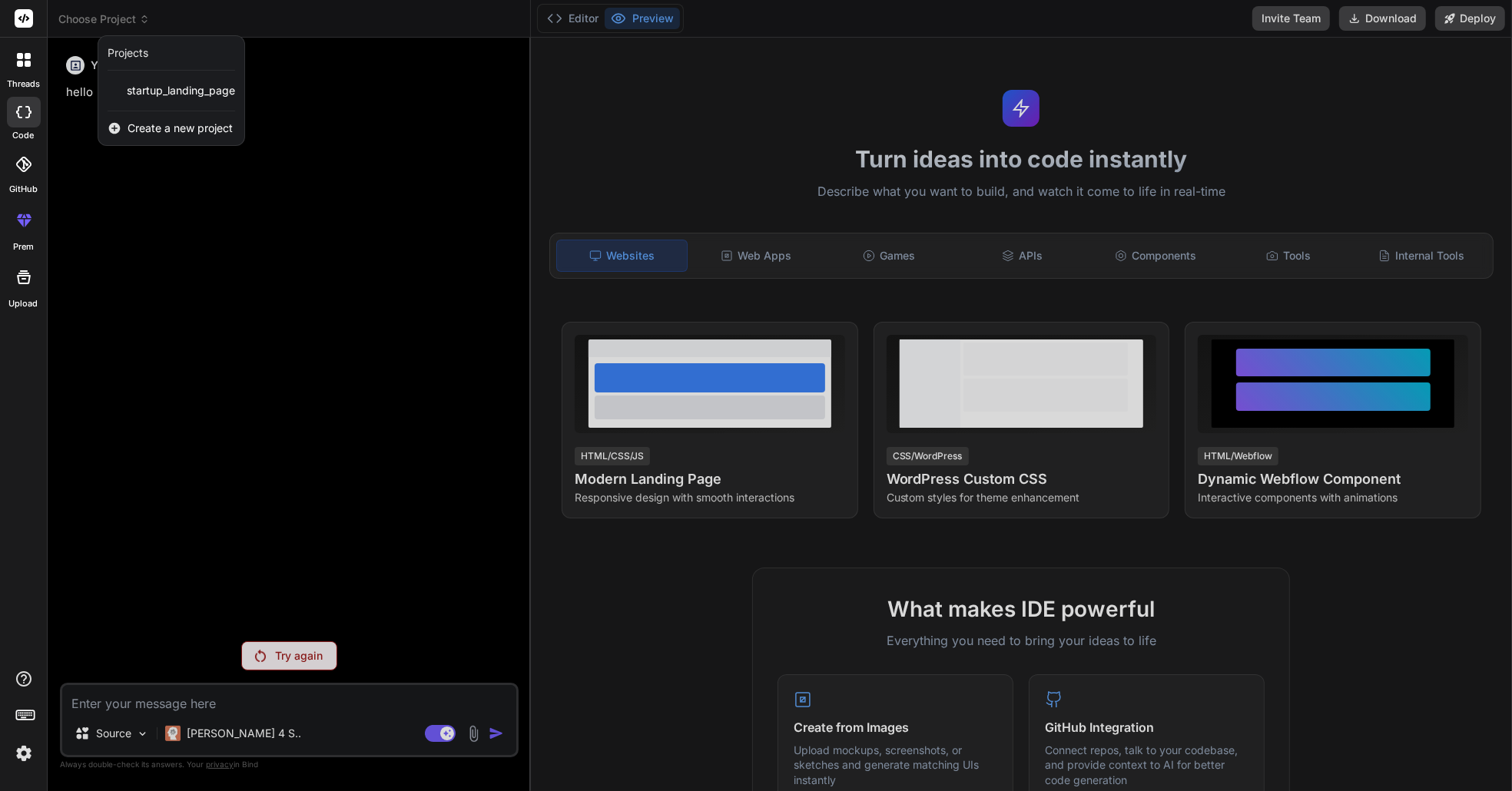
click at [171, 125] on span "Create a new project" at bounding box center [180, 128] width 106 height 15
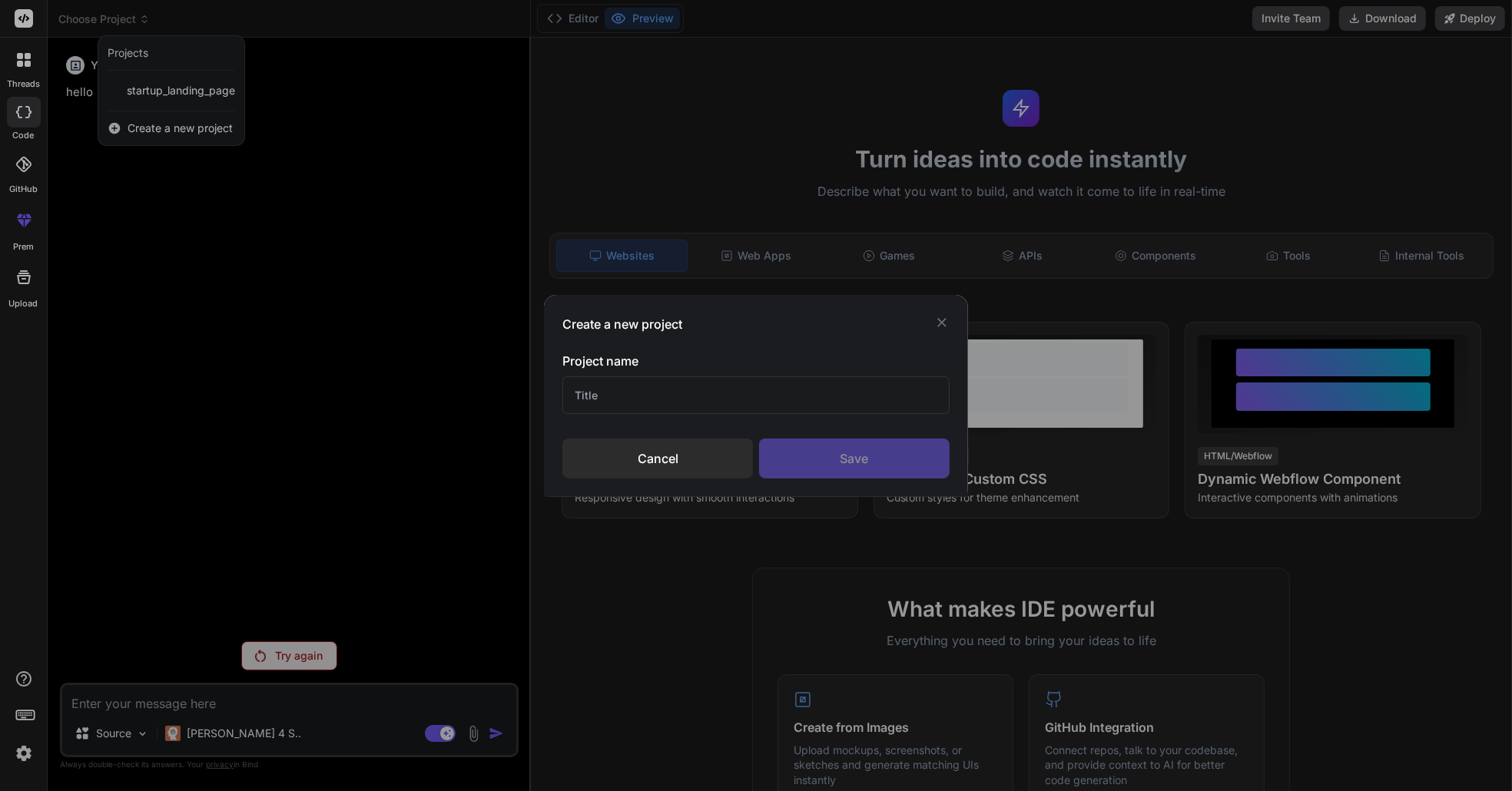
click at [675, 391] on input "text" at bounding box center [755, 395] width 386 height 38
paste input "CWLLC Data Eng Coach"
type input "CWLLC Data Eng Coach"
click at [837, 460] on div "Save" at bounding box center [854, 458] width 190 height 40
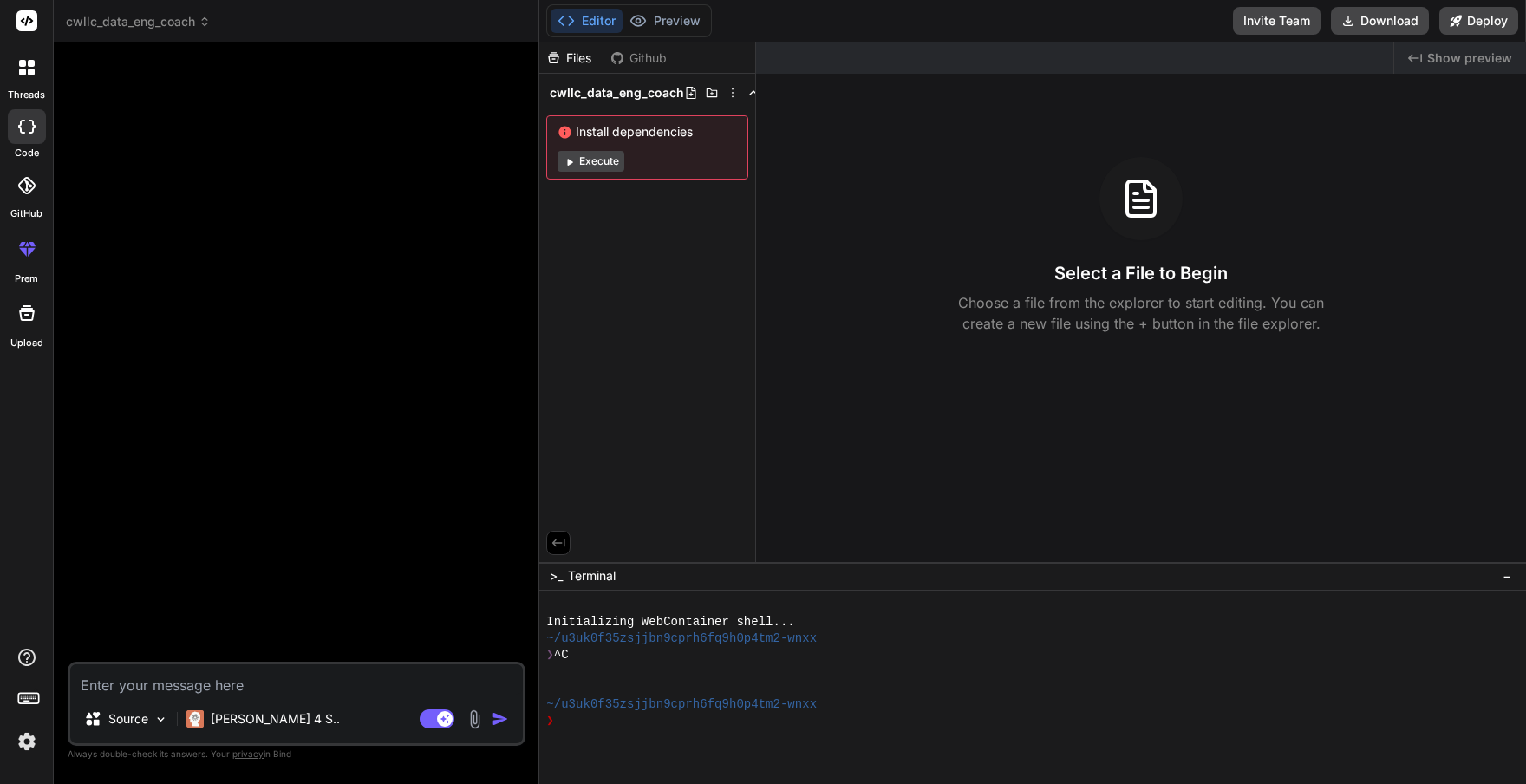
type textarea "x"
